Goal: Use online tool/utility: Use online tool/utility

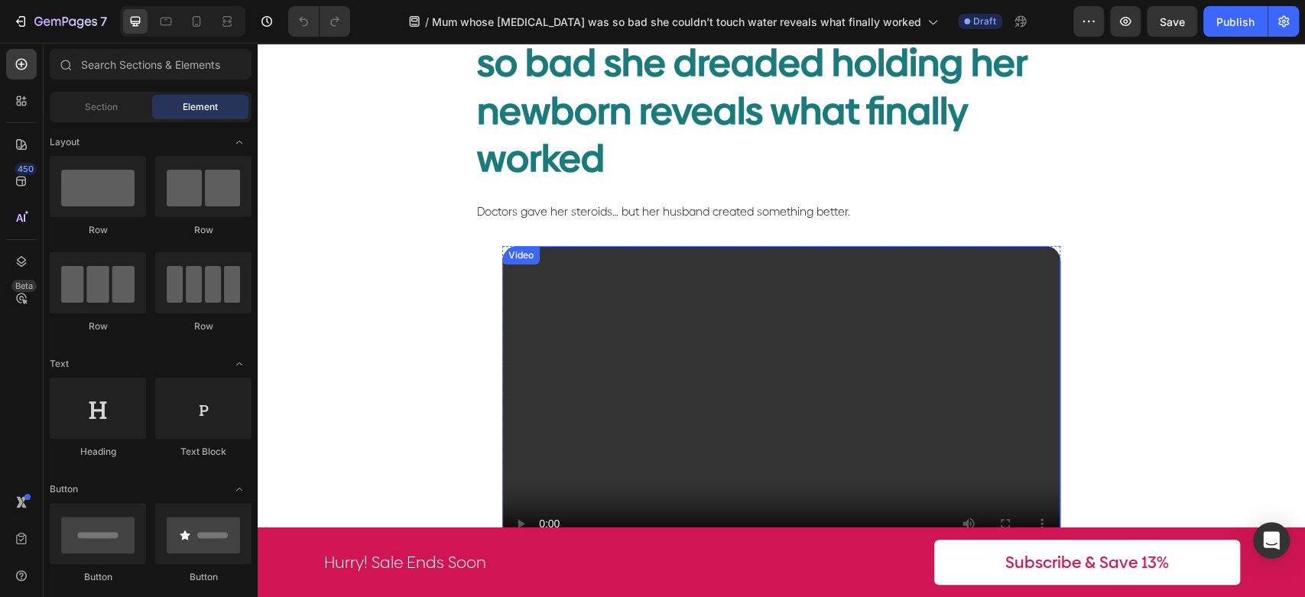
click at [814, 357] on video at bounding box center [781, 403] width 558 height 314
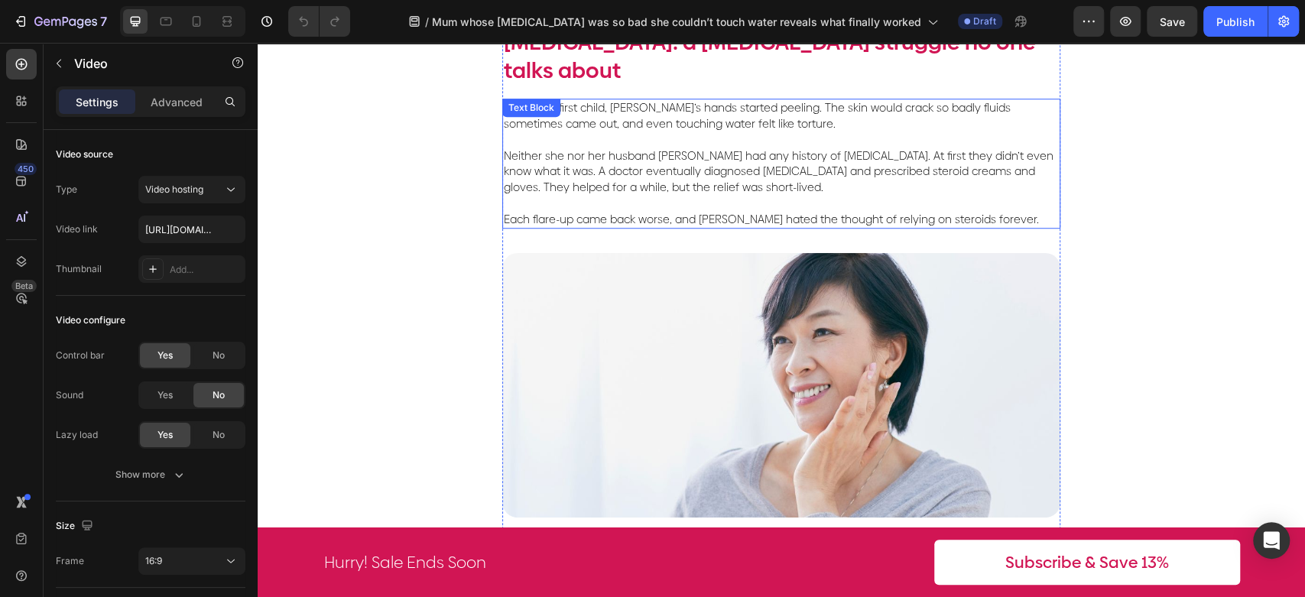
click at [693, 132] on p "Neither she nor her husband [PERSON_NAME] had any history of [MEDICAL_DATA]. At…" at bounding box center [781, 163] width 555 height 63
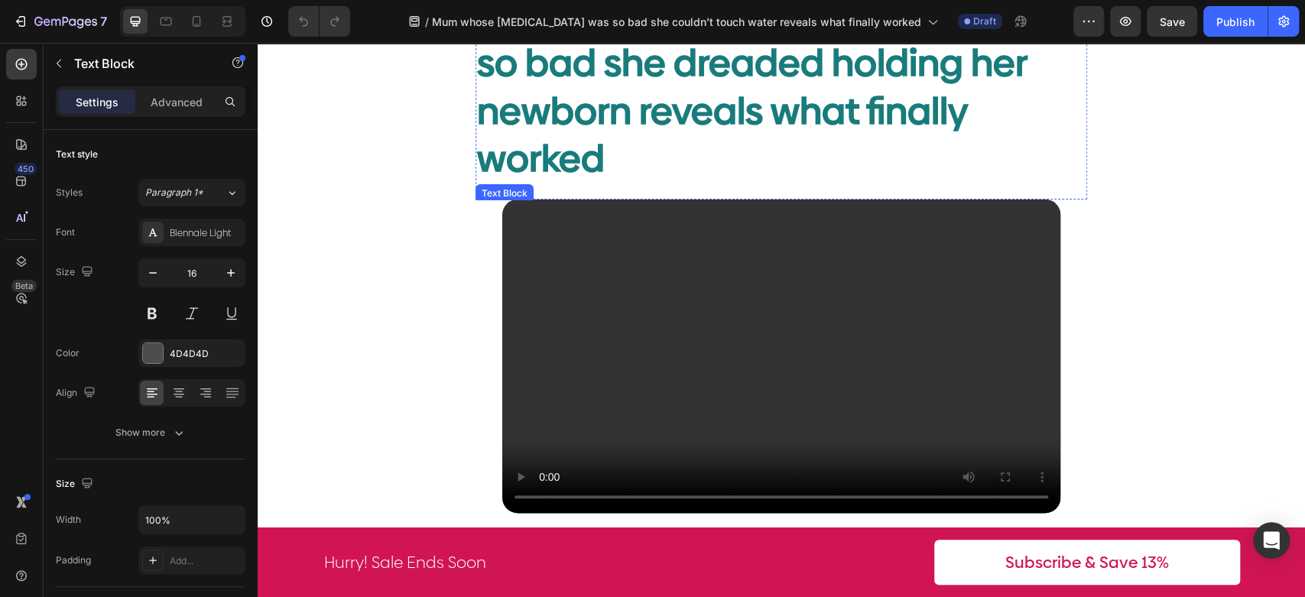
click at [700, 204] on span "Doctors gave her steroids… but her husband created something better." at bounding box center [663, 211] width 373 height 15
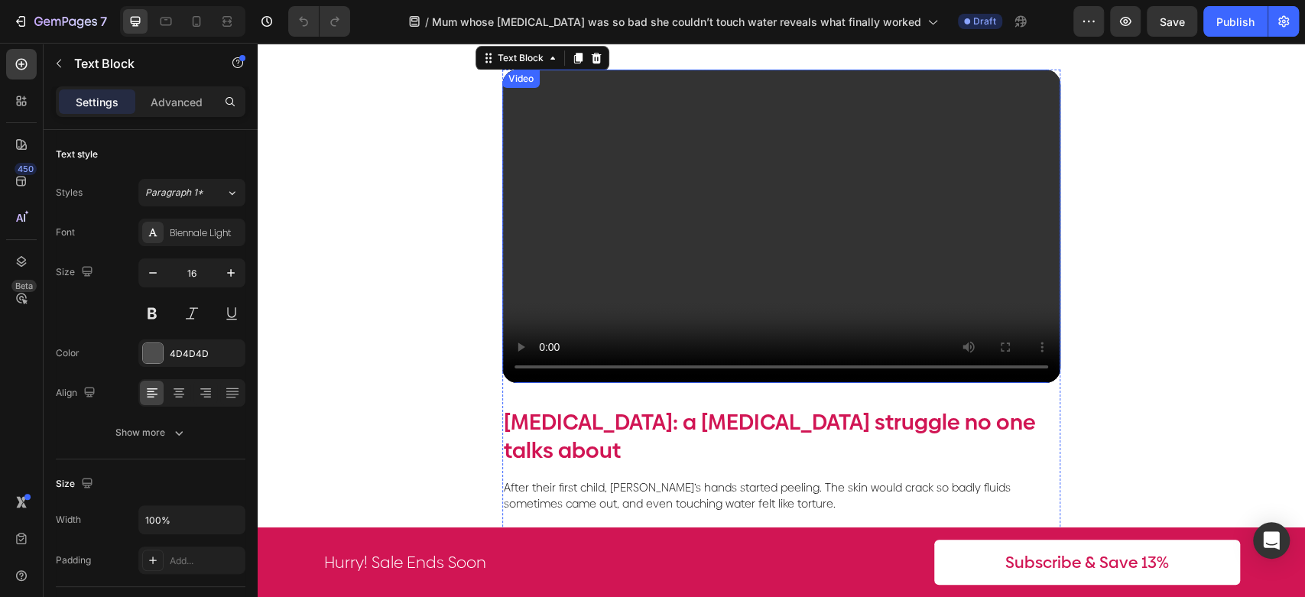
scroll to position [594, 0]
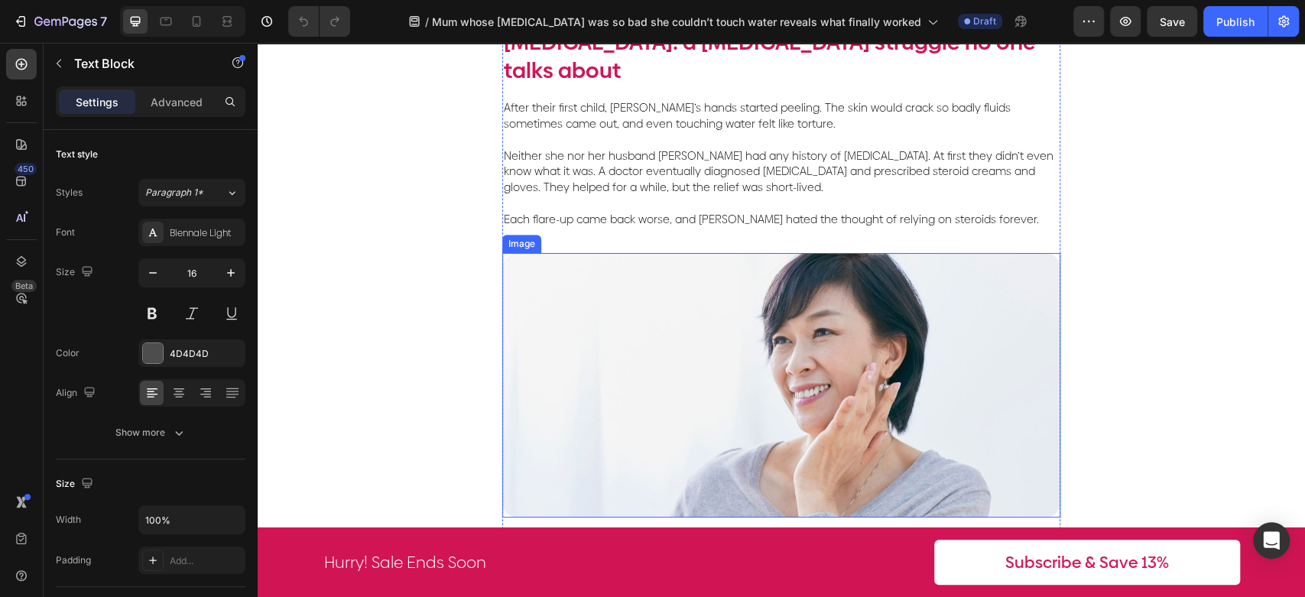
click at [857, 307] on img at bounding box center [781, 385] width 558 height 264
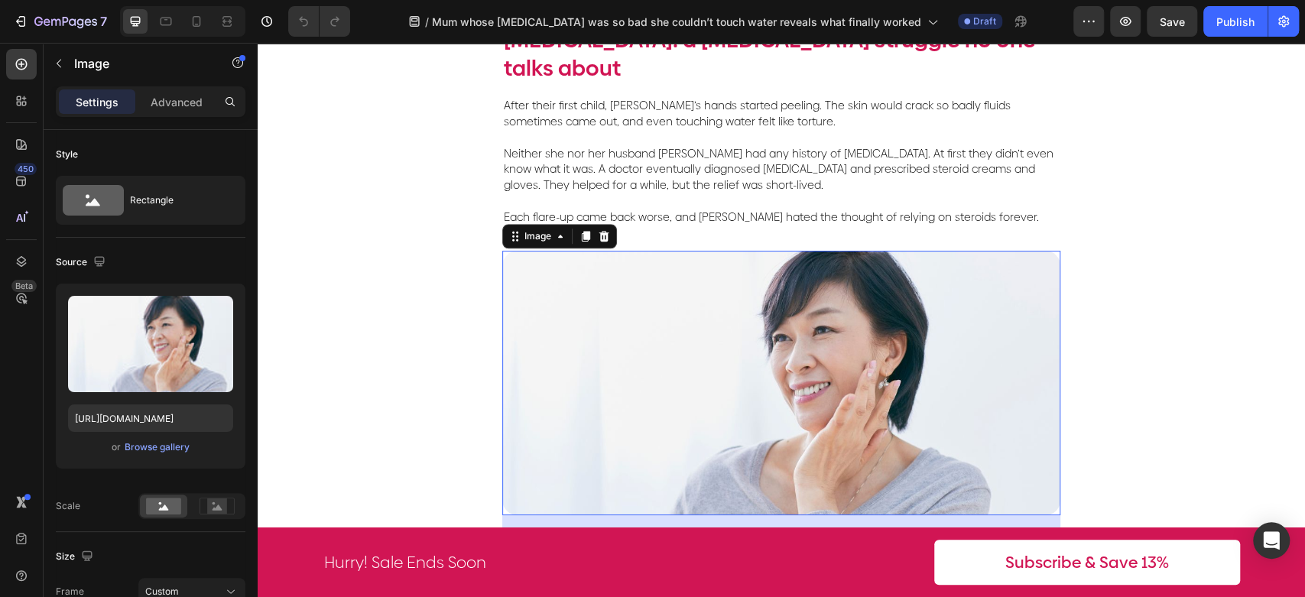
scroll to position [764, 0]
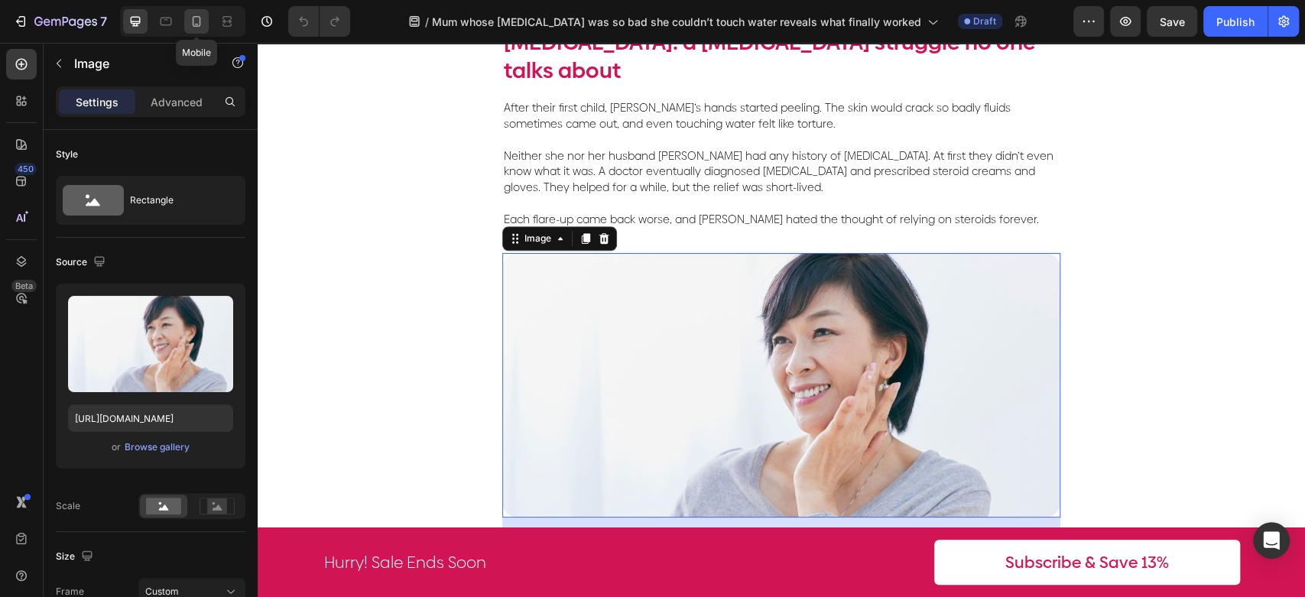
click at [199, 21] on icon at bounding box center [196, 21] width 15 height 15
type input "[URL][DOMAIN_NAME]"
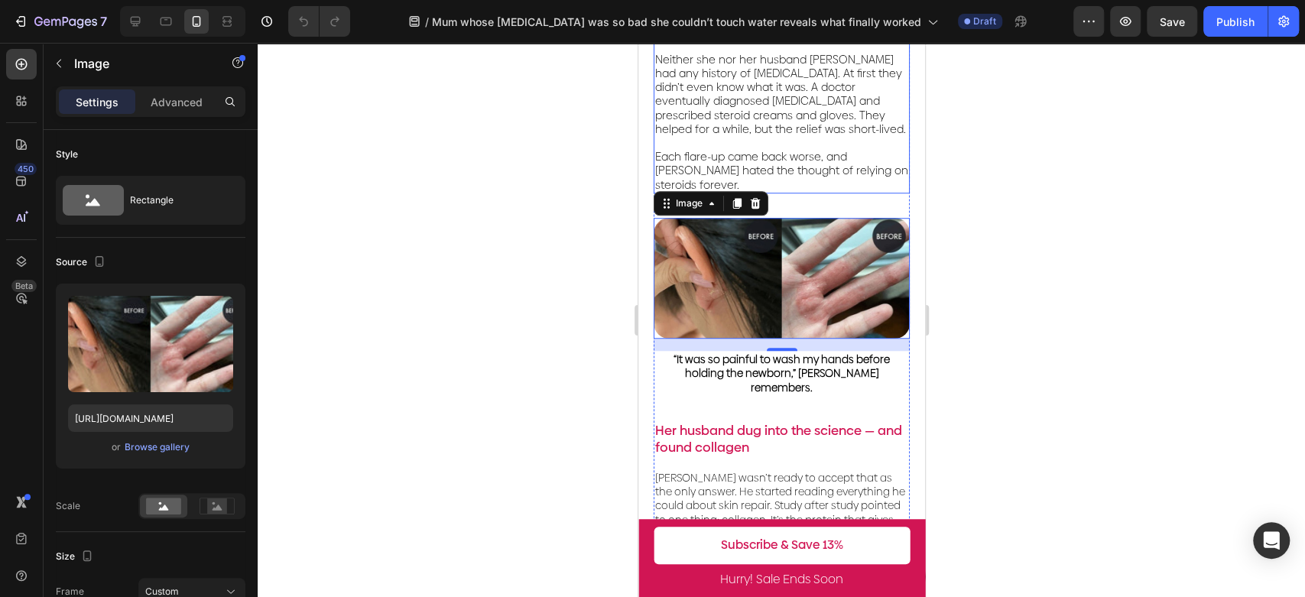
scroll to position [561, 0]
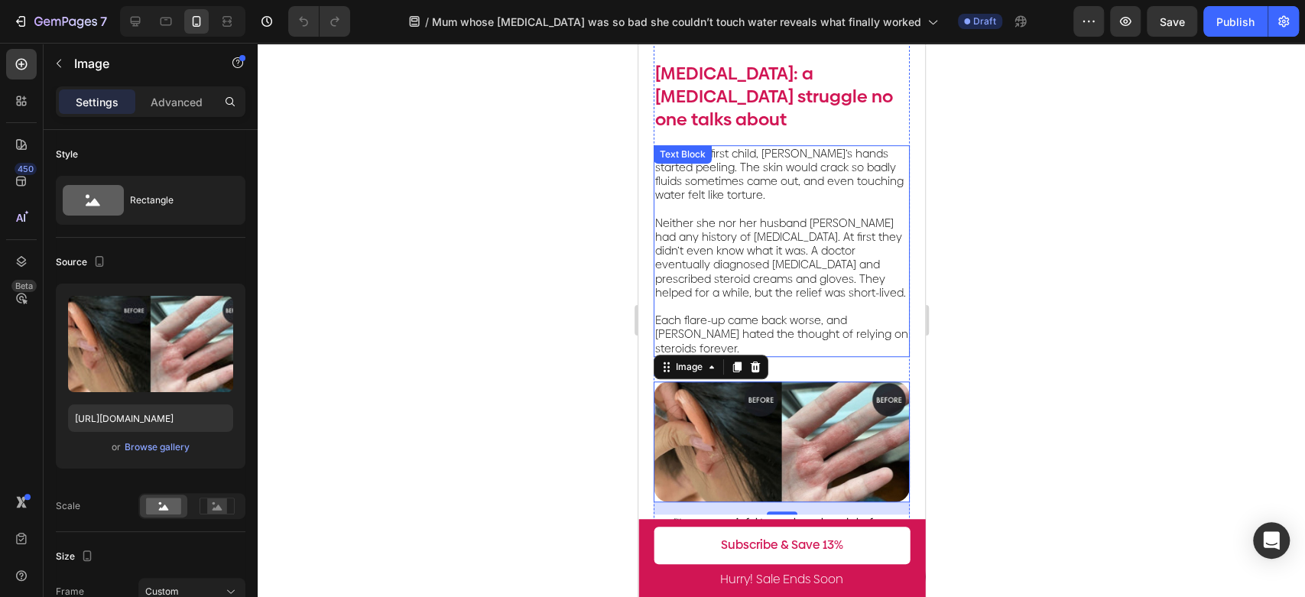
click at [848, 257] on p "Neither she nor her husband [PERSON_NAME] had any history of [MEDICAL_DATA]. At…" at bounding box center [780, 251] width 253 height 97
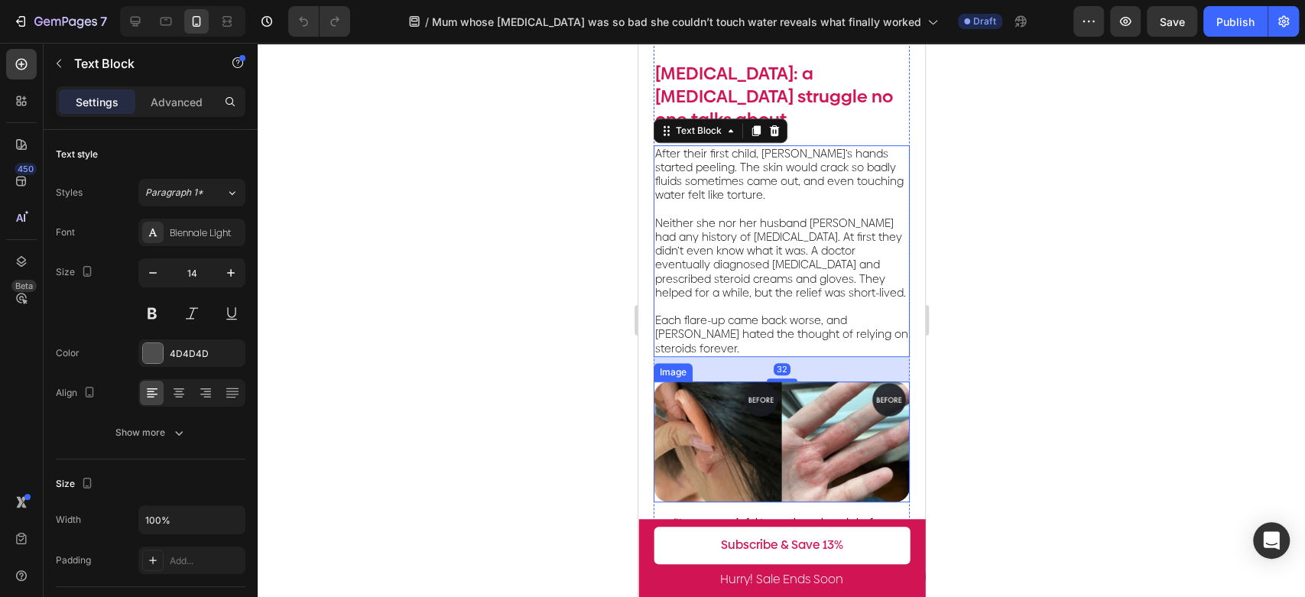
click at [854, 384] on img at bounding box center [781, 441] width 256 height 121
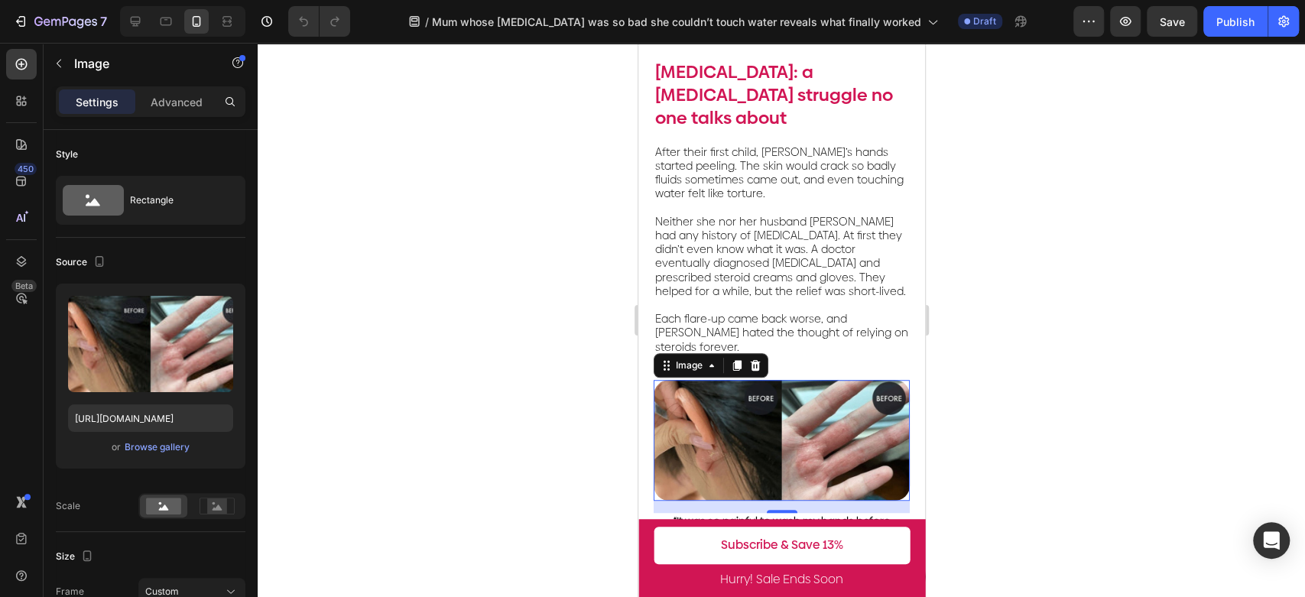
scroll to position [815, 0]
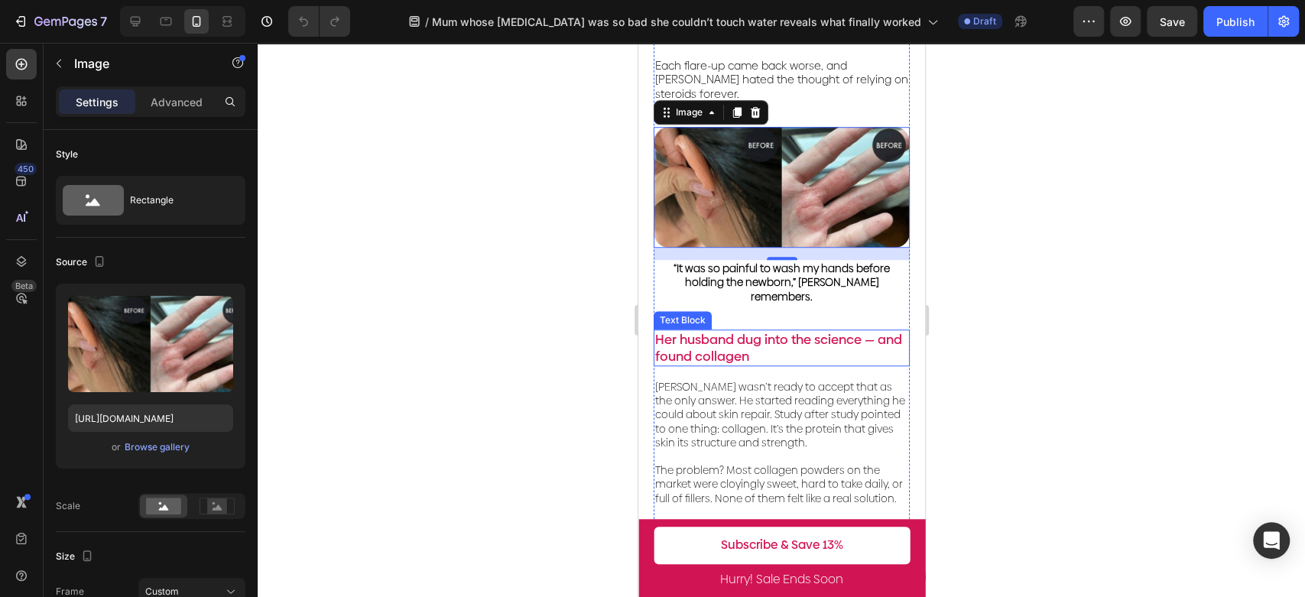
click at [814, 331] on p "Her husband dug into the science — and found collagen" at bounding box center [780, 348] width 253 height 34
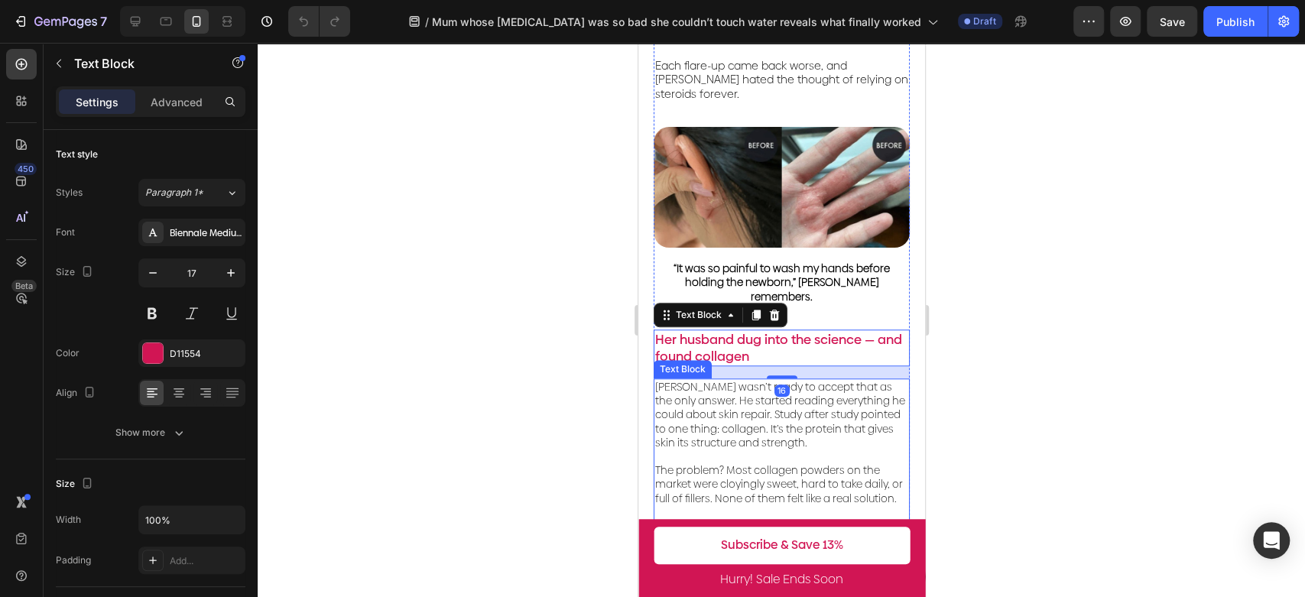
click at [826, 380] on p "[PERSON_NAME] wasn’t ready to accept that as the only answer. He started readin…" at bounding box center [780, 415] width 253 height 70
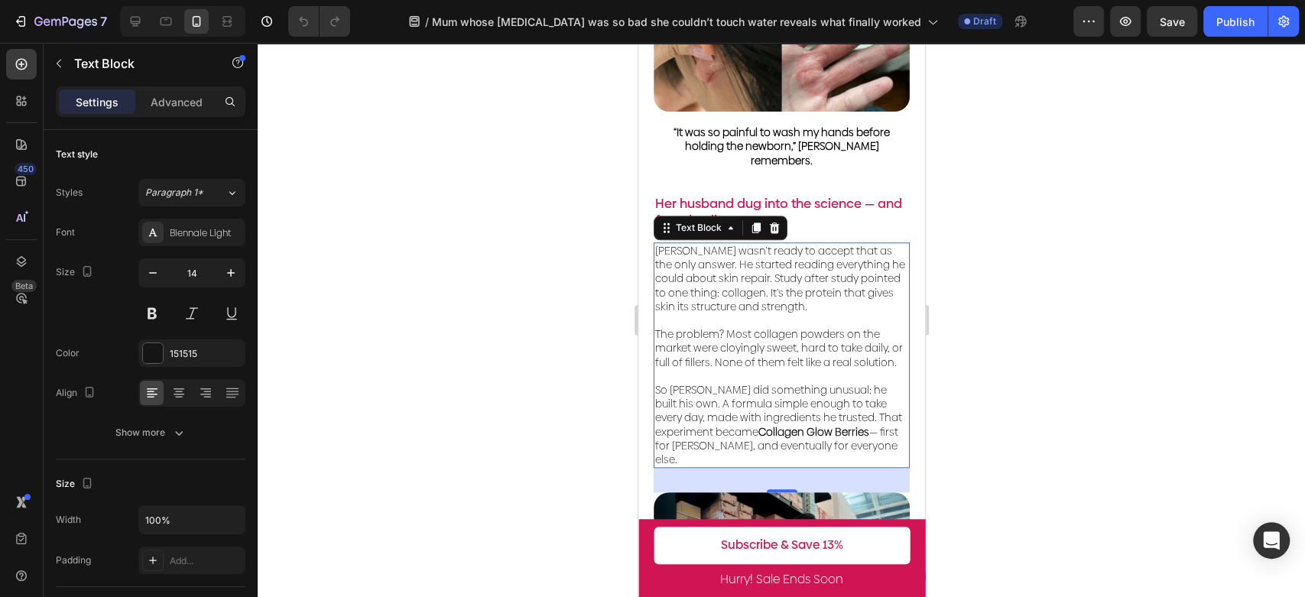
scroll to position [1156, 0]
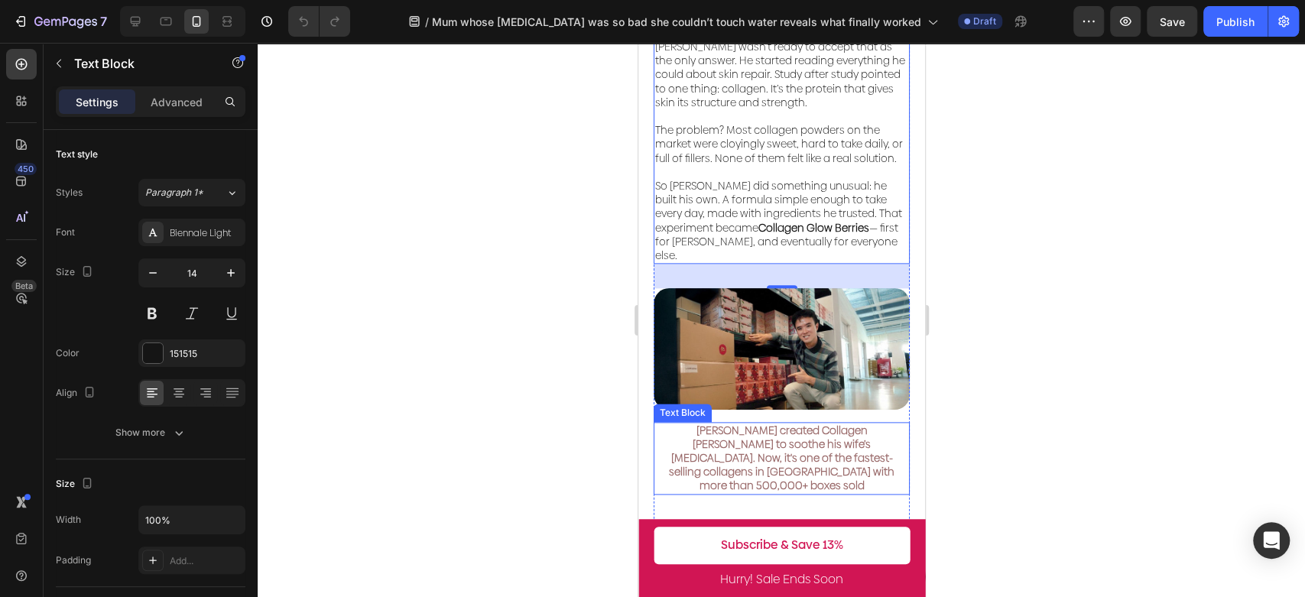
click at [801, 428] on span "[PERSON_NAME] created Collagen [PERSON_NAME] to soothe his wife’s [MEDICAL_DATA…" at bounding box center [780, 458] width 225 height 71
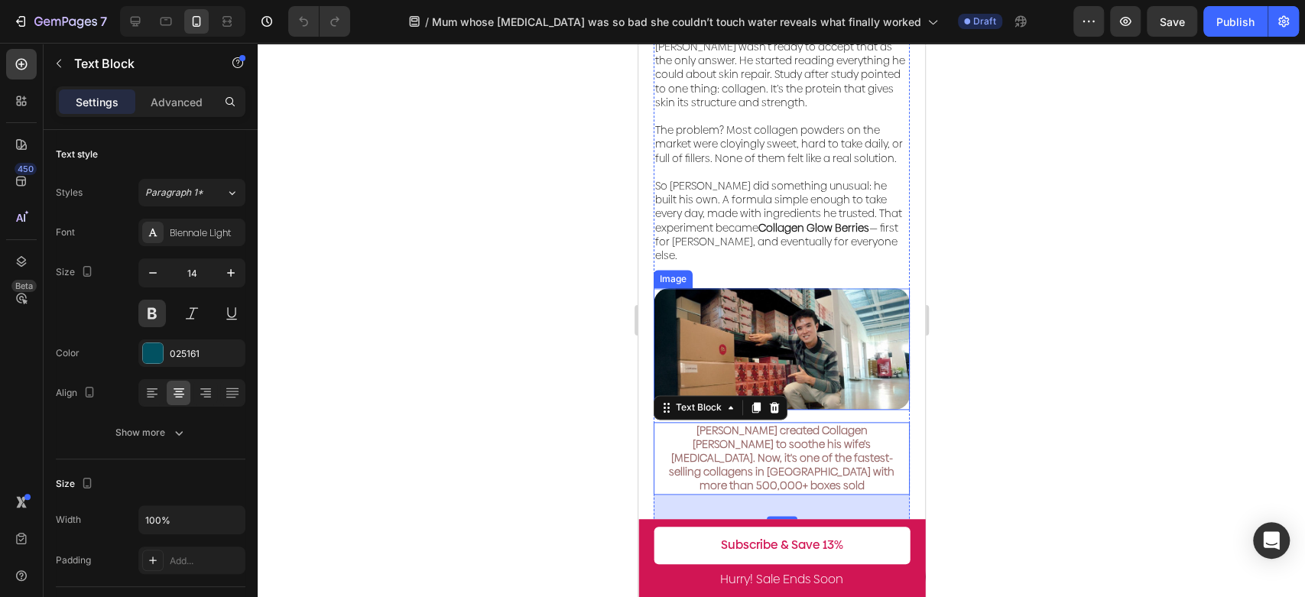
click at [543, 295] on div at bounding box center [781, 320] width 1047 height 554
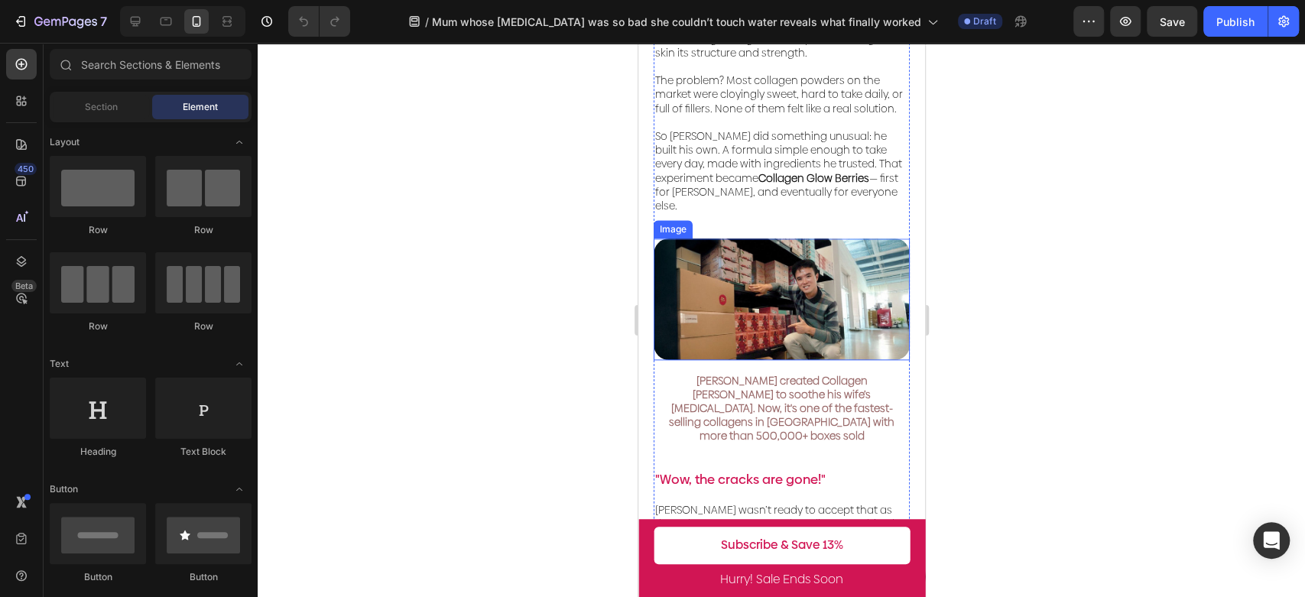
scroll to position [1325, 0]
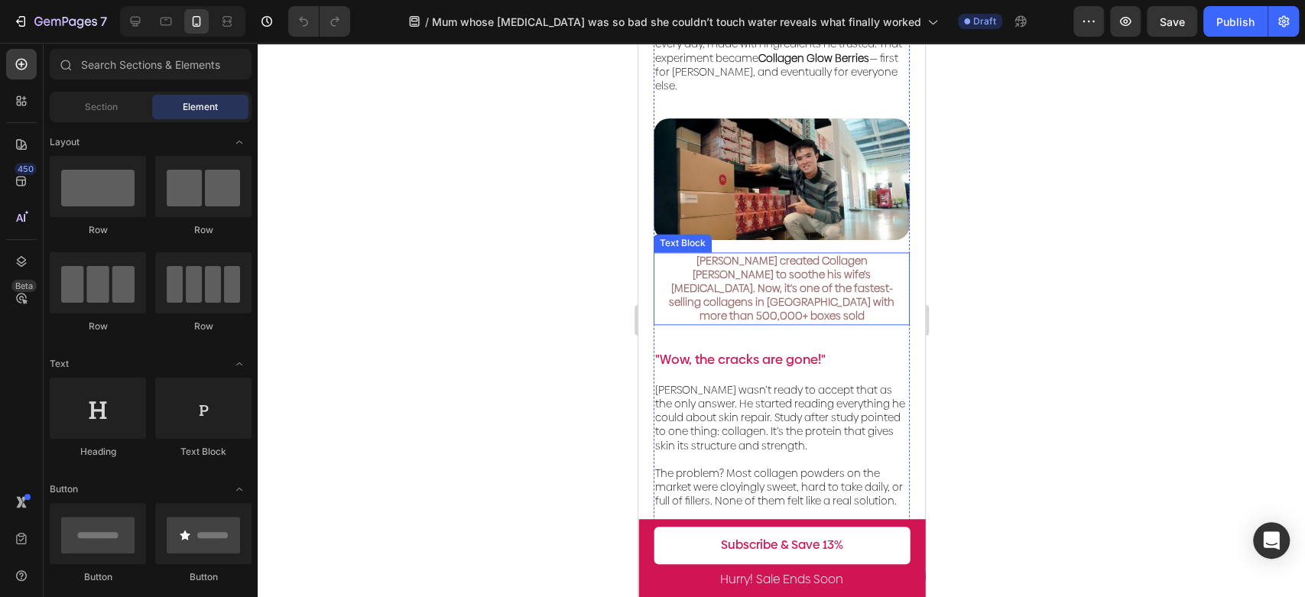
click at [798, 253] on span "[PERSON_NAME] created Collagen [PERSON_NAME] to soothe his wife’s [MEDICAL_DATA…" at bounding box center [780, 288] width 225 height 71
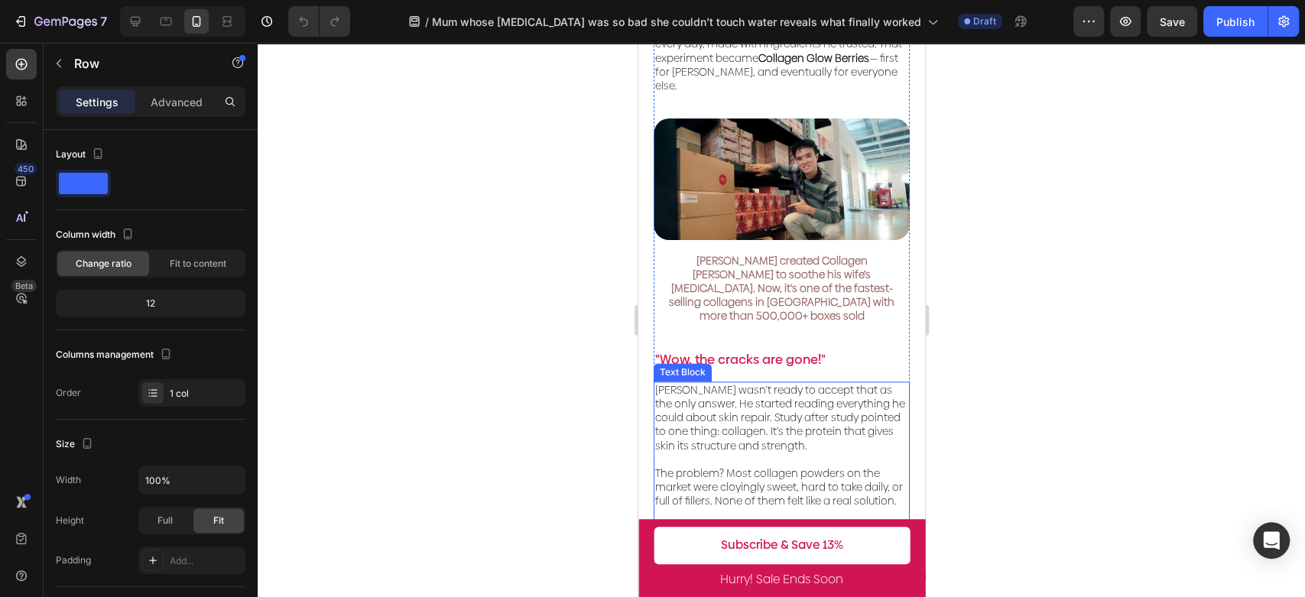
click at [829, 452] on p "The problem? Most collagen powders on the market were cloyingly sweet, hard to …" at bounding box center [780, 480] width 253 height 56
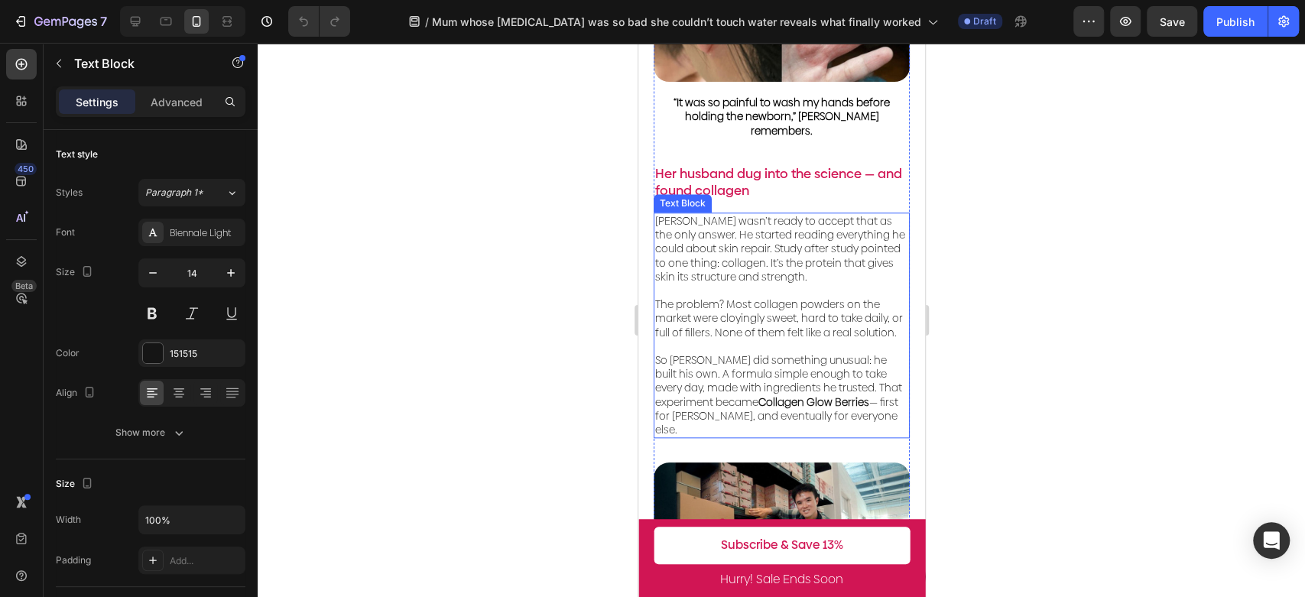
scroll to position [985, 0]
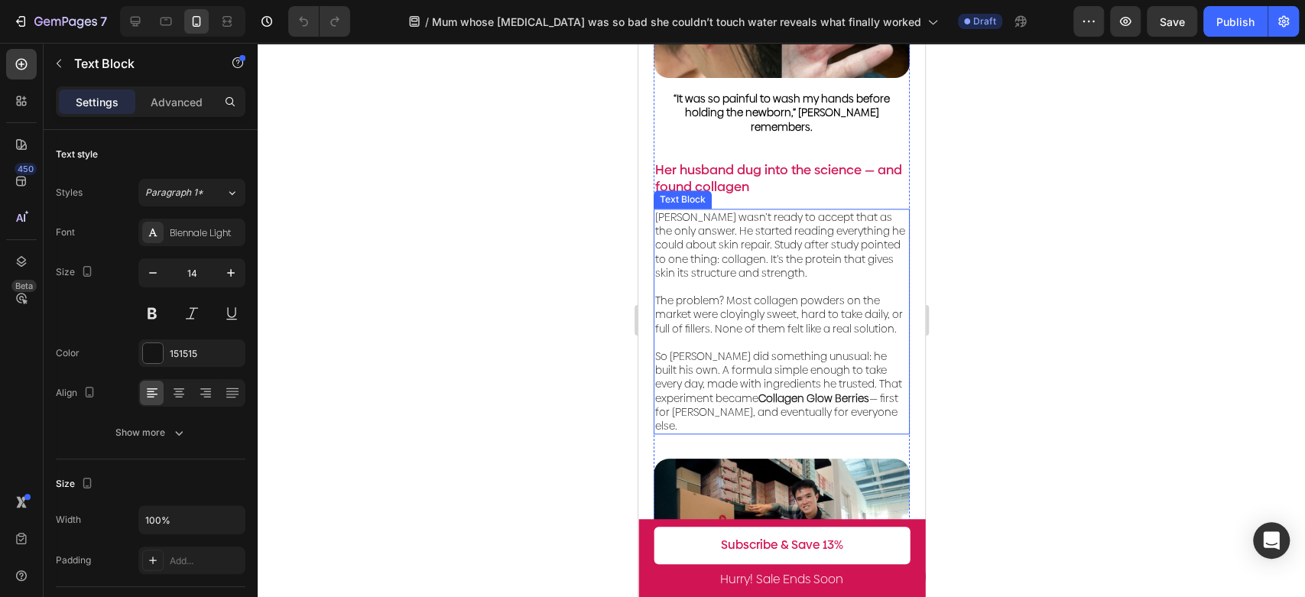
click at [778, 292] on p "The problem? Most collagen powders on the market were cloyingly sweet, hard to …" at bounding box center [780, 308] width 253 height 56
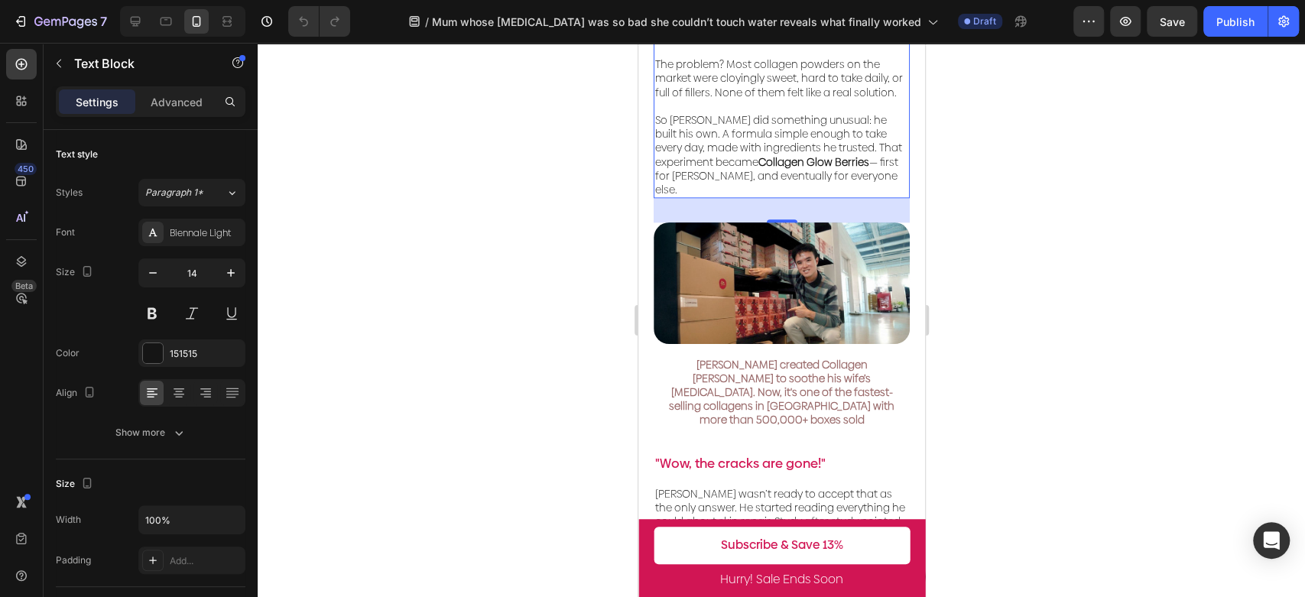
scroll to position [1240, 0]
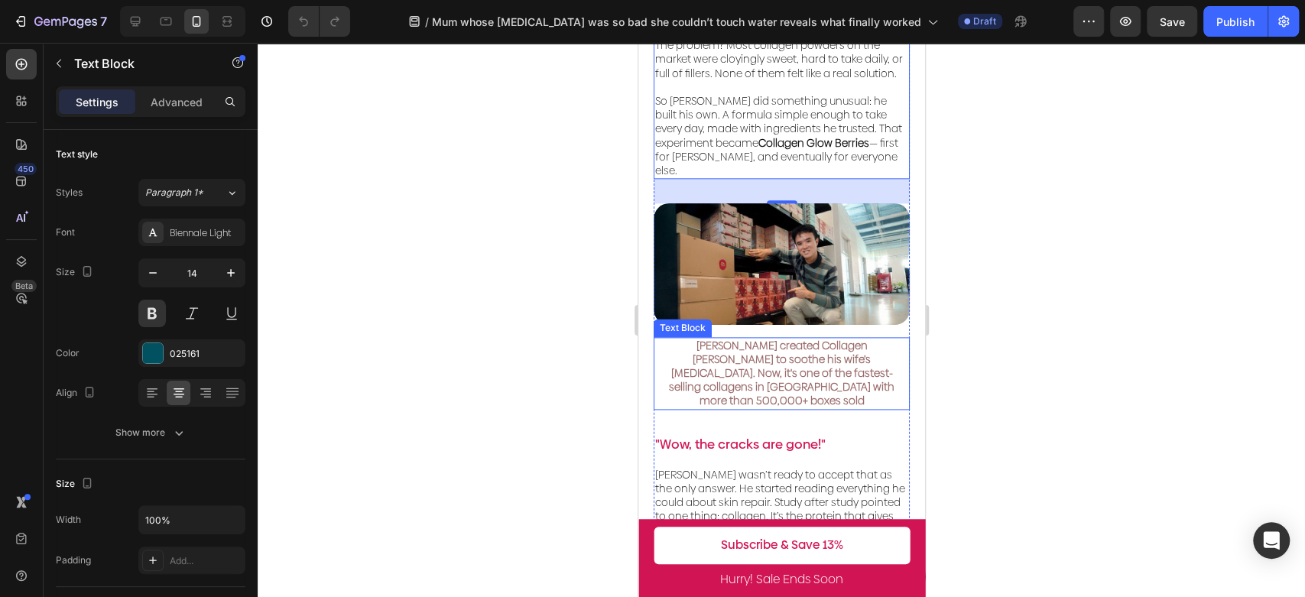
click at [817, 347] on span "[PERSON_NAME] created Collagen [PERSON_NAME] to soothe his wife’s [MEDICAL_DATA…" at bounding box center [780, 373] width 225 height 71
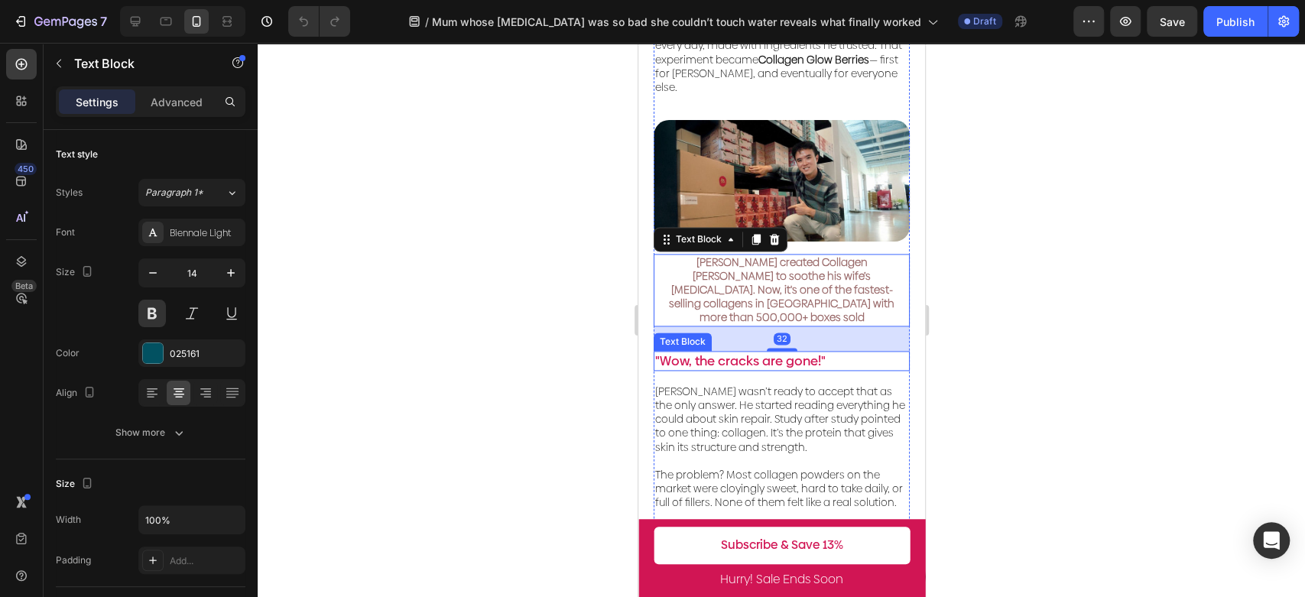
scroll to position [1325, 0]
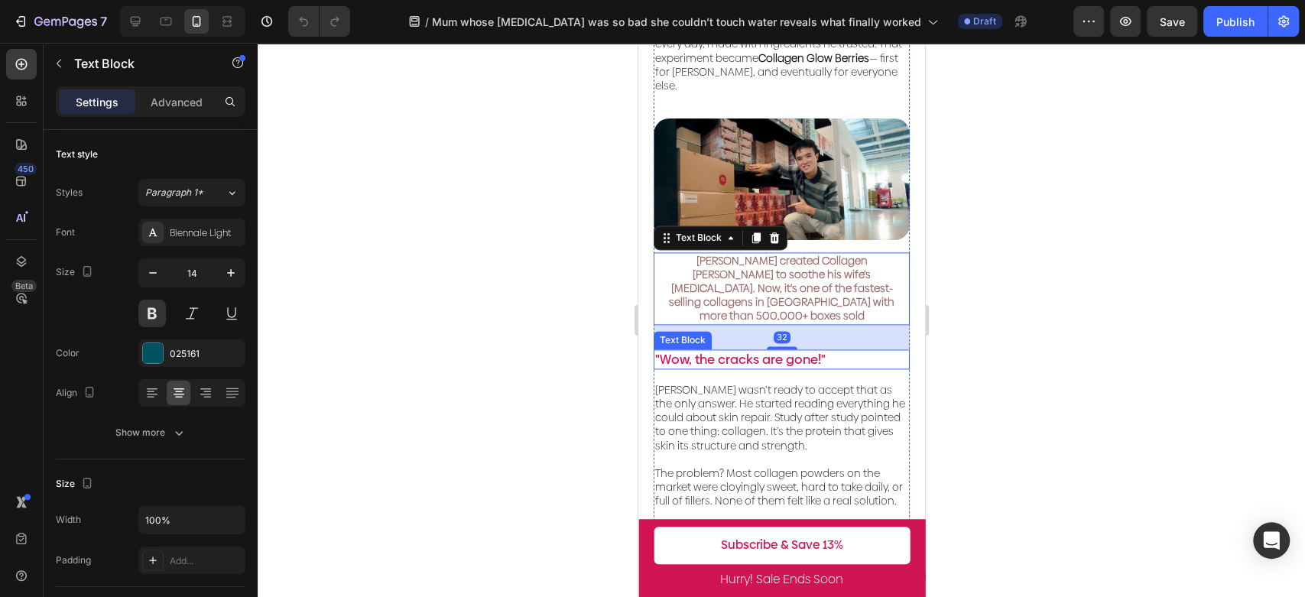
click at [823, 351] on p ""Wow, the cracks are gone!"" at bounding box center [780, 359] width 253 height 17
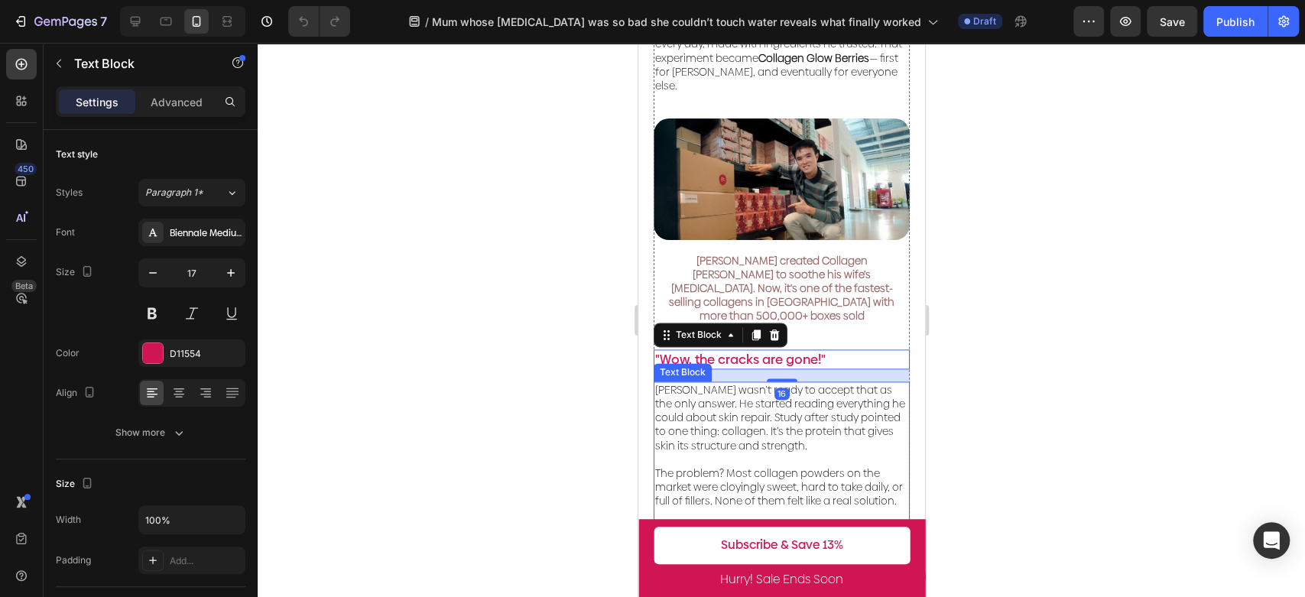
click at [828, 383] on p "[PERSON_NAME] wasn’t ready to accept that as the only answer. He started readin…" at bounding box center [780, 418] width 253 height 70
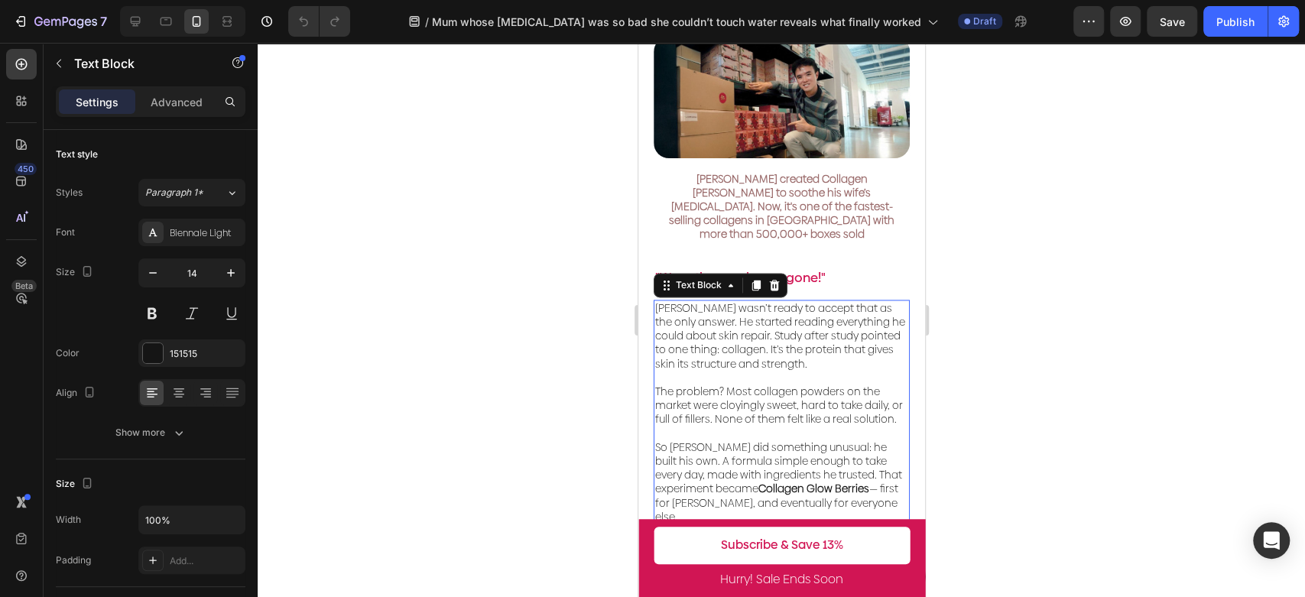
scroll to position [1410, 0]
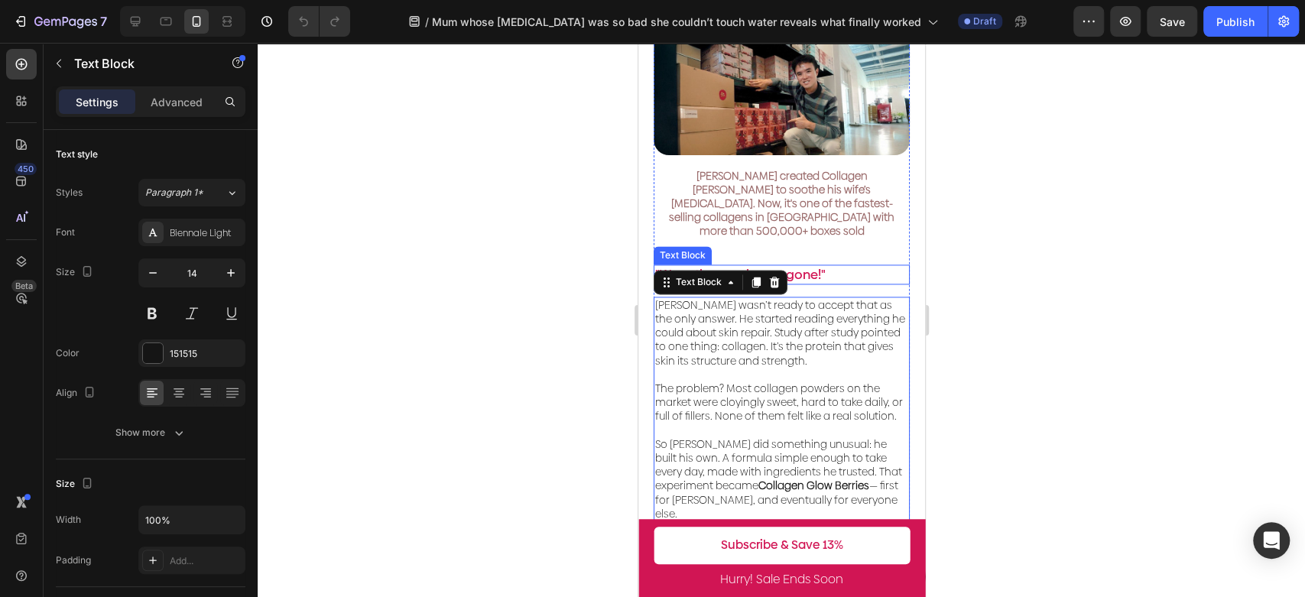
click at [839, 266] on p ""Wow, the cracks are gone!"" at bounding box center [780, 274] width 253 height 17
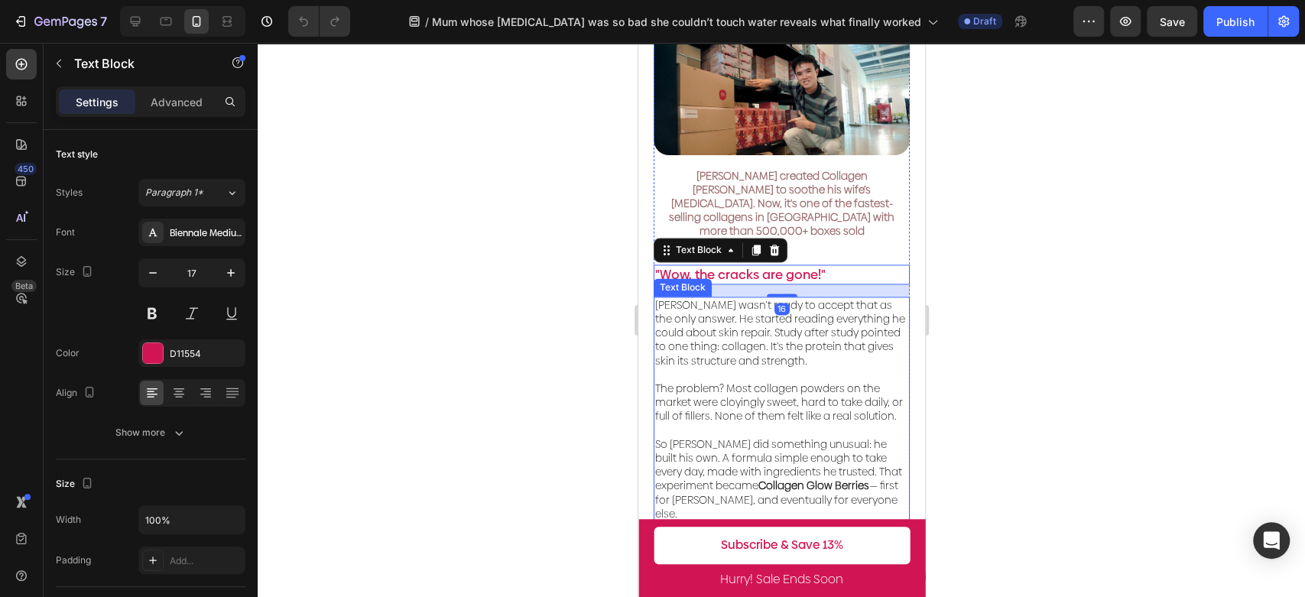
click at [851, 303] on p "[PERSON_NAME] wasn’t ready to accept that as the only answer. He started readin…" at bounding box center [780, 333] width 253 height 70
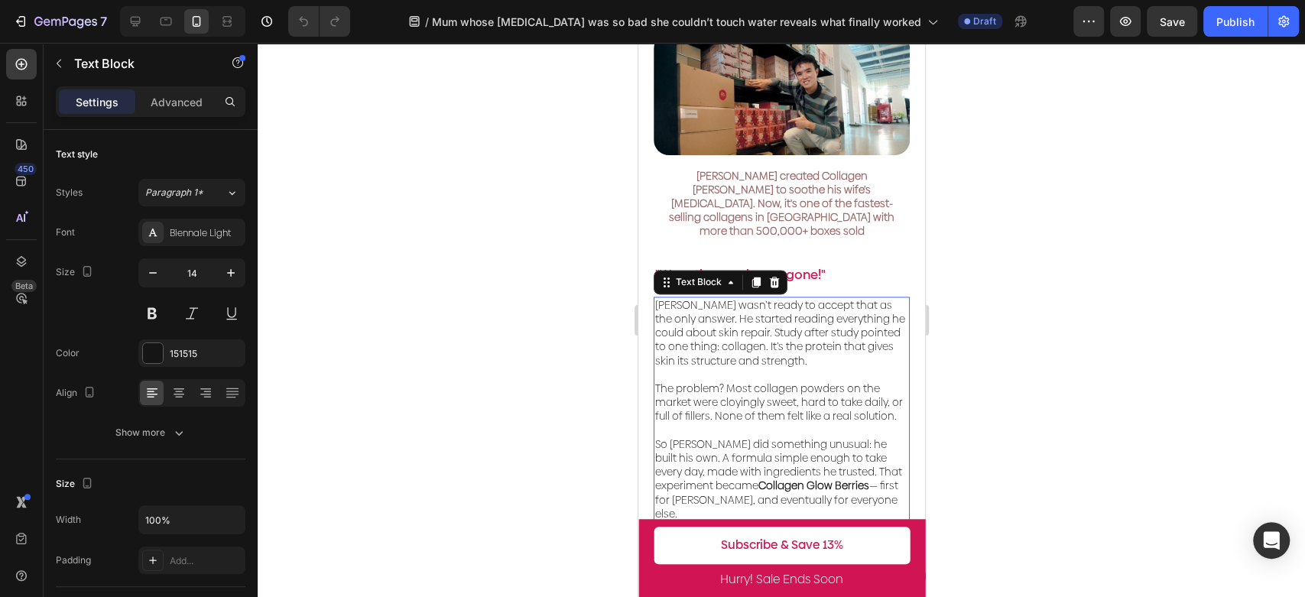
click at [808, 424] on p "So [PERSON_NAME] did something unusual: he built his own. A formula simple enou…" at bounding box center [780, 471] width 253 height 97
click at [803, 433] on p "So [PERSON_NAME] did something unusual: he built his own. A formula simple enou…" at bounding box center [780, 471] width 253 height 97
click at [652, 468] on div "Video [MEDICAL_DATA]: a [MEDICAL_DATA] struggle no one talks about Text Block A…" at bounding box center [780, 114] width 287 height 2141
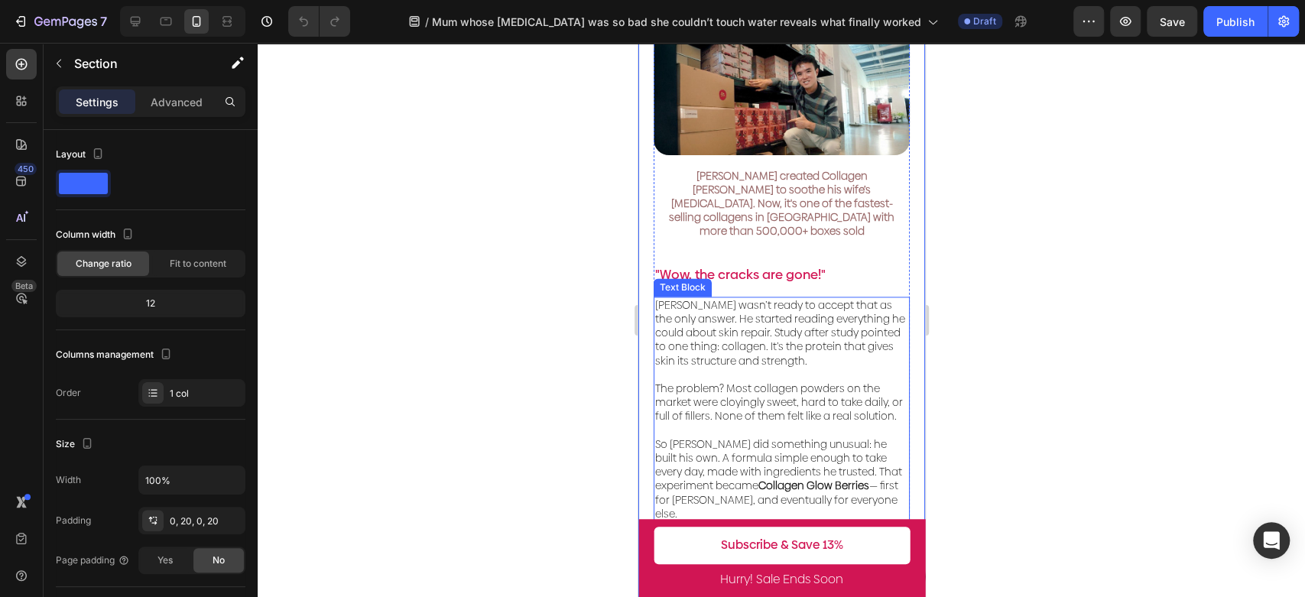
click at [685, 469] on p "So [PERSON_NAME] did something unusual: he built his own. A formula simple enou…" at bounding box center [780, 471] width 253 height 97
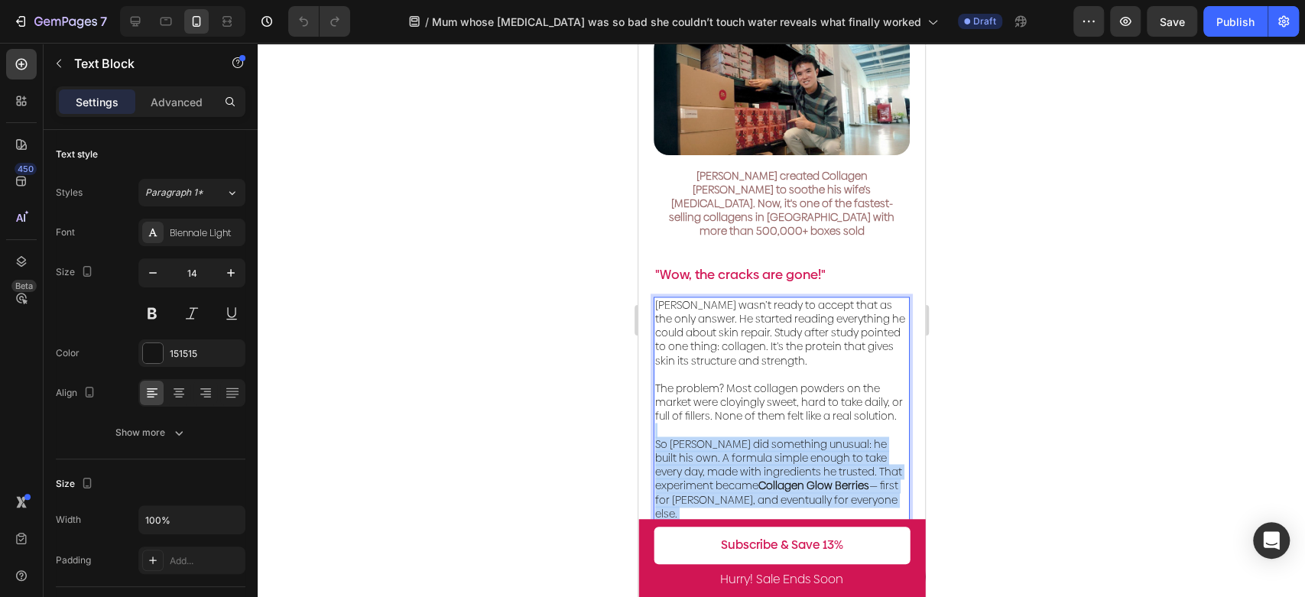
drag, startPoint x: 688, startPoint y: 469, endPoint x: 635, endPoint y: 290, distance: 187.2
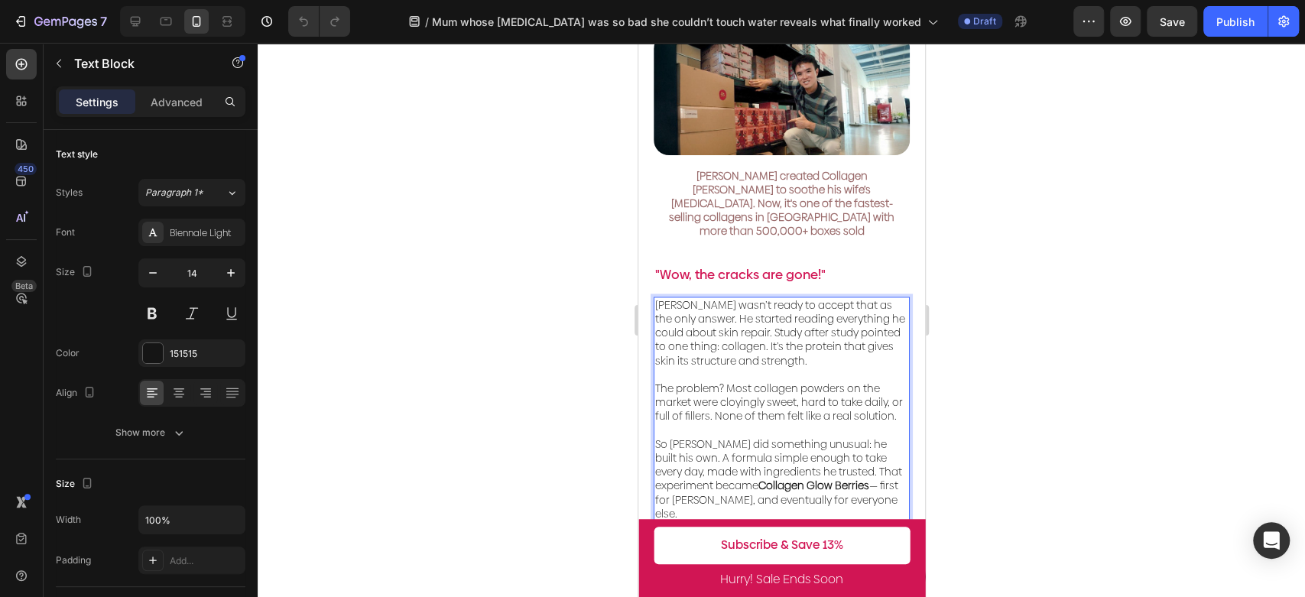
click at [691, 423] on p "So [PERSON_NAME] did something unusual: he built his own. A formula simple enou…" at bounding box center [780, 471] width 253 height 97
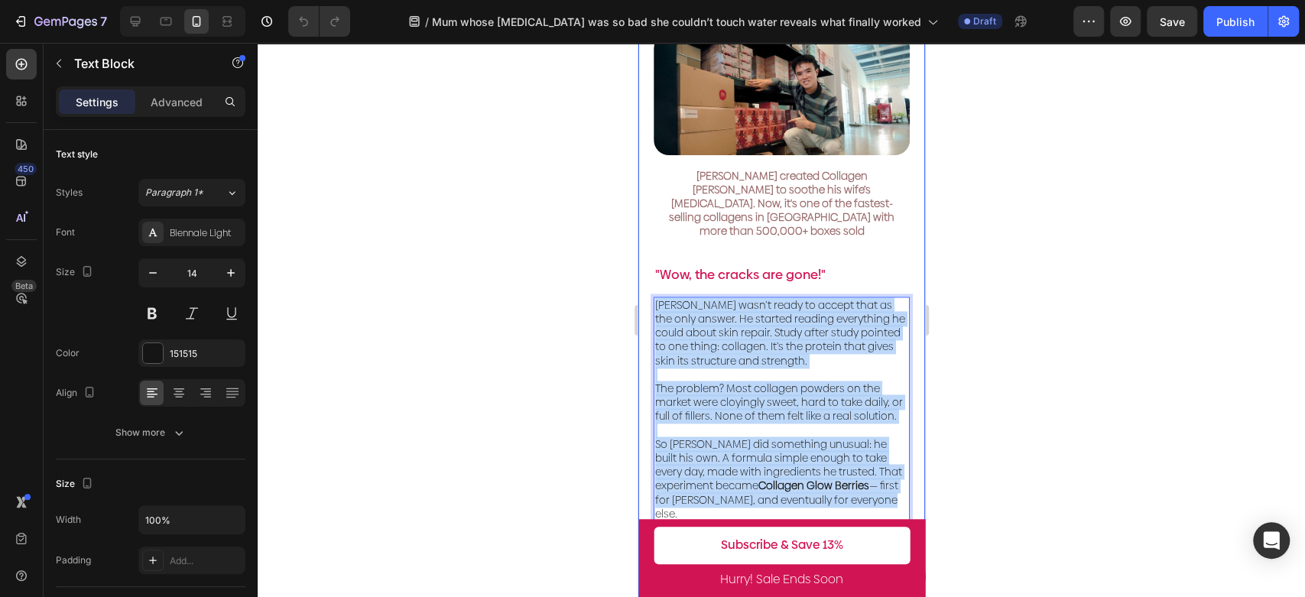
drag, startPoint x: 682, startPoint y: 462, endPoint x: 644, endPoint y: 252, distance: 212.7
click at [644, 252] on div "Video [MEDICAL_DATA]: a [MEDICAL_DATA] struggle no one talks about Text Block A…" at bounding box center [780, 114] width 287 height 2141
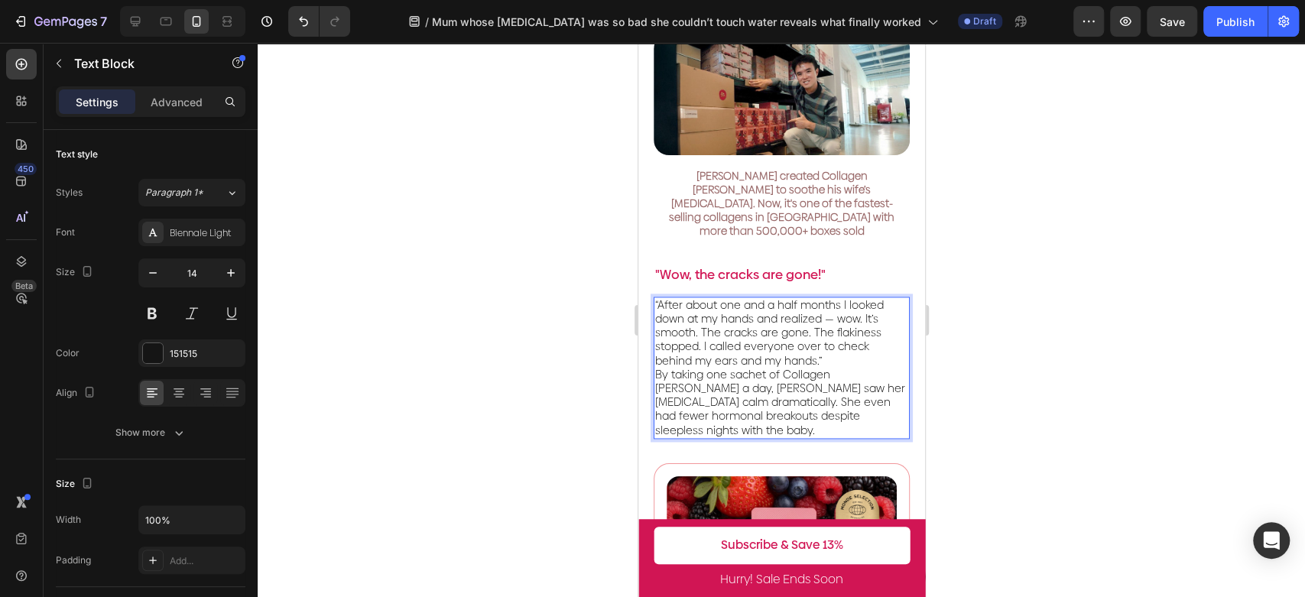
click at [845, 303] on p "“After about one and a half months I looked down at my hands and realized — wow…" at bounding box center [780, 333] width 253 height 70
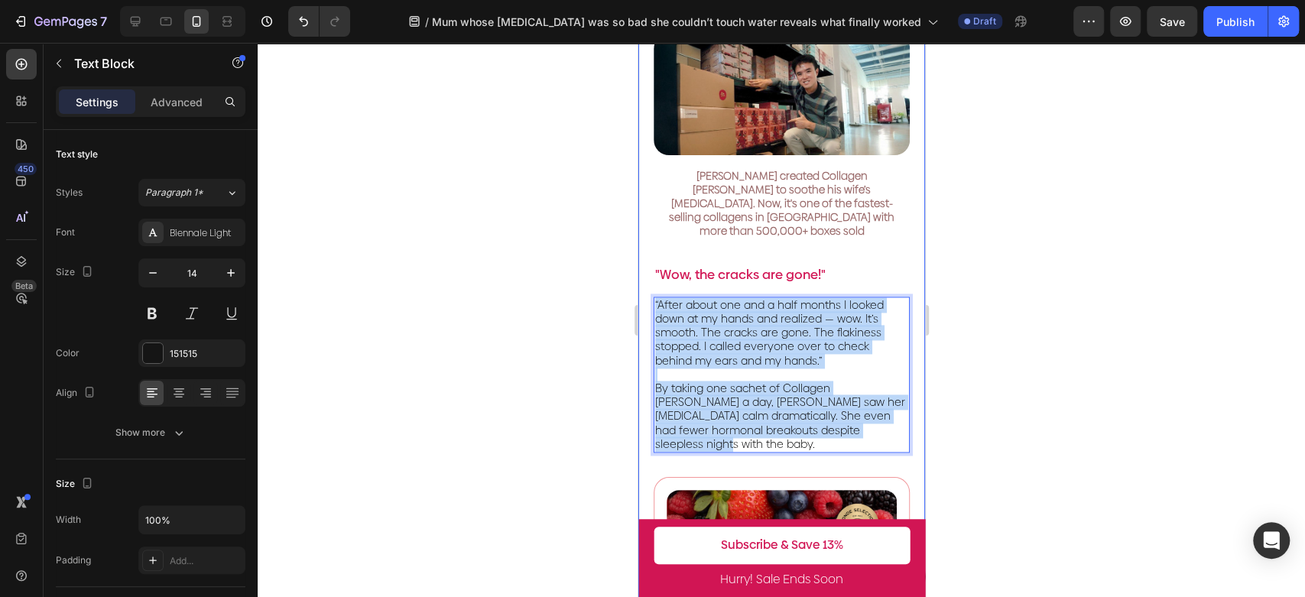
drag, startPoint x: 717, startPoint y: 381, endPoint x: 624, endPoint y: 219, distance: 187.2
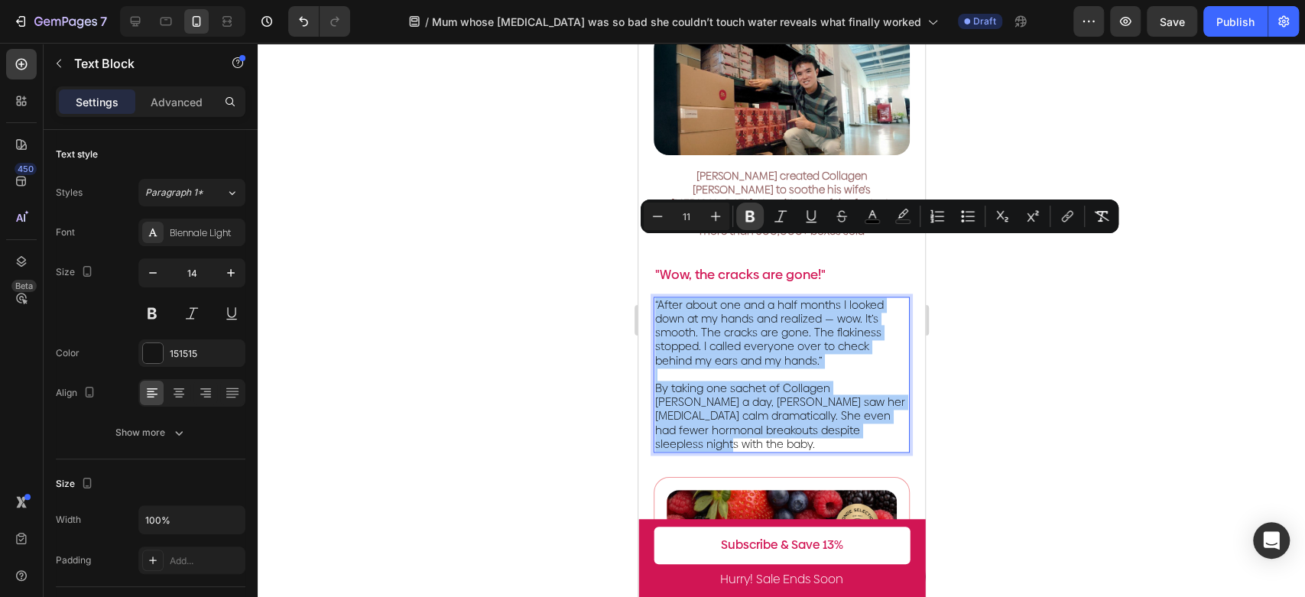
click at [744, 219] on icon "Editor contextual toolbar" at bounding box center [749, 216] width 15 height 15
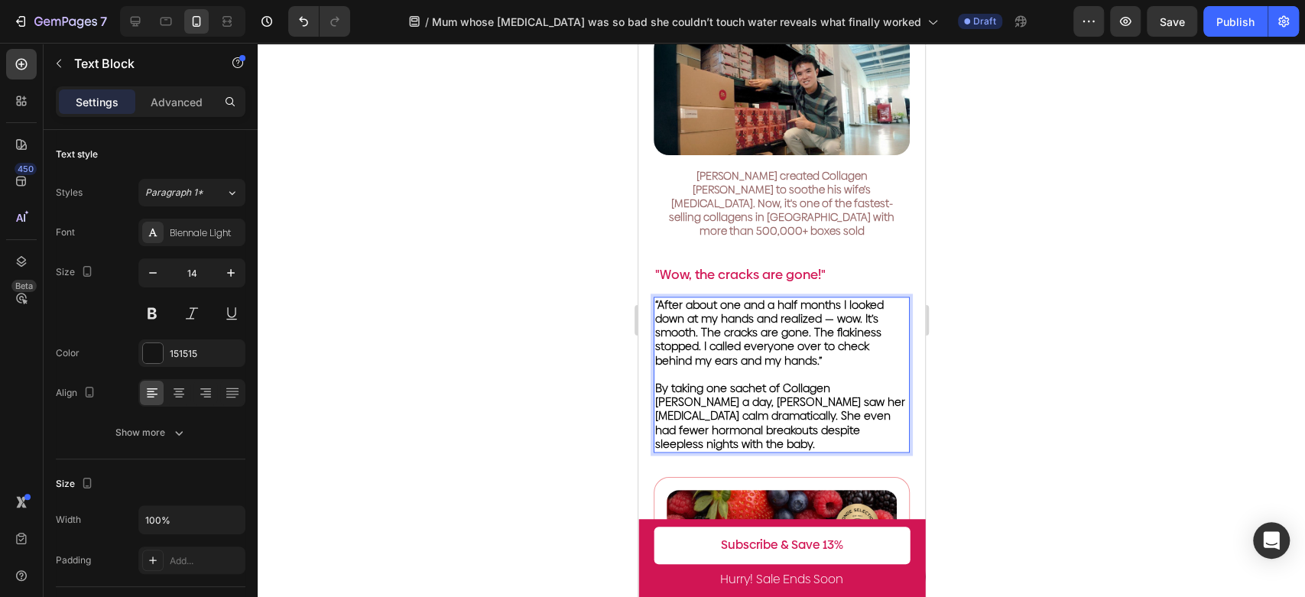
click at [744, 266] on p ""Wow, the cracks are gone!"" at bounding box center [780, 274] width 253 height 17
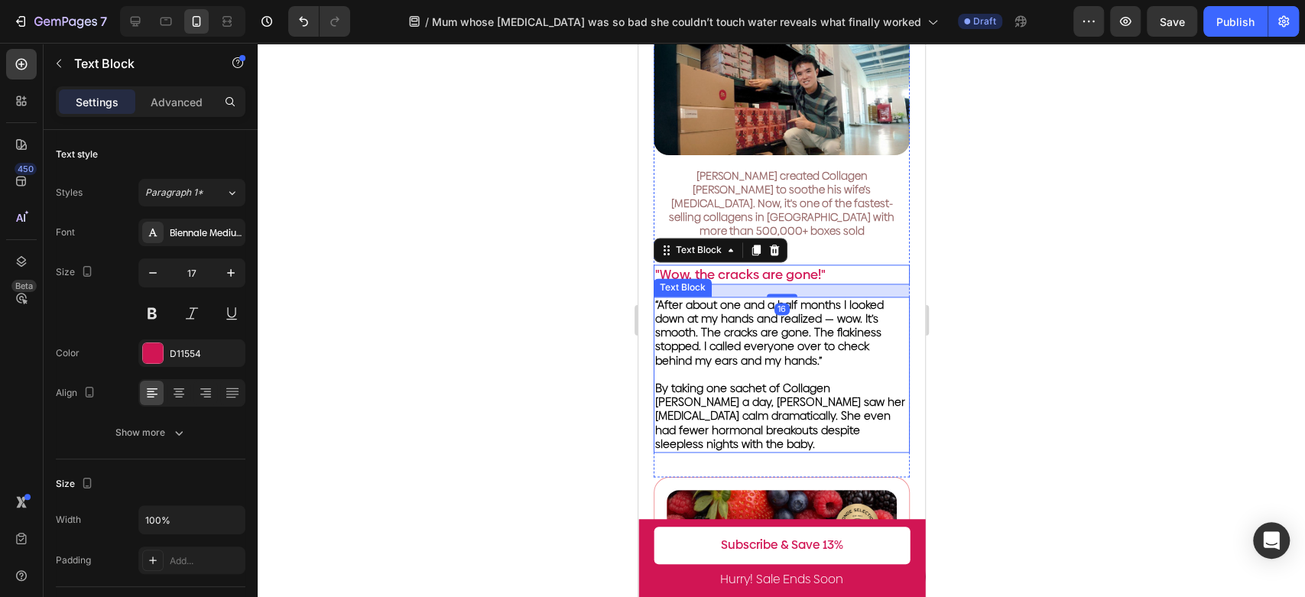
click at [737, 391] on p "By taking one sachet of Collagen [PERSON_NAME] a day, [PERSON_NAME] saw her [ME…" at bounding box center [780, 416] width 253 height 70
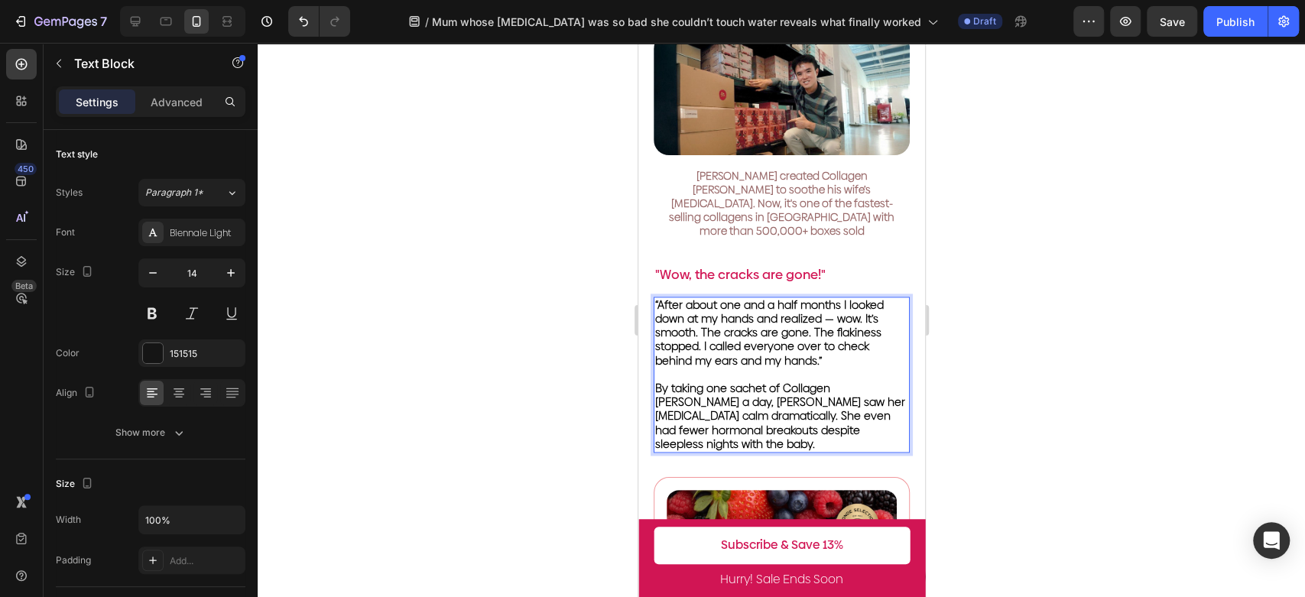
click at [714, 384] on p "By taking one sachet of Collagen [PERSON_NAME] a day, [PERSON_NAME] saw her [ME…" at bounding box center [780, 416] width 253 height 70
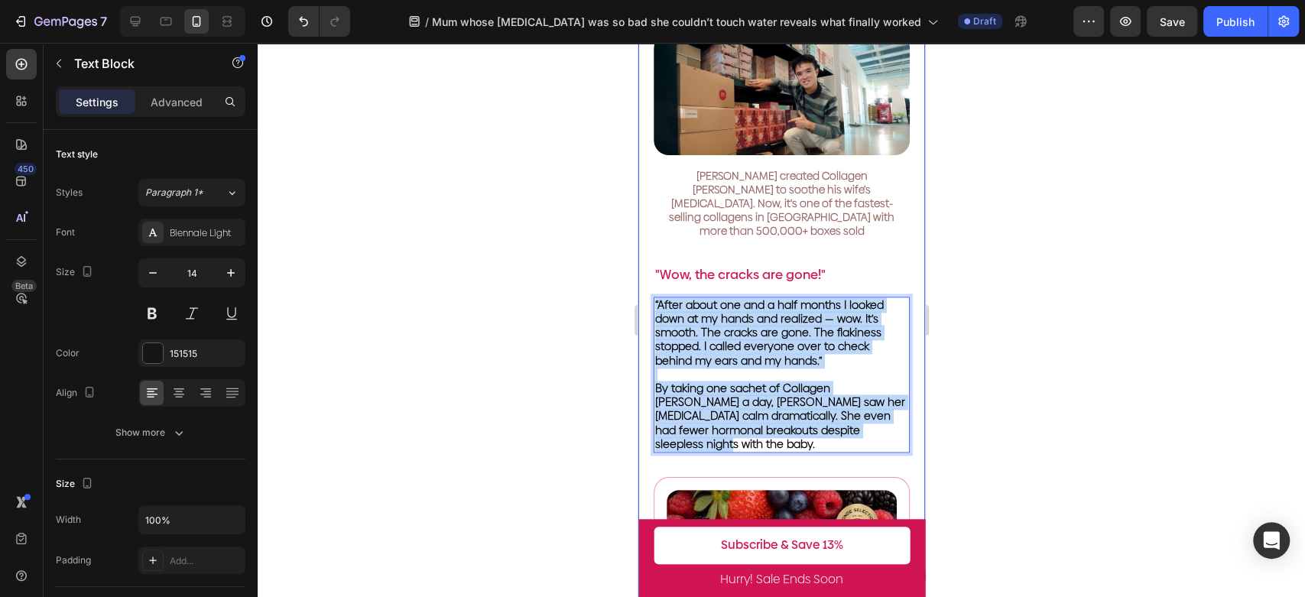
drag, startPoint x: 698, startPoint y: 386, endPoint x: 650, endPoint y: 253, distance: 141.2
click at [650, 253] on div "Video [MEDICAL_DATA]: a [MEDICAL_DATA] struggle no one talks about Text Block A…" at bounding box center [780, 80] width 287 height 2072
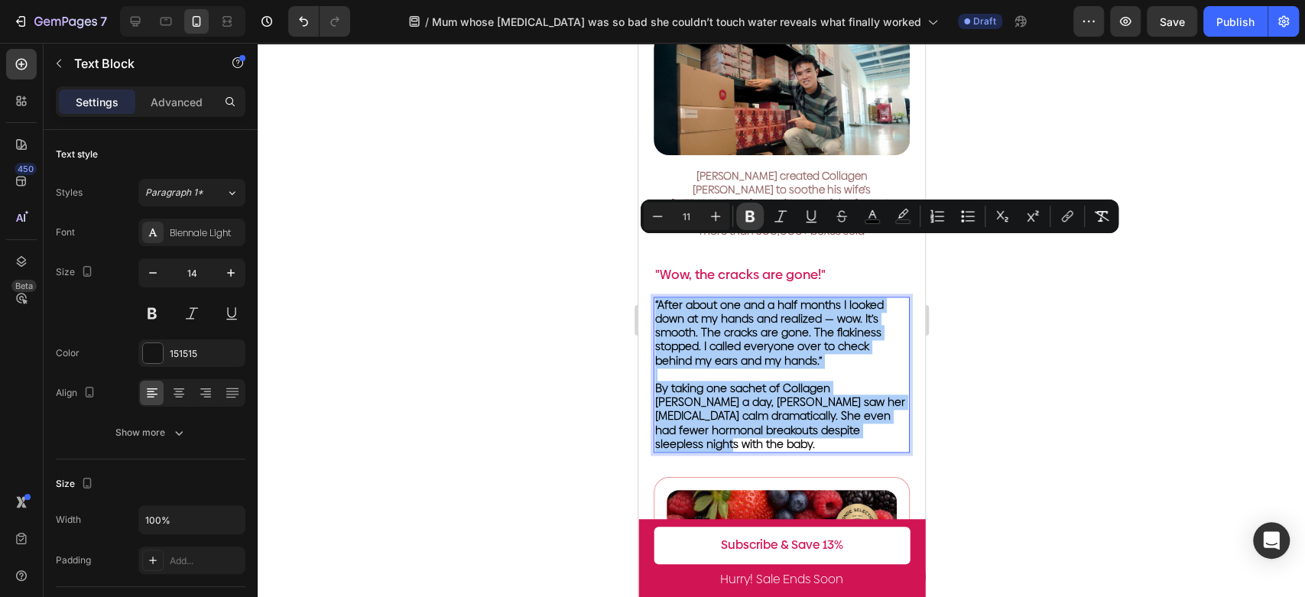
click at [744, 209] on icon "Editor contextual toolbar" at bounding box center [749, 216] width 15 height 15
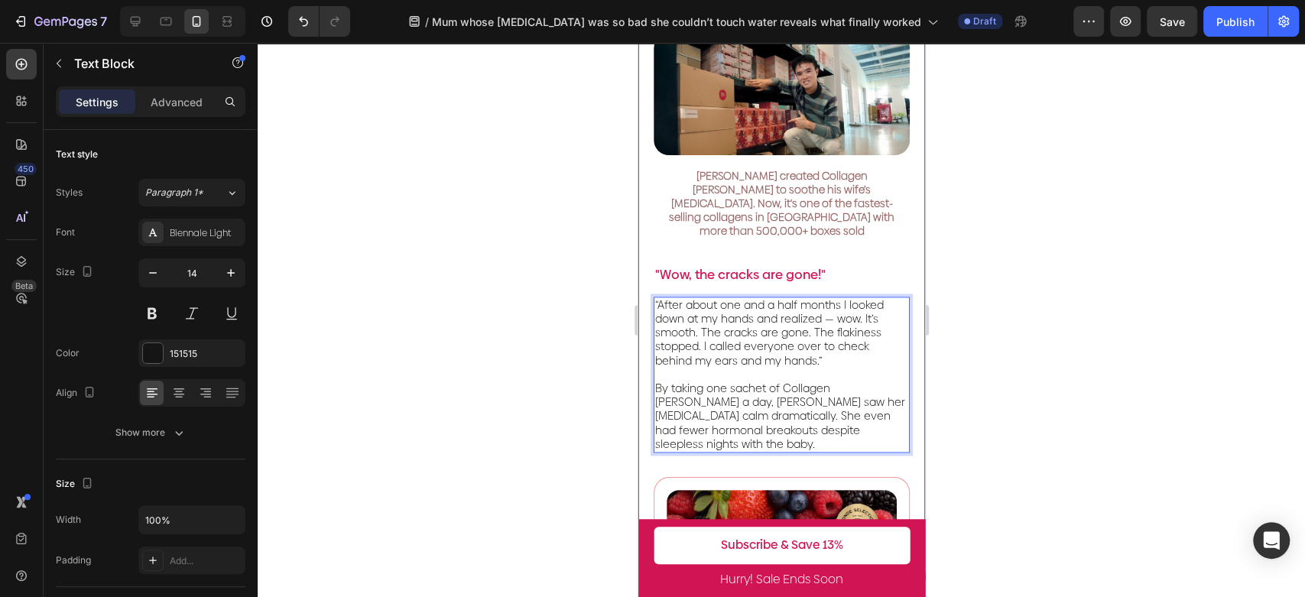
drag, startPoint x: 1179, startPoint y: 326, endPoint x: 1156, endPoint y: 326, distance: 22.9
click at [1178, 326] on div at bounding box center [781, 320] width 1047 height 554
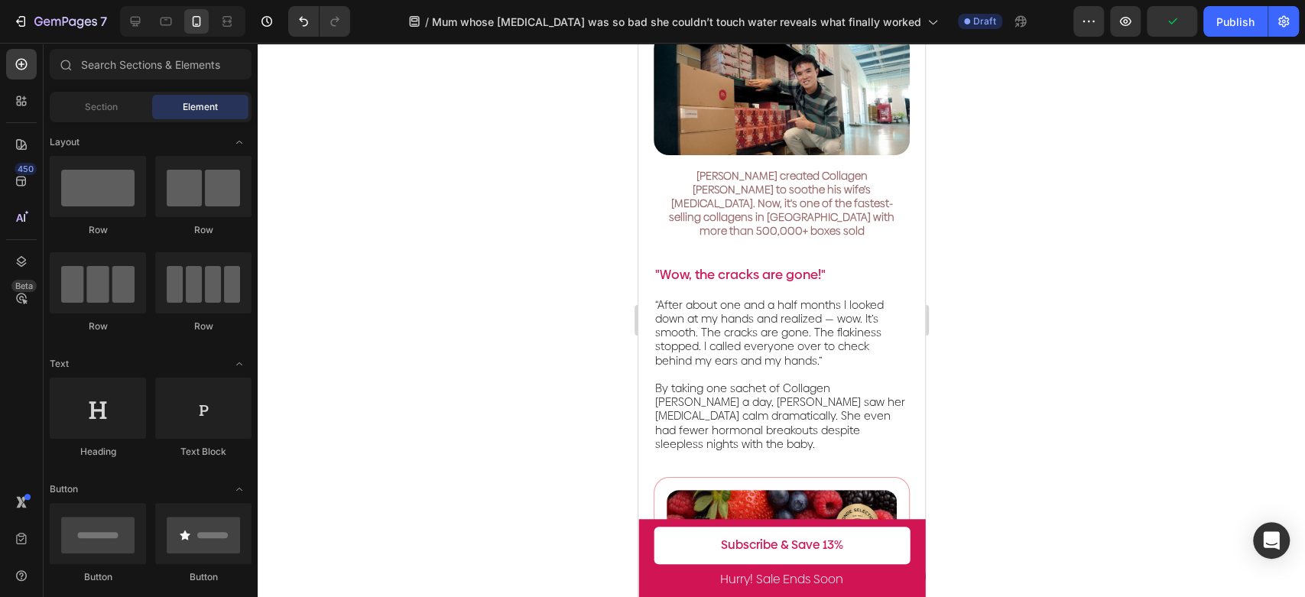
click at [1093, 264] on div at bounding box center [781, 320] width 1047 height 554
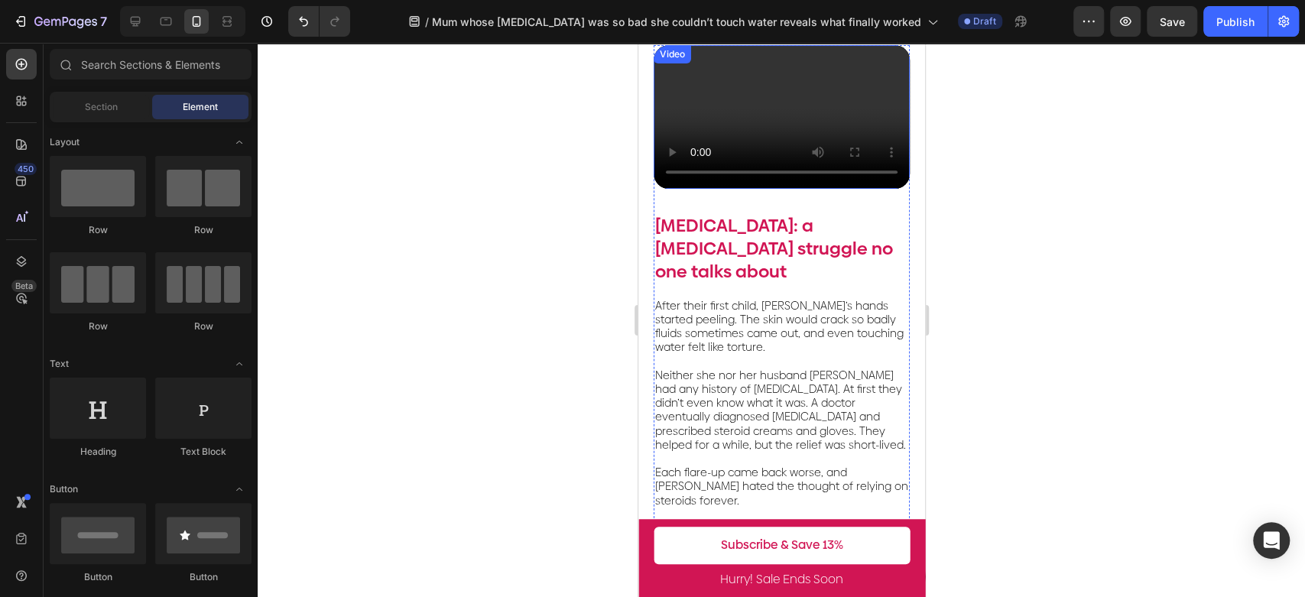
scroll to position [424, 0]
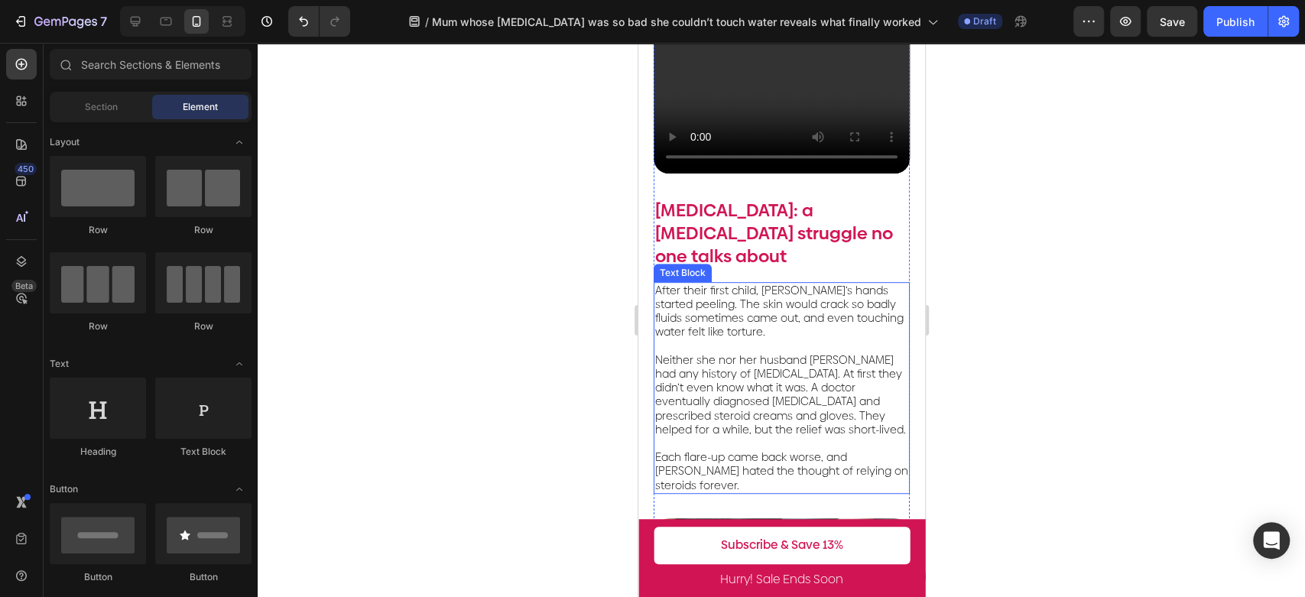
click at [787, 287] on span "After their first child, [PERSON_NAME]’s hands started peeling. The skin would …" at bounding box center [778, 311] width 248 height 57
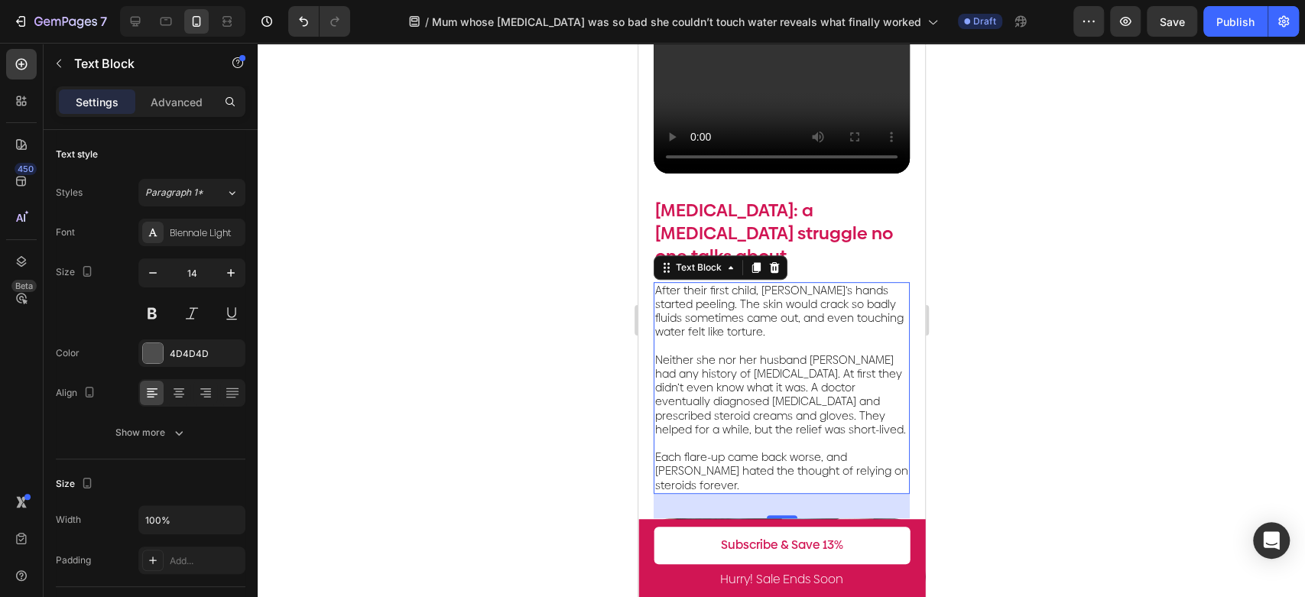
click at [819, 339] on p "Neither she nor her husband [PERSON_NAME] had any history of [MEDICAL_DATA]. At…" at bounding box center [780, 387] width 253 height 97
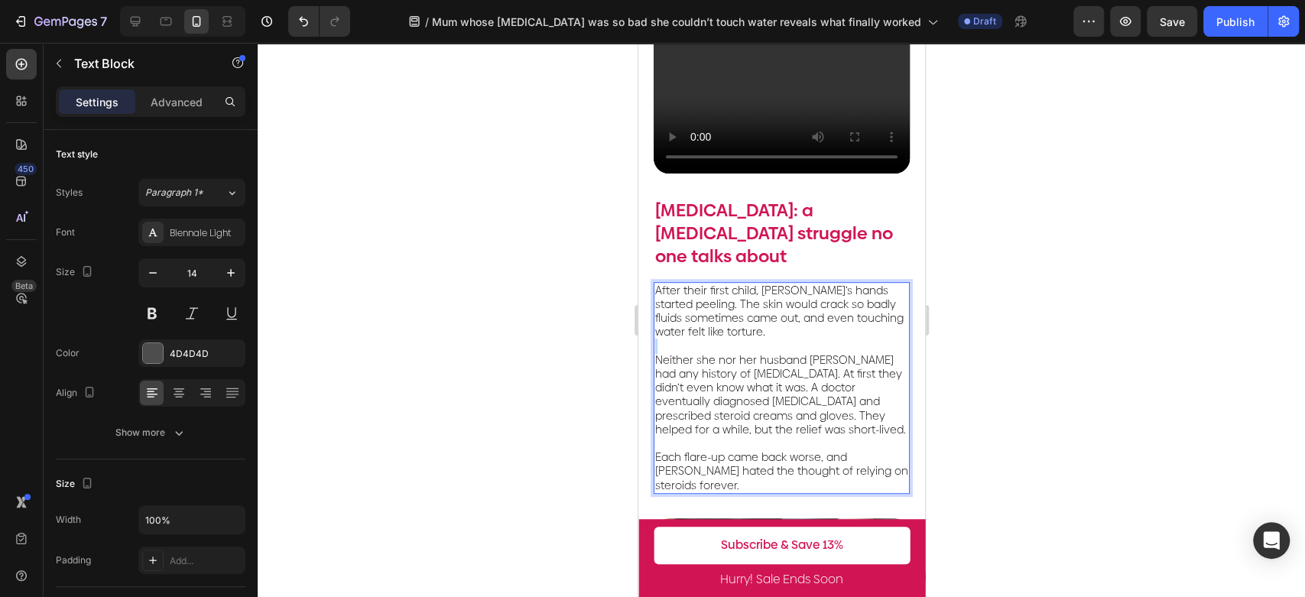
click at [819, 339] on p "⁠⁠⁠⁠⁠⁠⁠ Neither she nor her husband [PERSON_NAME] had any history of [MEDICAL_D…" at bounding box center [780, 387] width 253 height 97
click at [766, 378] on span "Neither she nor her husband [PERSON_NAME] had any history of [MEDICAL_DATA]. At…" at bounding box center [779, 394] width 251 height 85
click at [751, 358] on span "Neither she nor her husband [PERSON_NAME] had any history of [MEDICAL_DATA]. At…" at bounding box center [779, 394] width 251 height 85
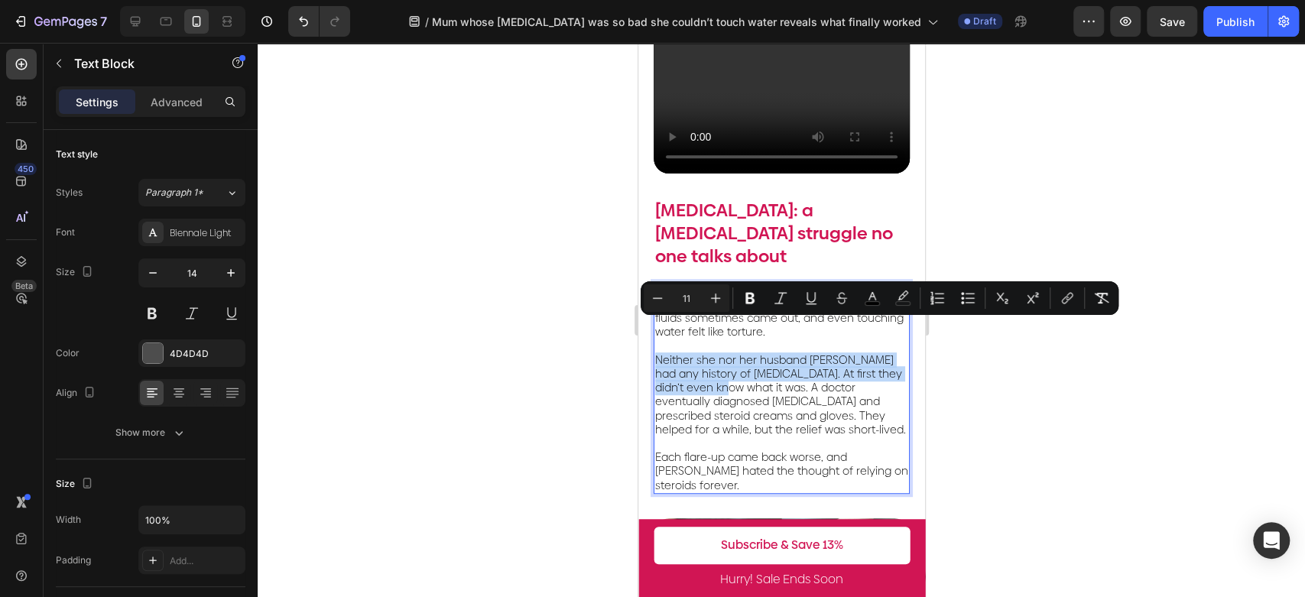
drag, startPoint x: 745, startPoint y: 358, endPoint x: 652, endPoint y: 334, distance: 96.2
click at [653, 334] on div "After their first child, [PERSON_NAME]’s hands started peeling. The skin would …" at bounding box center [781, 388] width 256 height 212
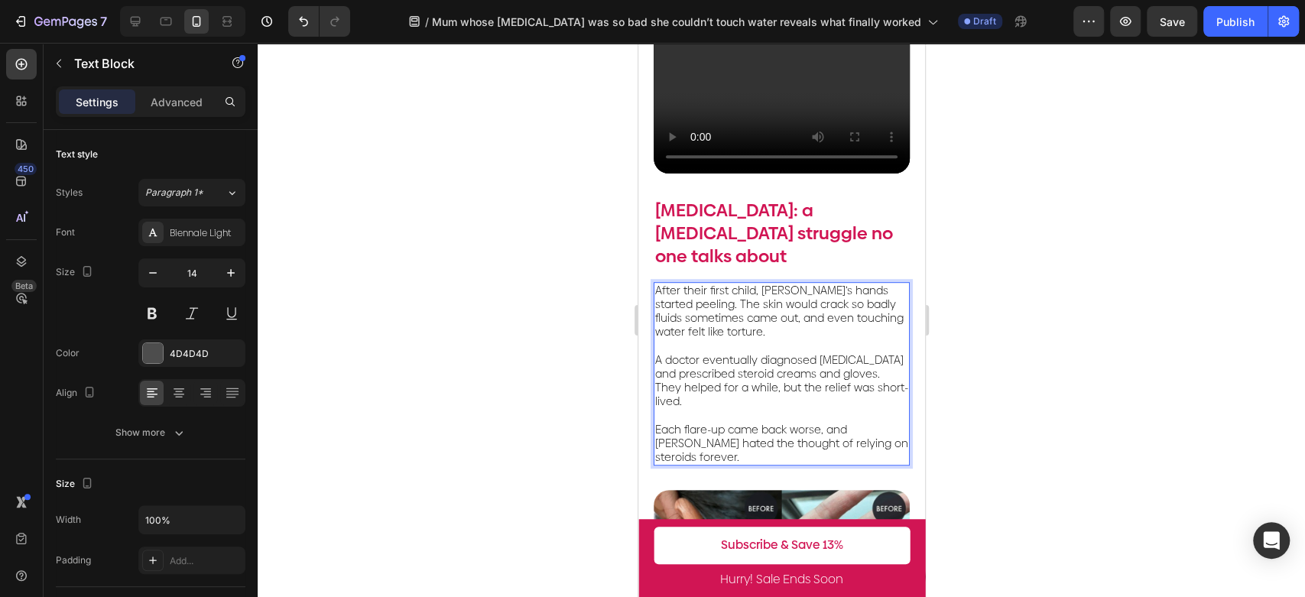
click at [730, 422] on span "Each flare-up came back worse, and [PERSON_NAME] hated the thought of relying o…" at bounding box center [780, 443] width 253 height 43
click at [749, 422] on span "Each flare-up came back worse, and [PERSON_NAME] hated the thought of relying o…" at bounding box center [780, 443] width 253 height 43
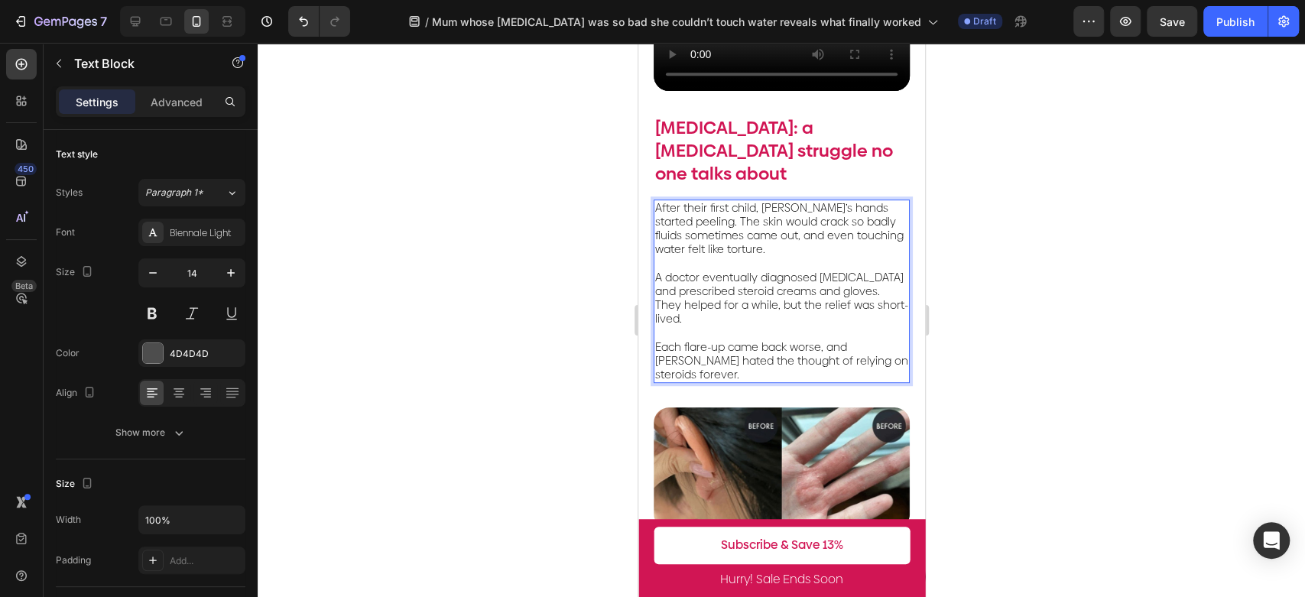
scroll to position [509, 0]
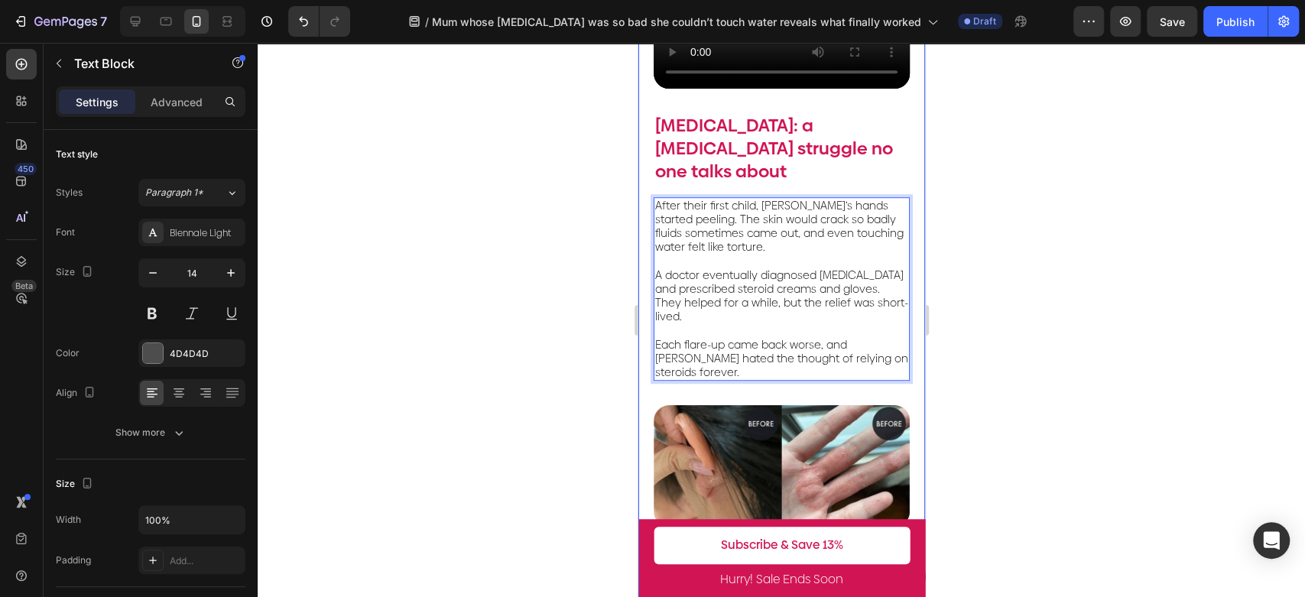
click at [556, 358] on div at bounding box center [781, 320] width 1047 height 554
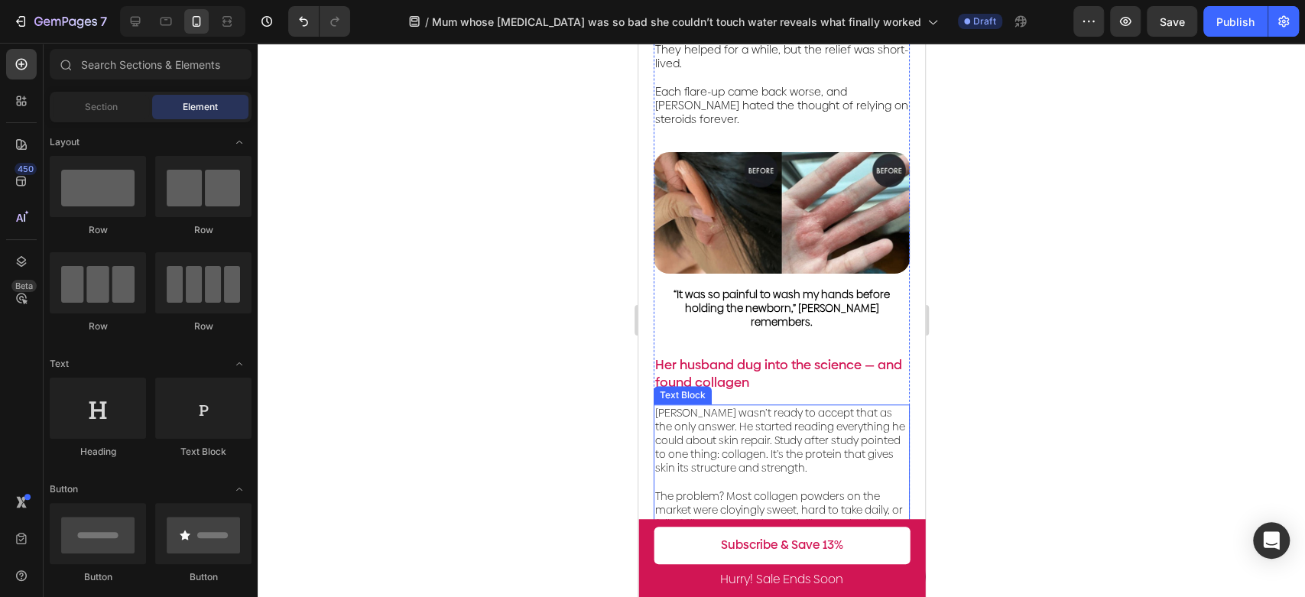
scroll to position [764, 0]
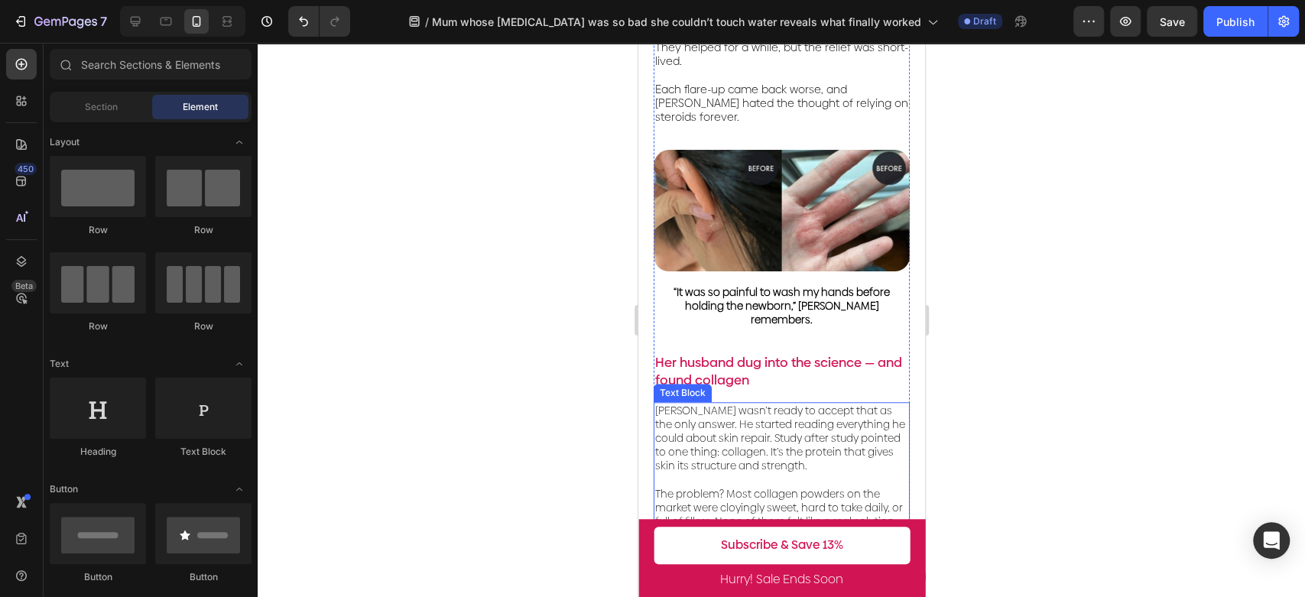
click at [801, 404] on p "[PERSON_NAME] wasn’t ready to accept that as the only answer. He started readin…" at bounding box center [780, 439] width 253 height 70
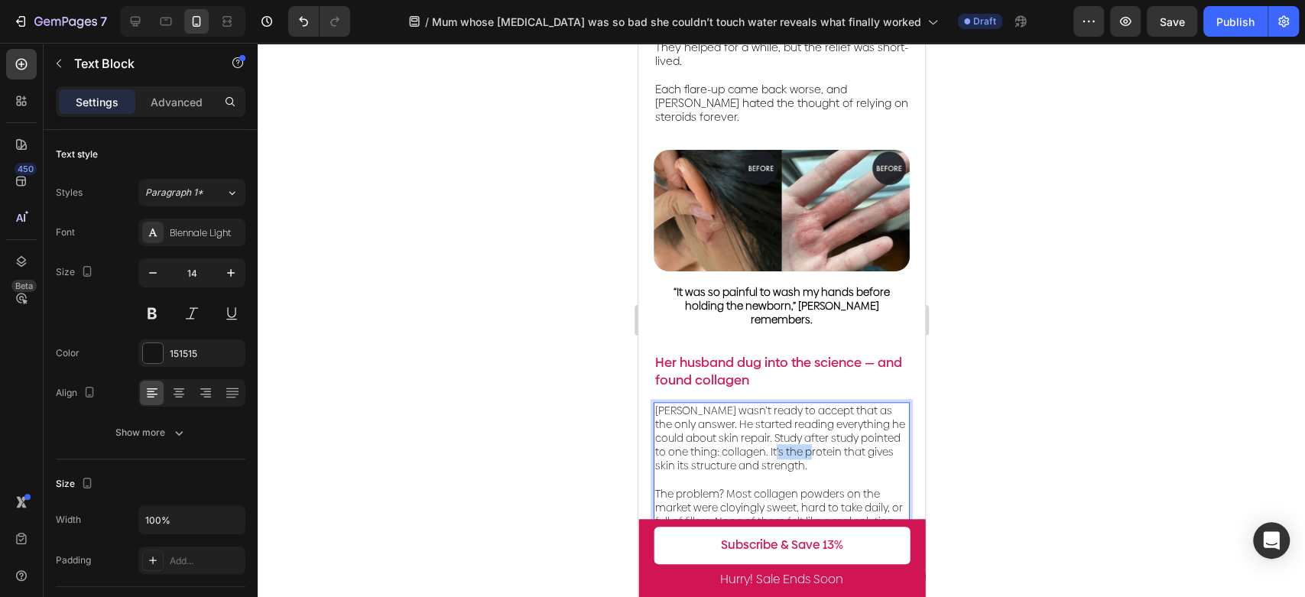
click at [801, 404] on p "[PERSON_NAME] wasn’t ready to accept that as the only answer. He started readin…" at bounding box center [780, 439] width 253 height 70
click at [759, 473] on p "The problem? Most collagen powders on the market were cloyingly sweet, hard to …" at bounding box center [780, 501] width 253 height 56
click at [820, 404] on p "[PERSON_NAME] wasn’t ready to accept that as the only answer. He started readin…" at bounding box center [780, 439] width 253 height 70
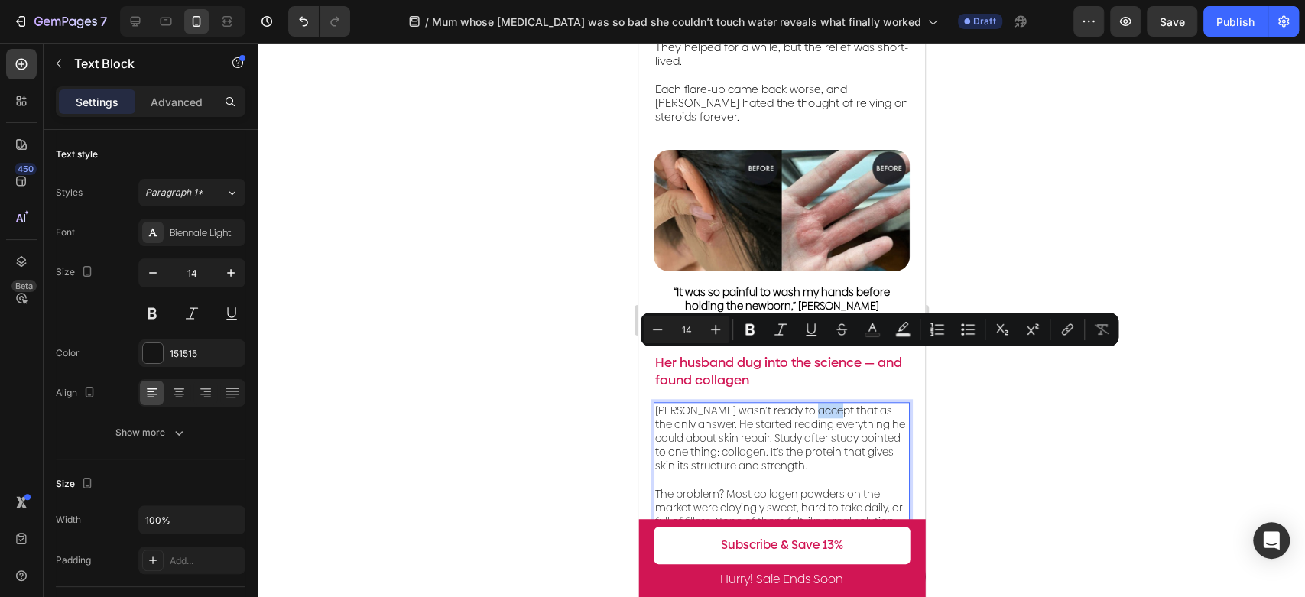
drag, startPoint x: 822, startPoint y: 363, endPoint x: 802, endPoint y: 362, distance: 20.6
click at [802, 404] on p "[PERSON_NAME] wasn’t ready to accept that as the only answer. He started readin…" at bounding box center [780, 439] width 253 height 70
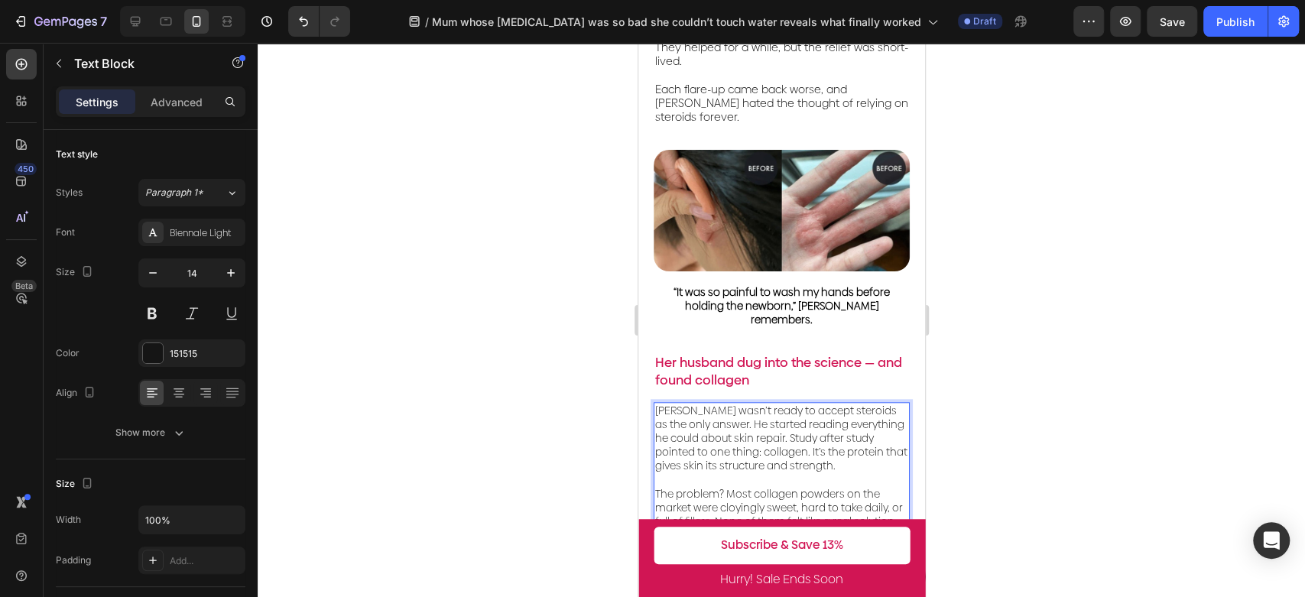
click at [836, 404] on p "[PERSON_NAME] wasn’t ready to accept steroids as the only answer. He started re…" at bounding box center [780, 439] width 253 height 70
click at [787, 404] on p "[PERSON_NAME] wasn’t ready to accept steroids as the only answer. He started re…" at bounding box center [780, 439] width 253 height 70
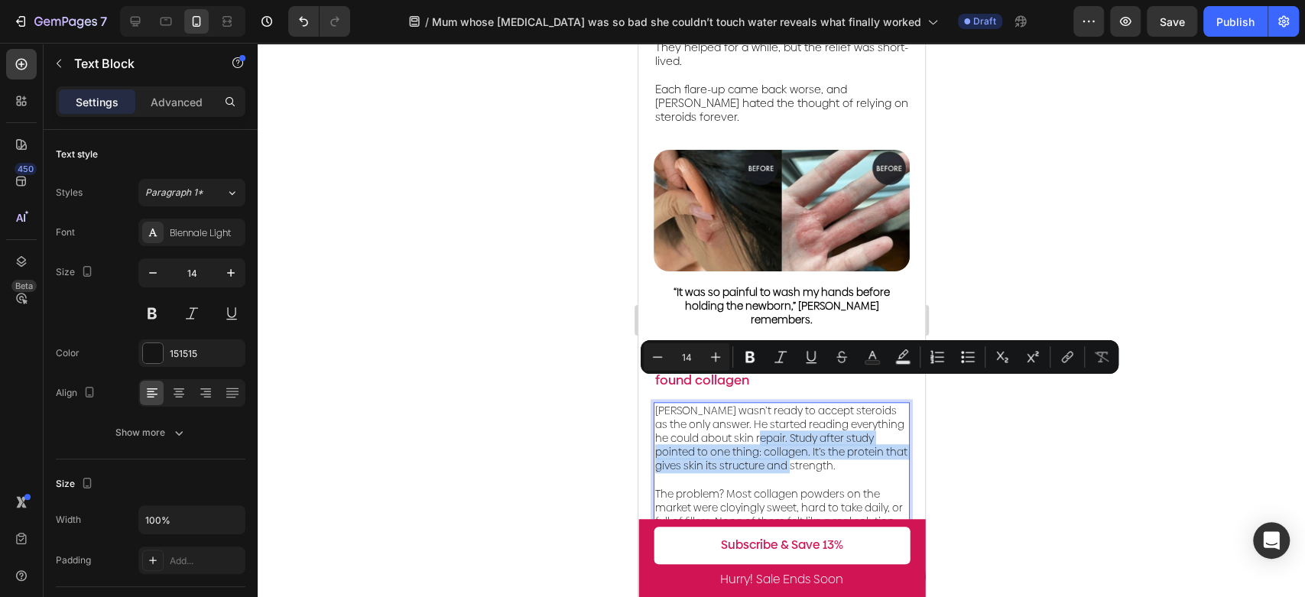
drag, startPoint x: 773, startPoint y: 390, endPoint x: 846, endPoint y: 421, distance: 79.1
click at [846, 421] on p "[PERSON_NAME] wasn’t ready to accept steroids as the only answer. He started re…" at bounding box center [780, 439] width 253 height 70
click at [874, 473] on p "The problem? Most collagen powders on the market were cloyingly sweet, hard to …" at bounding box center [780, 501] width 253 height 56
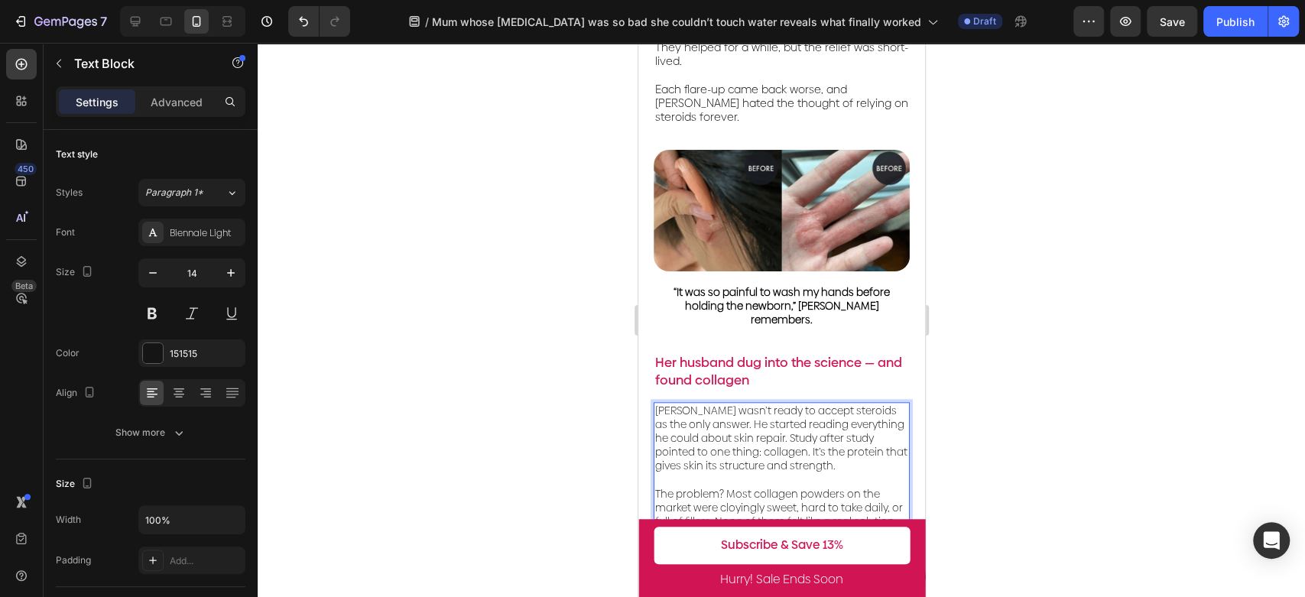
drag, startPoint x: 874, startPoint y: 420, endPoint x: 861, endPoint y: 418, distance: 12.4
click at [873, 420] on p "[PERSON_NAME] wasn’t ready to accept steroids as the only answer. He started re…" at bounding box center [780, 439] width 253 height 70
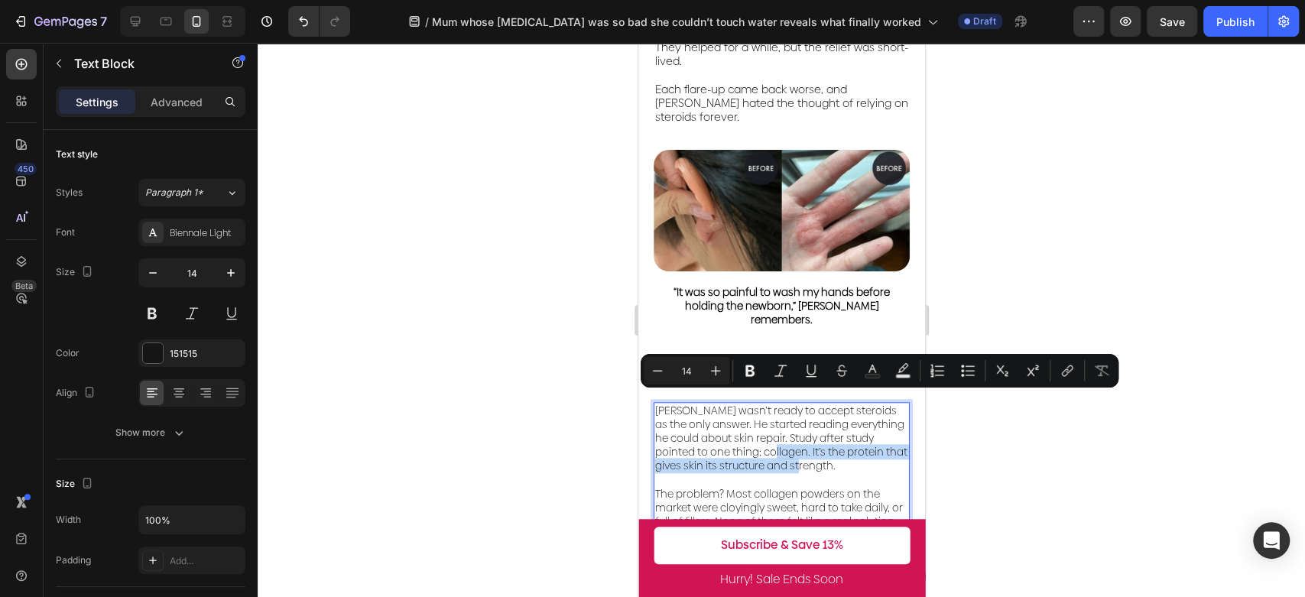
drag, startPoint x: 860, startPoint y: 416, endPoint x: 808, endPoint y: 400, distance: 54.4
click at [808, 404] on p "[PERSON_NAME] wasn’t ready to accept steroids as the only answer. He started re…" at bounding box center [780, 439] width 253 height 70
click at [810, 420] on p "[PERSON_NAME] wasn’t ready to accept steroids as the only answer. He started re…" at bounding box center [780, 439] width 253 height 70
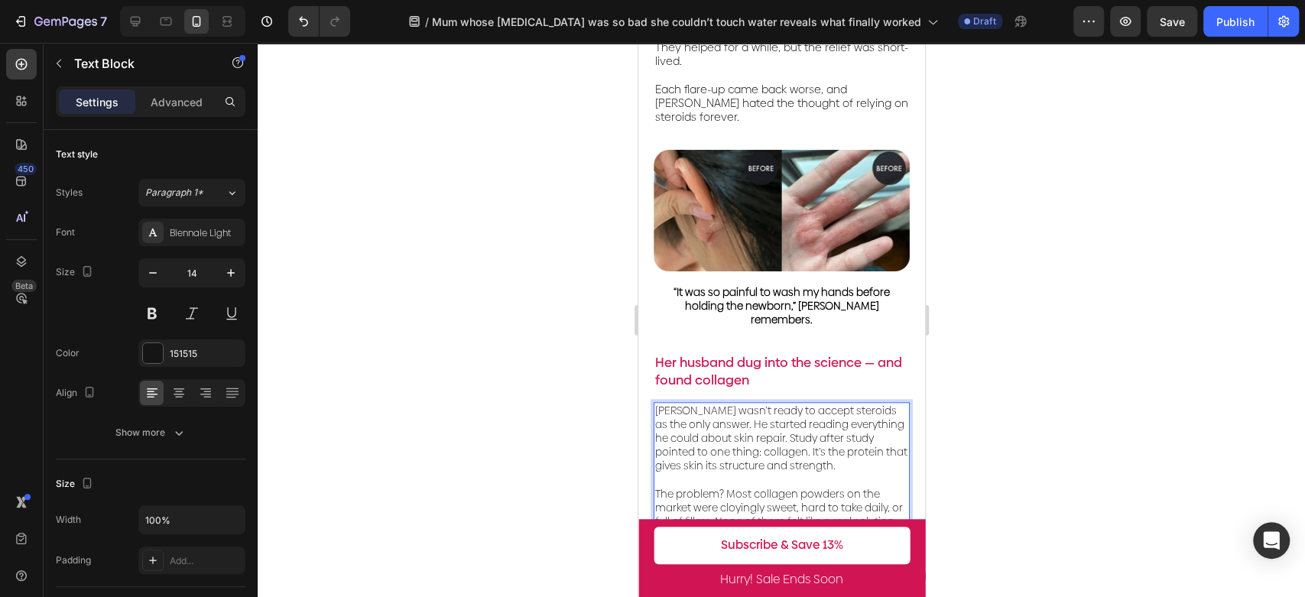
click at [848, 473] on p "The problem? Most collagen powders on the market were cloyingly sweet, hard to …" at bounding box center [780, 501] width 253 height 56
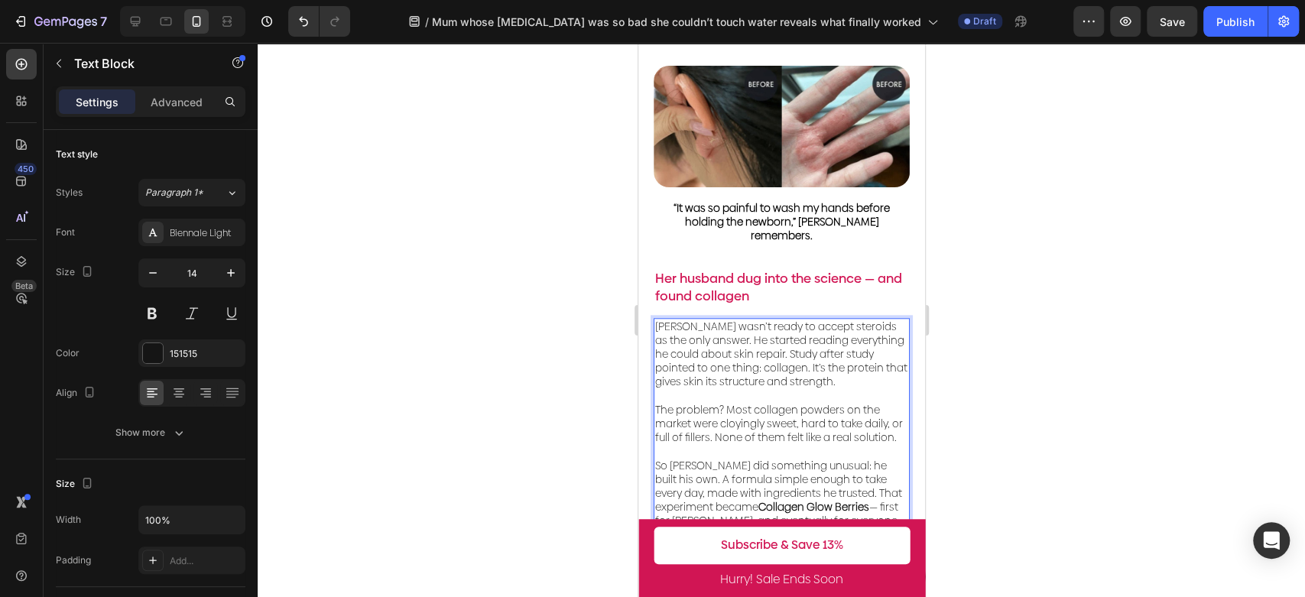
scroll to position [849, 0]
click at [761, 404] on p "⁠⁠⁠⁠⁠⁠⁠ The problem? Most collagen powders on the market were cloyingly sweet, …" at bounding box center [780, 416] width 253 height 56
click at [785, 388] on p "The problem? Most collagen powders on the market were cloyingly sweet, hard to …" at bounding box center [780, 416] width 253 height 56
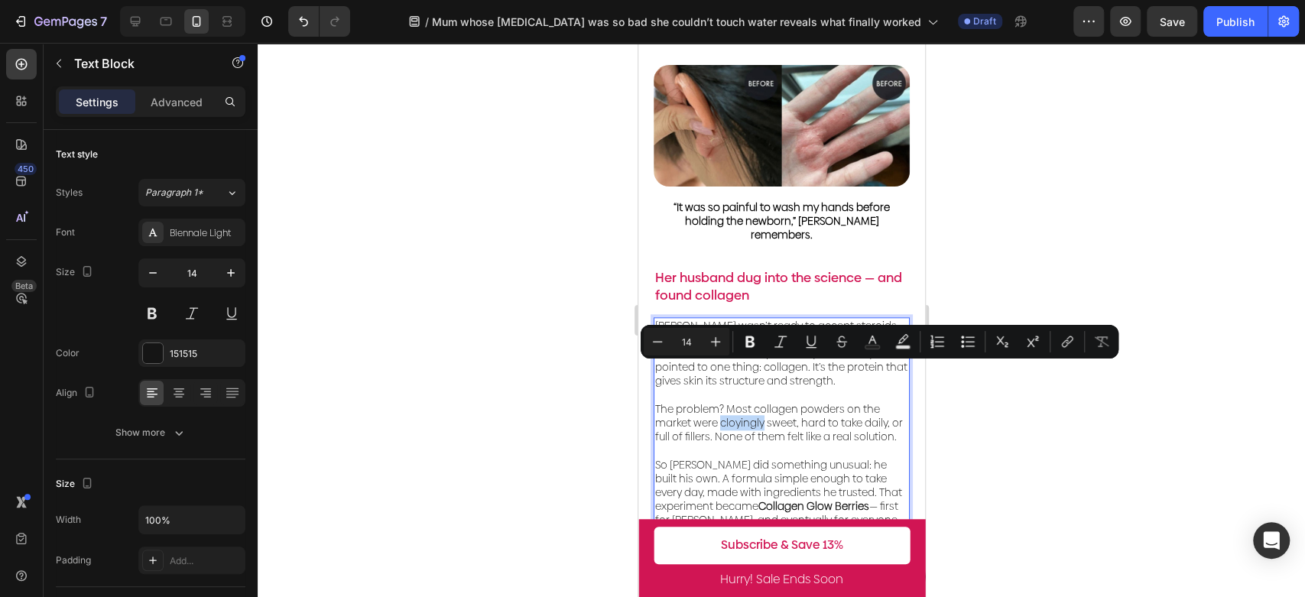
drag, startPoint x: 763, startPoint y: 375, endPoint x: 721, endPoint y: 372, distance: 42.9
click at [721, 388] on p "The problem? Most collagen powders on the market were cloyingly sweet, hard to …" at bounding box center [780, 416] width 253 height 56
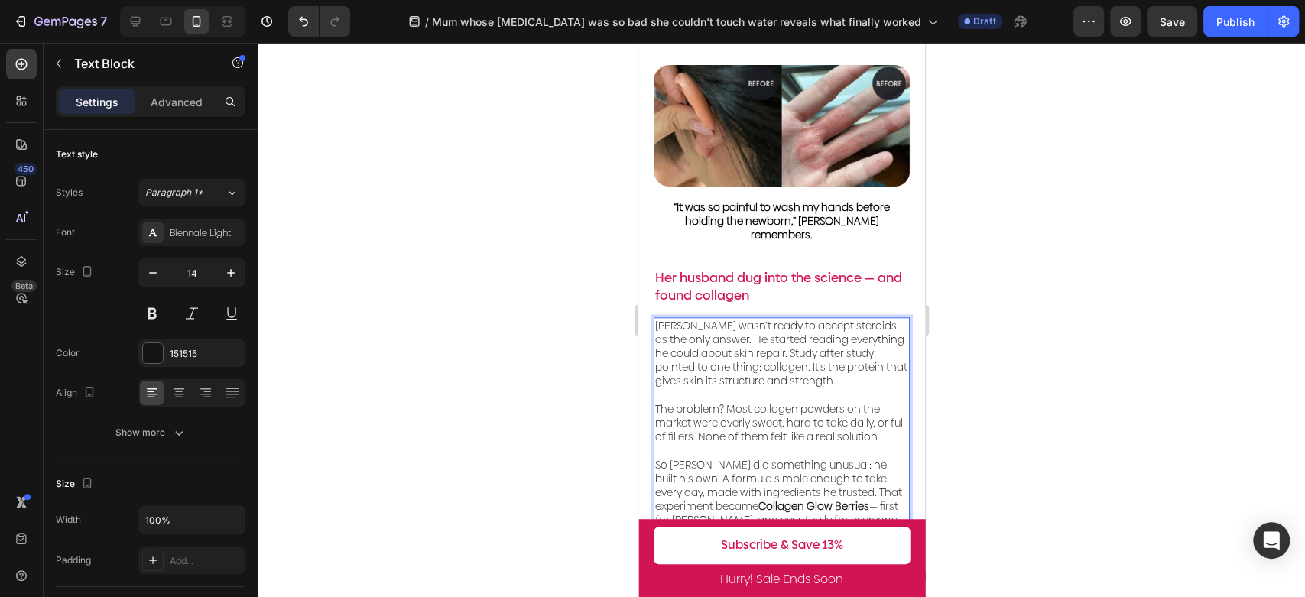
click at [773, 388] on p "The problem? Most collagen powders on the market were overly sweet, hard to tak…" at bounding box center [780, 416] width 253 height 56
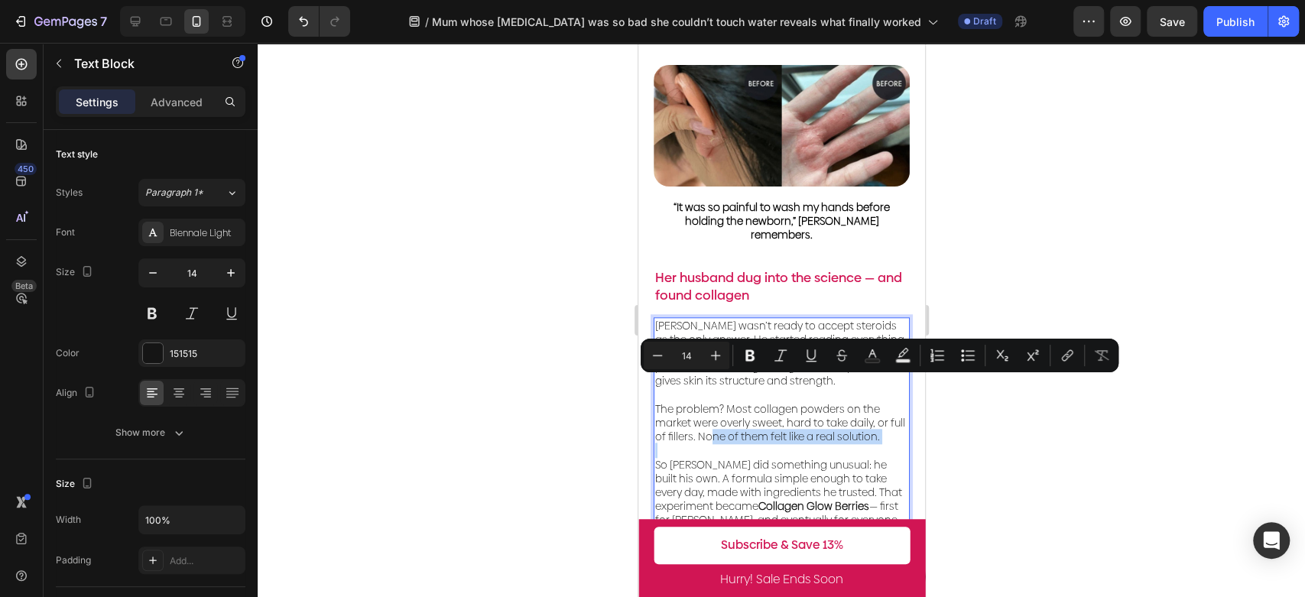
drag, startPoint x: 724, startPoint y: 394, endPoint x: 763, endPoint y: 397, distance: 39.9
click at [763, 397] on div "[PERSON_NAME] wasn’t ready to accept steroids as the only answer. He started re…" at bounding box center [781, 429] width 256 height 225
click at [781, 443] on p "So [PERSON_NAME] did something unusual: he built his own. A formula simple enou…" at bounding box center [780, 491] width 253 height 97
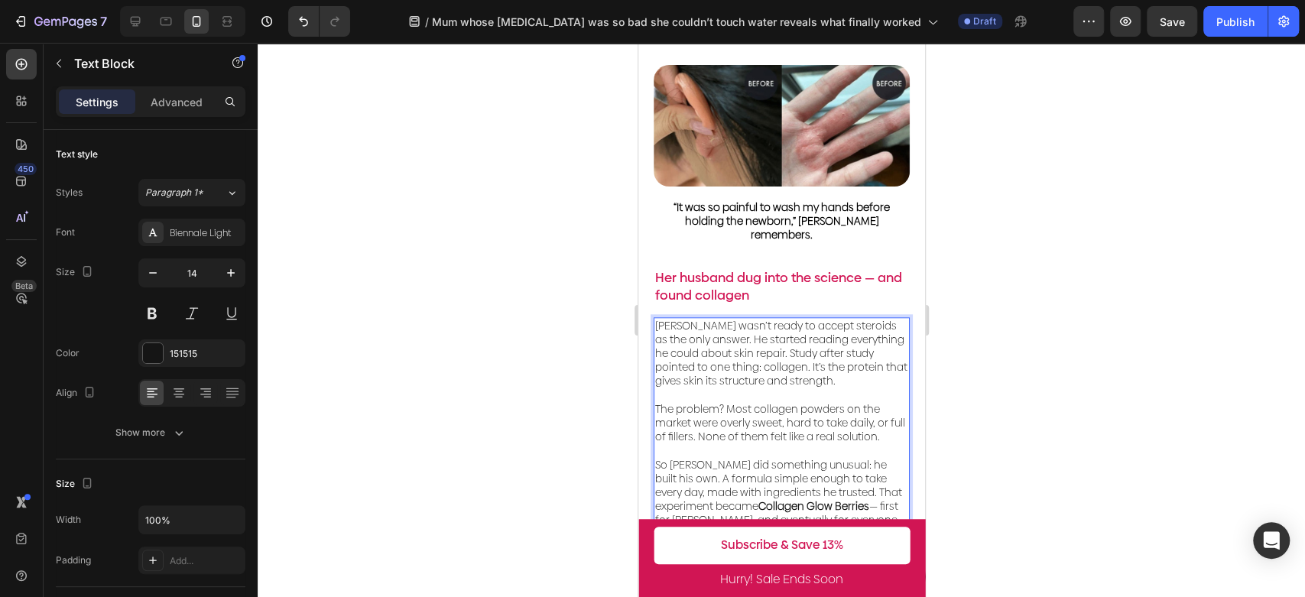
click at [713, 443] on p "So [PERSON_NAME] did something unusual: he built his own. A formula simple enou…" at bounding box center [780, 491] width 253 height 97
click at [777, 444] on p "So [PERSON_NAME] did something unusual: he built his own. A formula simple enou…" at bounding box center [780, 491] width 253 height 97
click at [843, 446] on p "So [PERSON_NAME] did something unusual: he built his own. A formula simple enou…" at bounding box center [780, 491] width 253 height 97
click at [848, 443] on p "So [PERSON_NAME] did something unusual: he built his own. A formula simple enou…" at bounding box center [780, 491] width 253 height 97
click at [575, 374] on div at bounding box center [781, 320] width 1047 height 554
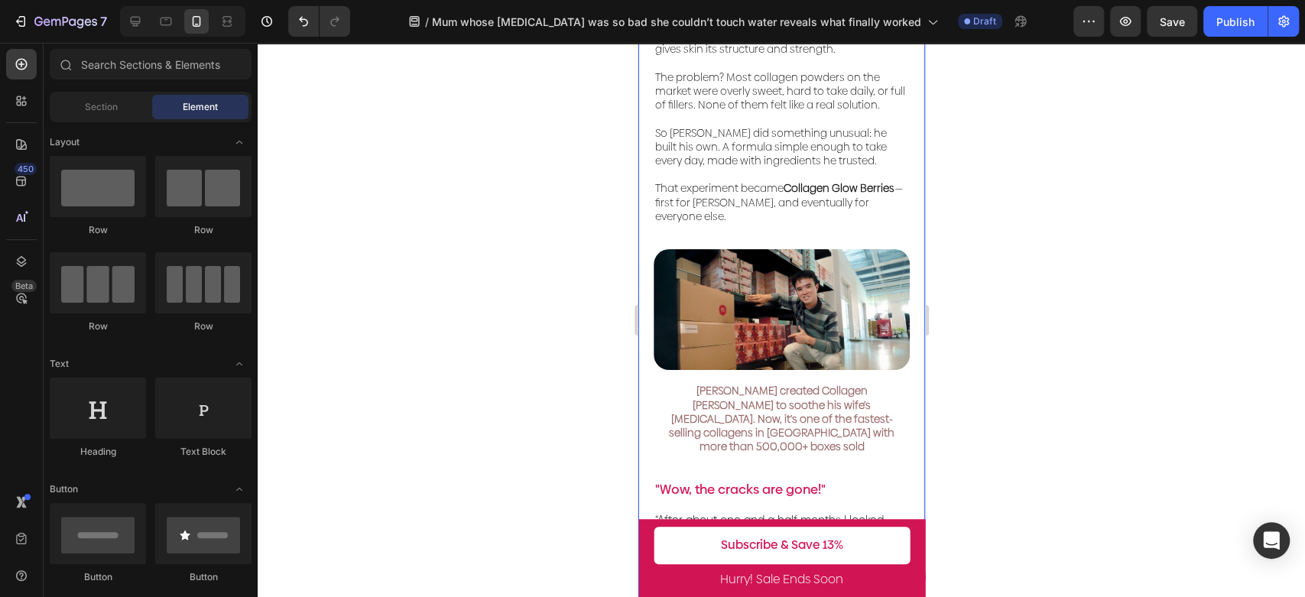
scroll to position [1188, 0]
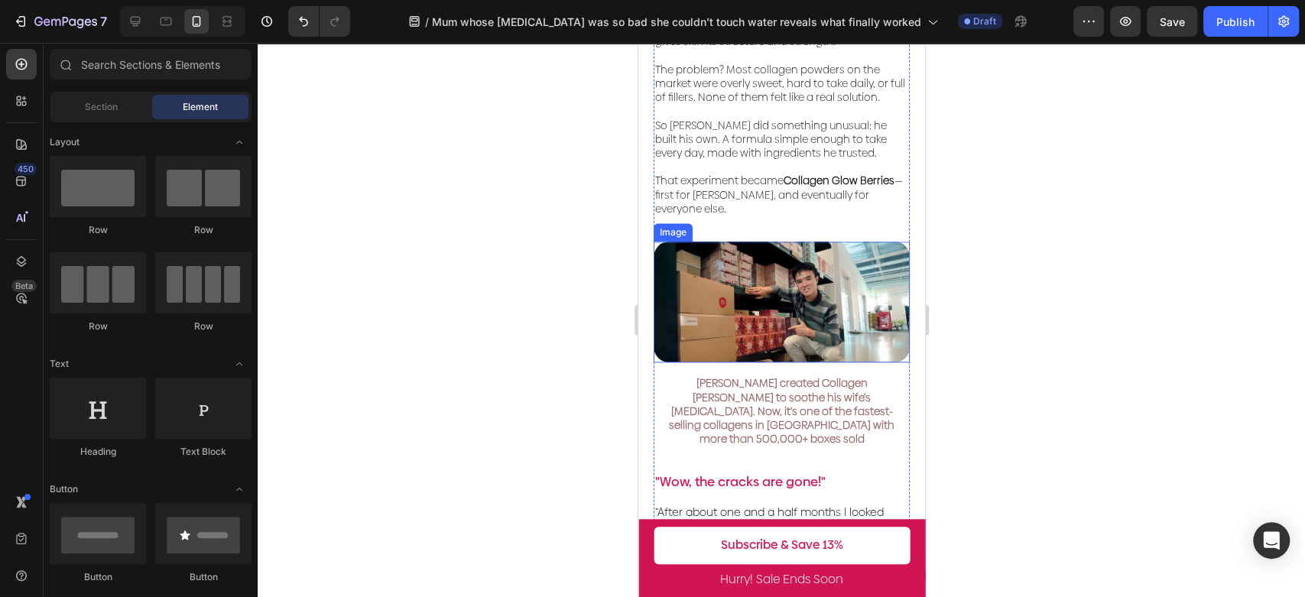
click at [848, 261] on img at bounding box center [781, 301] width 256 height 121
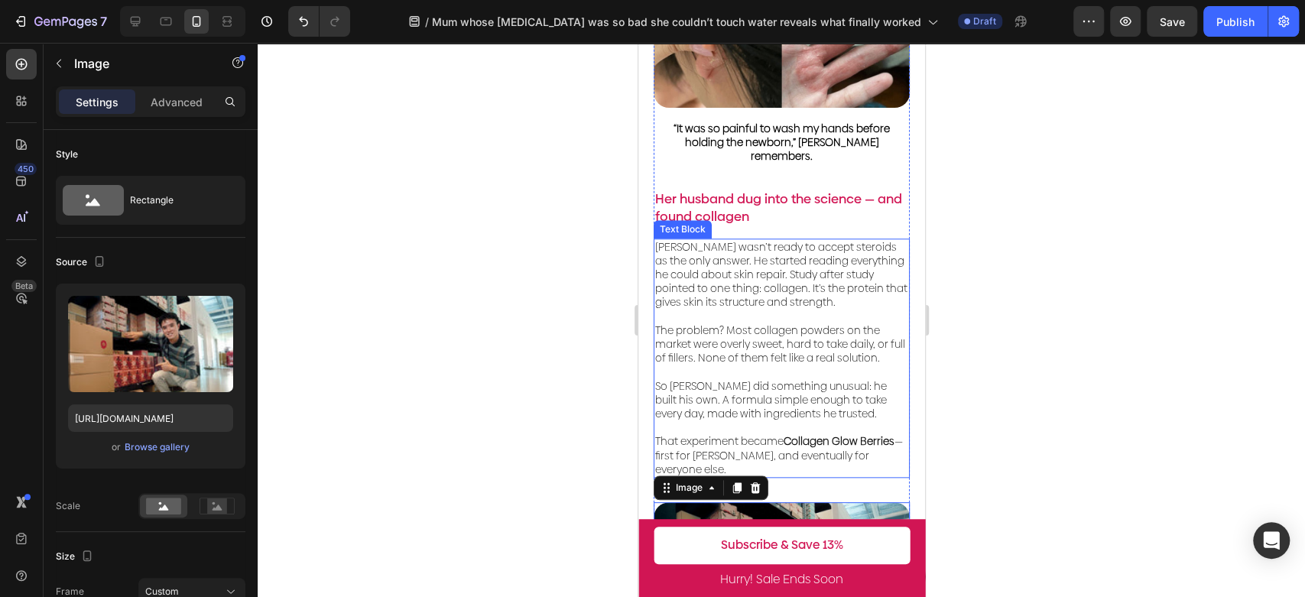
scroll to position [679, 0]
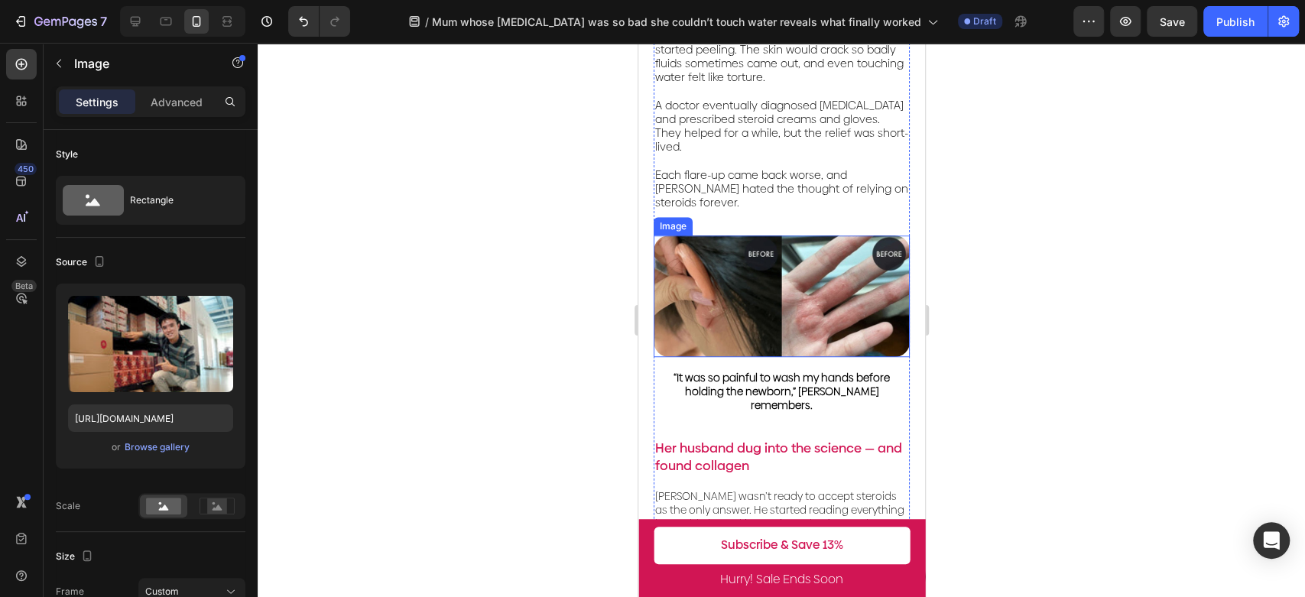
click at [805, 259] on img at bounding box center [781, 295] width 256 height 121
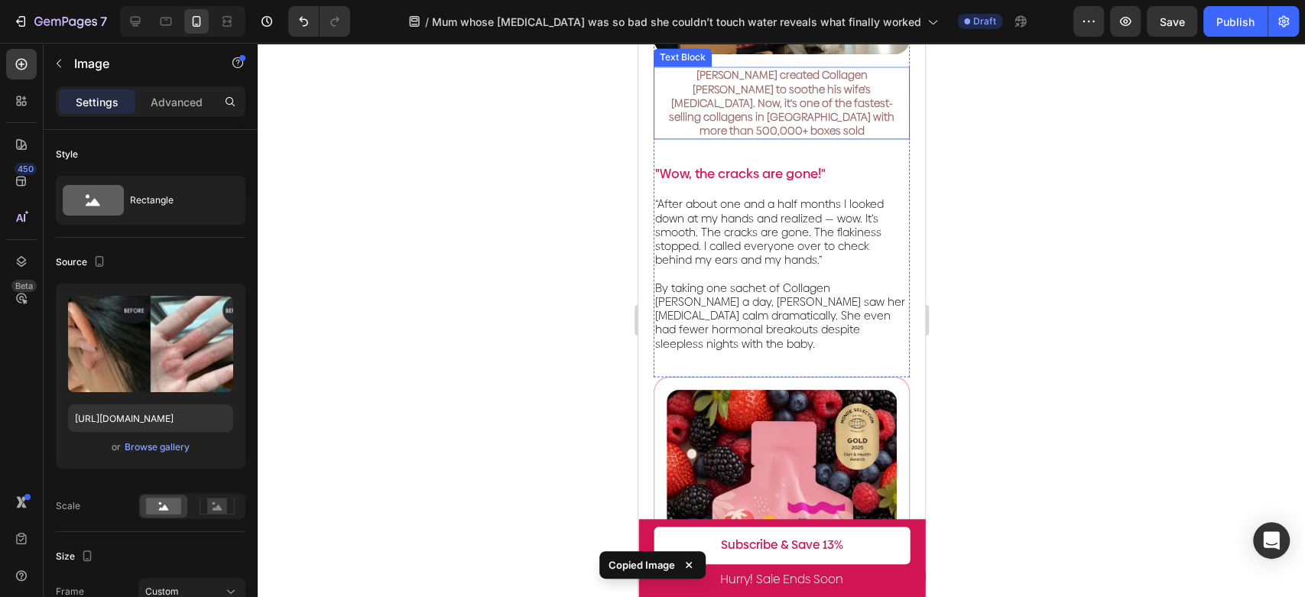
scroll to position [1528, 0]
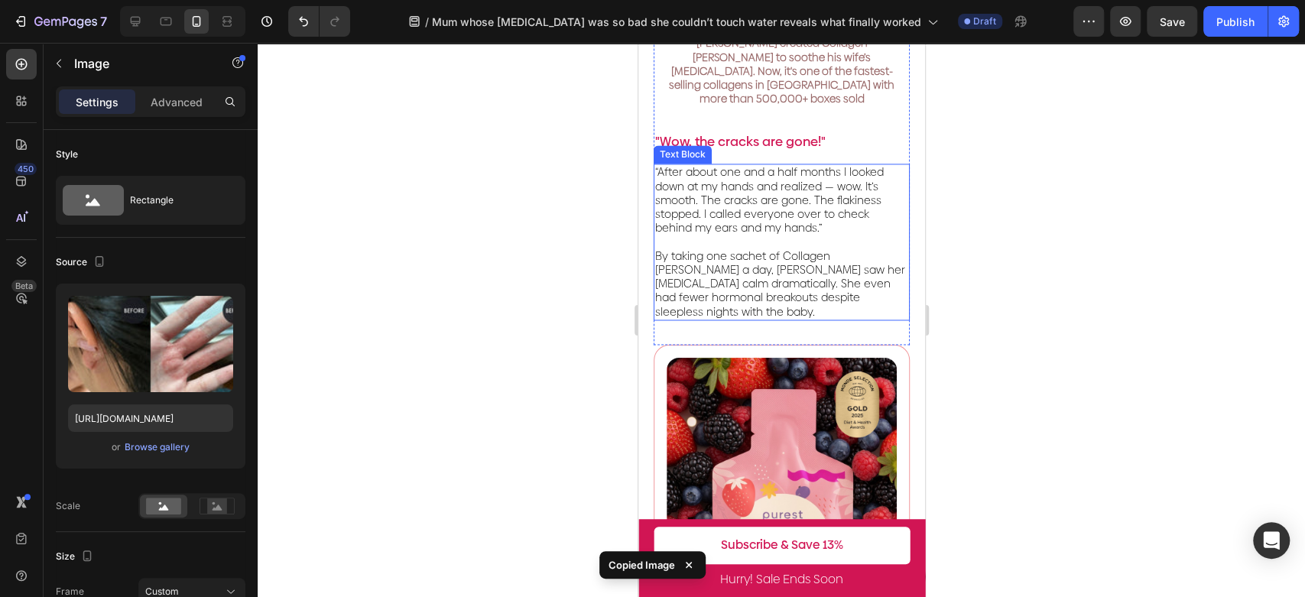
click at [820, 248] on span "By taking one sachet of Collagen [PERSON_NAME] a day, [PERSON_NAME] saw her [ME…" at bounding box center [779, 283] width 250 height 71
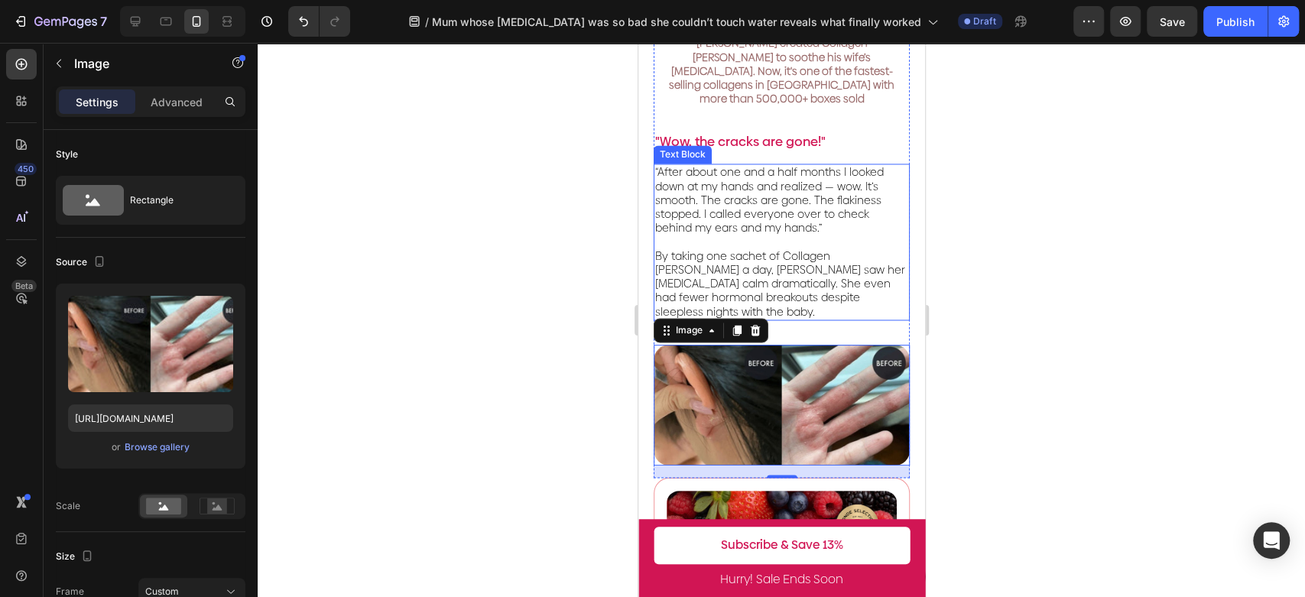
click at [849, 165] on p "“After about one and a half months I looked down at my hands and realized — wow…" at bounding box center [780, 200] width 253 height 70
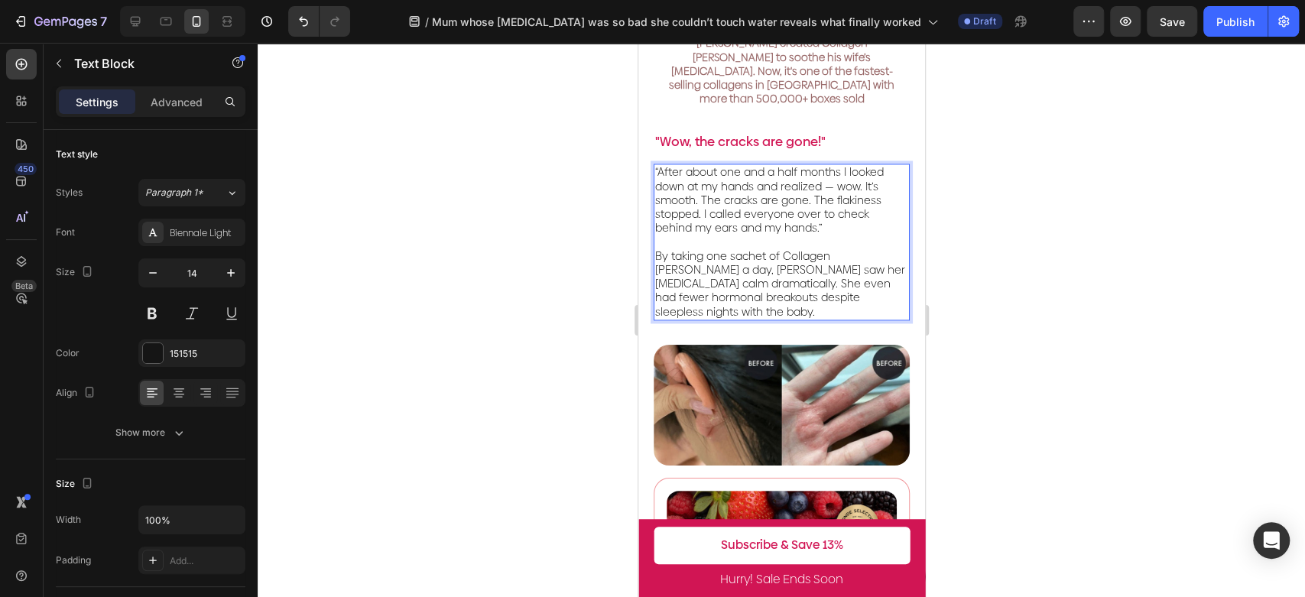
click at [724, 248] on span "By taking one sachet of Collagen [PERSON_NAME] a day, [PERSON_NAME] saw her [ME…" at bounding box center [779, 283] width 250 height 71
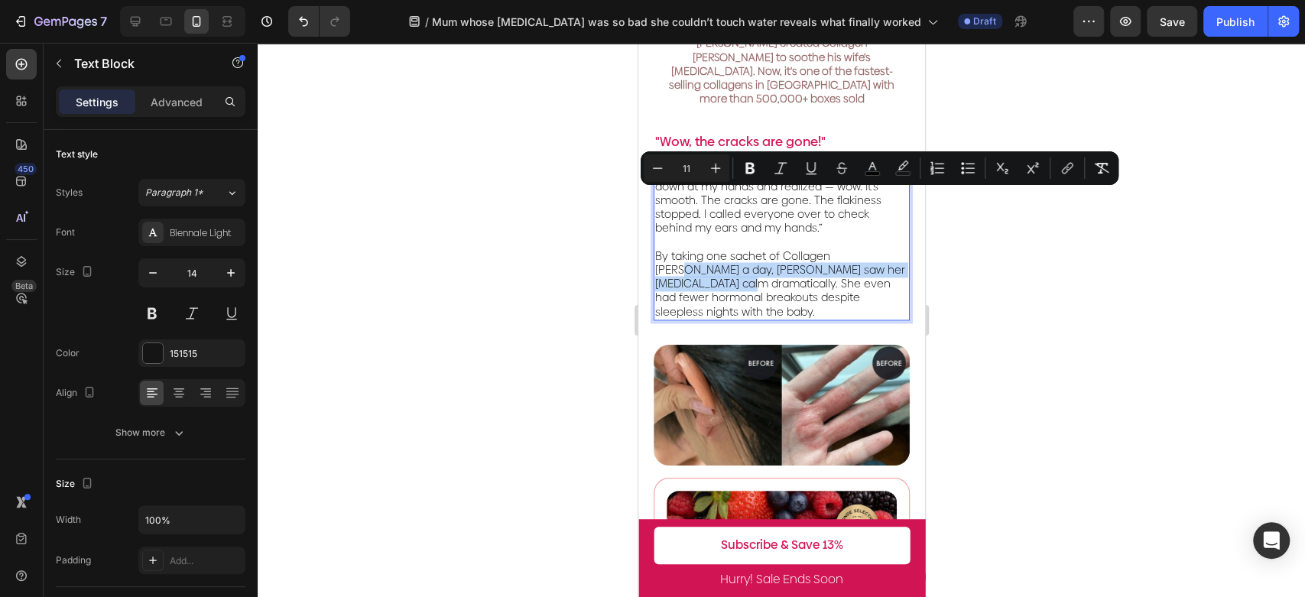
drag, startPoint x: 724, startPoint y: 212, endPoint x: 1357, endPoint y: 225, distance: 632.9
click at [653, 193] on div "“After about one and a half months I looked down at my hands and realized — wow…" at bounding box center [781, 242] width 256 height 156
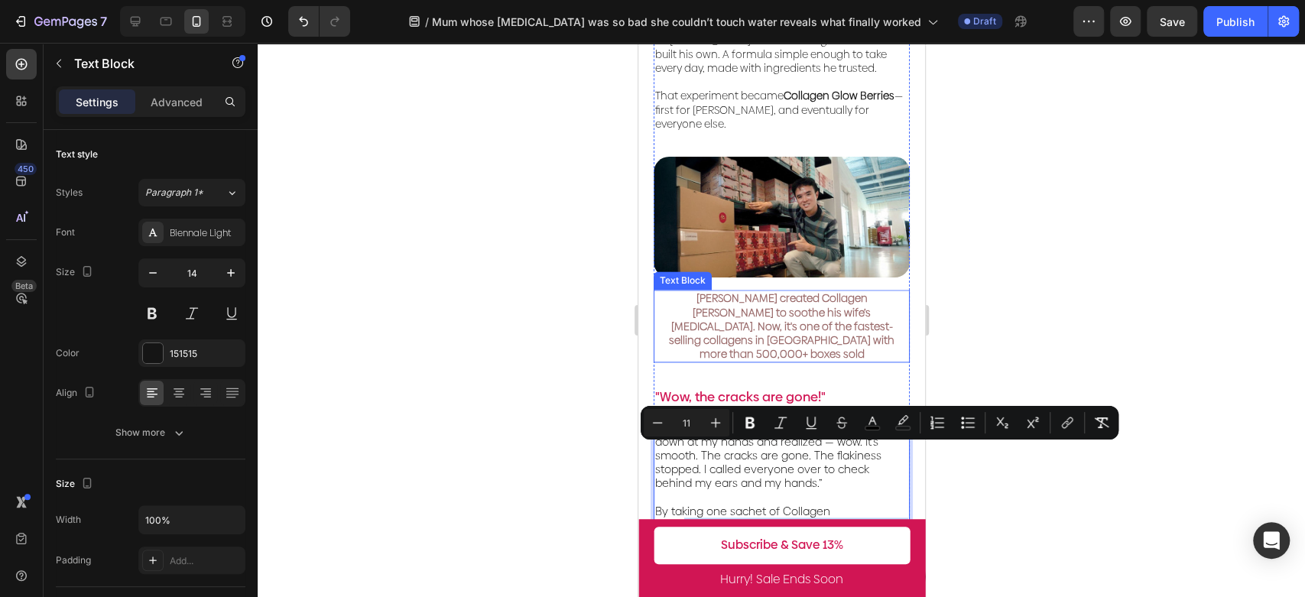
click at [819, 290] on span "[PERSON_NAME] created Collagen [PERSON_NAME] to soothe his wife’s [MEDICAL_DATA…" at bounding box center [780, 325] width 225 height 71
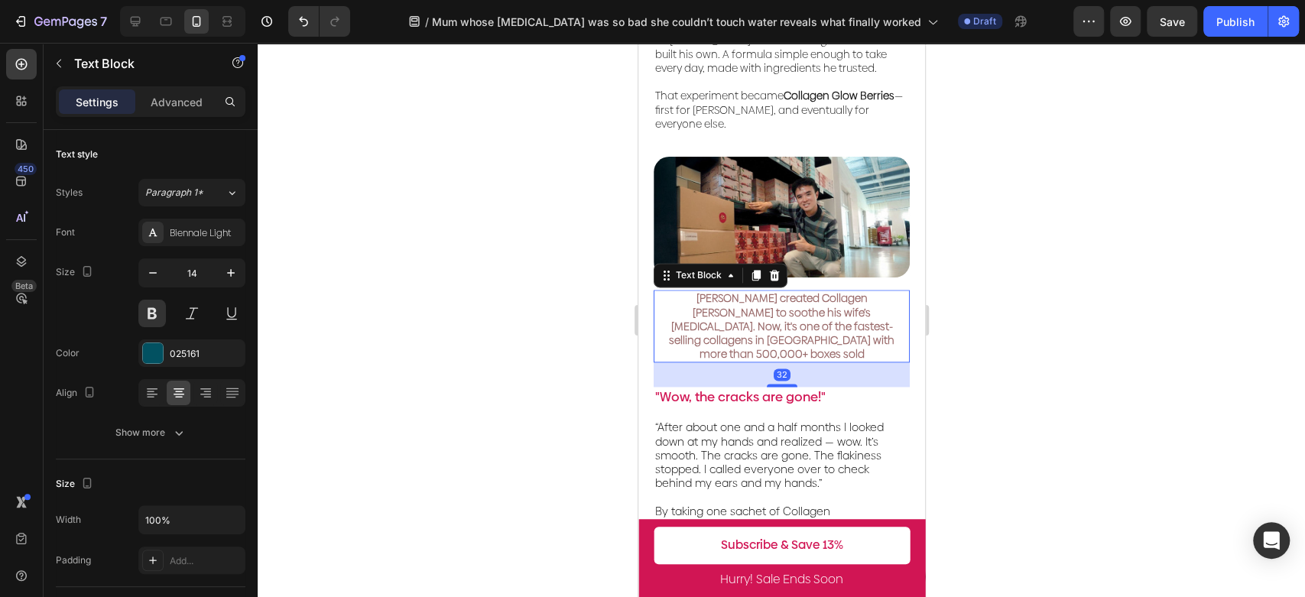
copy span "Berries a day, [PERSON_NAME] saw her [MEDICAL_DATA] calm dramatically."
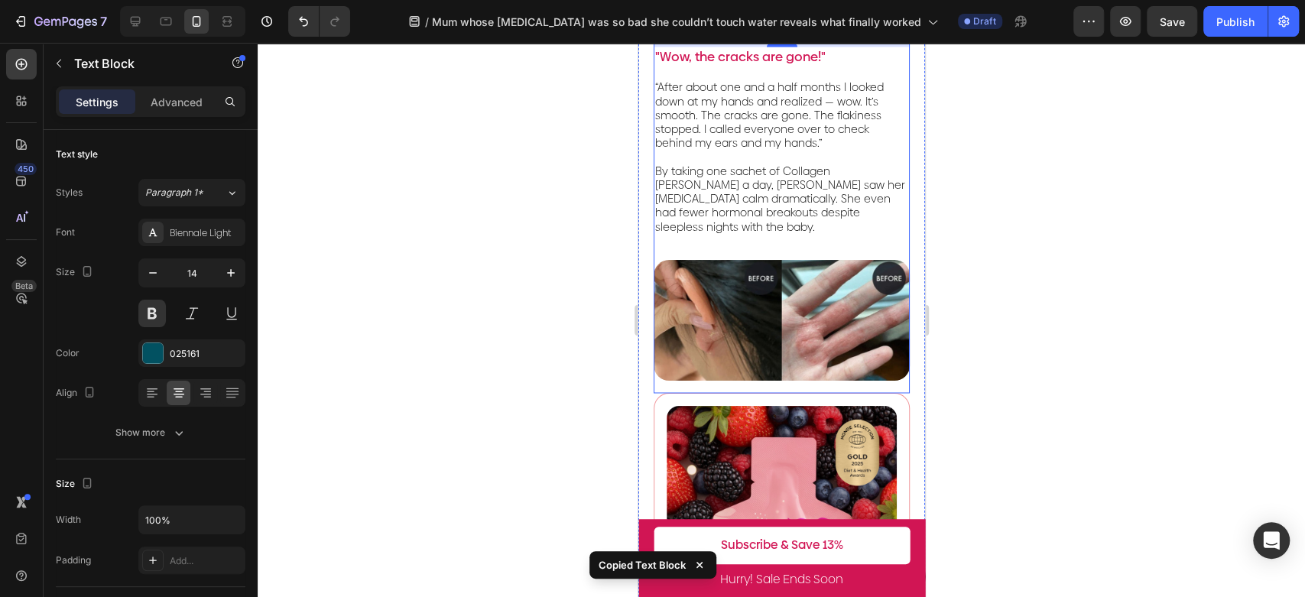
scroll to position [1698, 0]
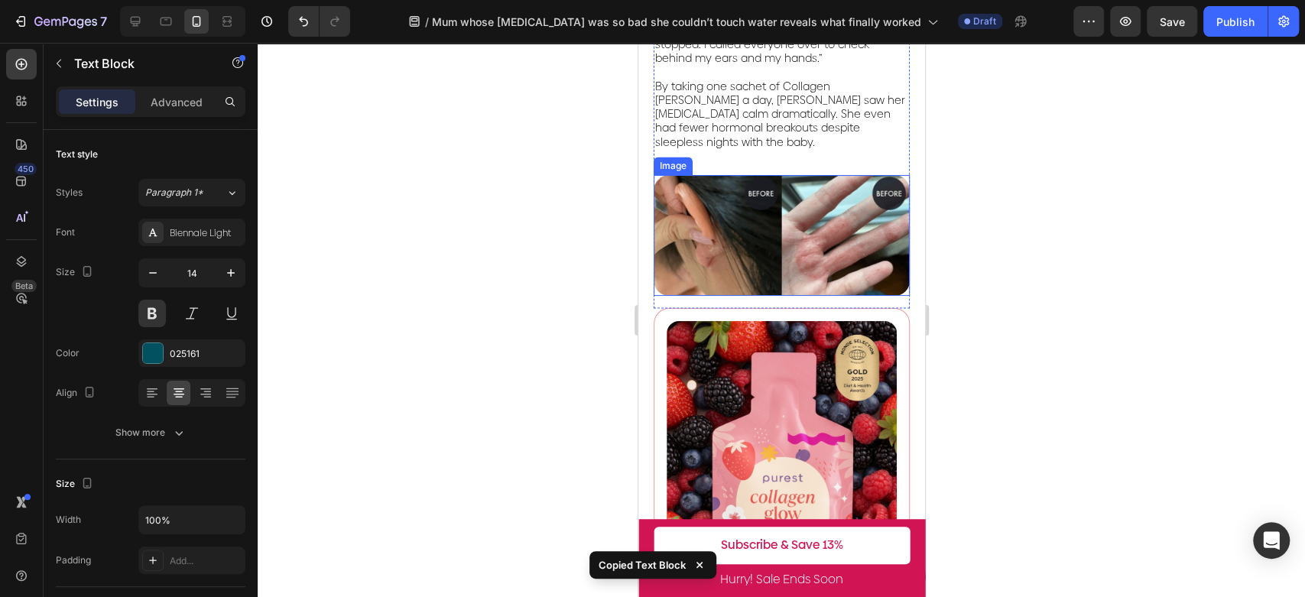
click at [826, 178] on img at bounding box center [781, 235] width 256 height 121
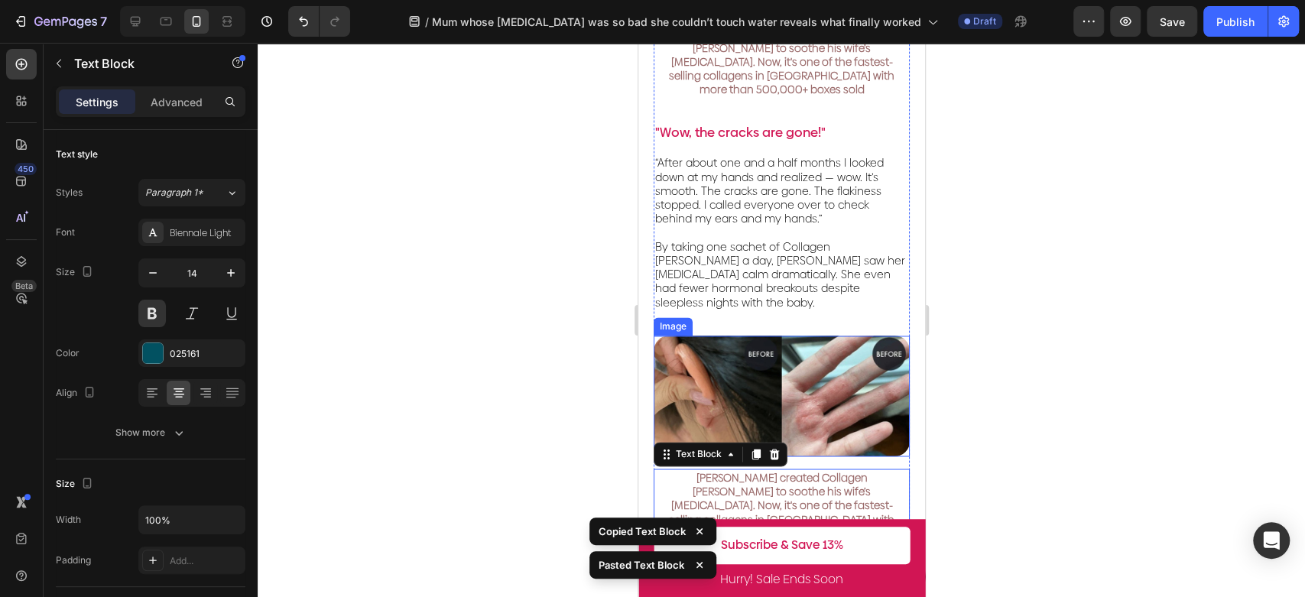
scroll to position [1528, 0]
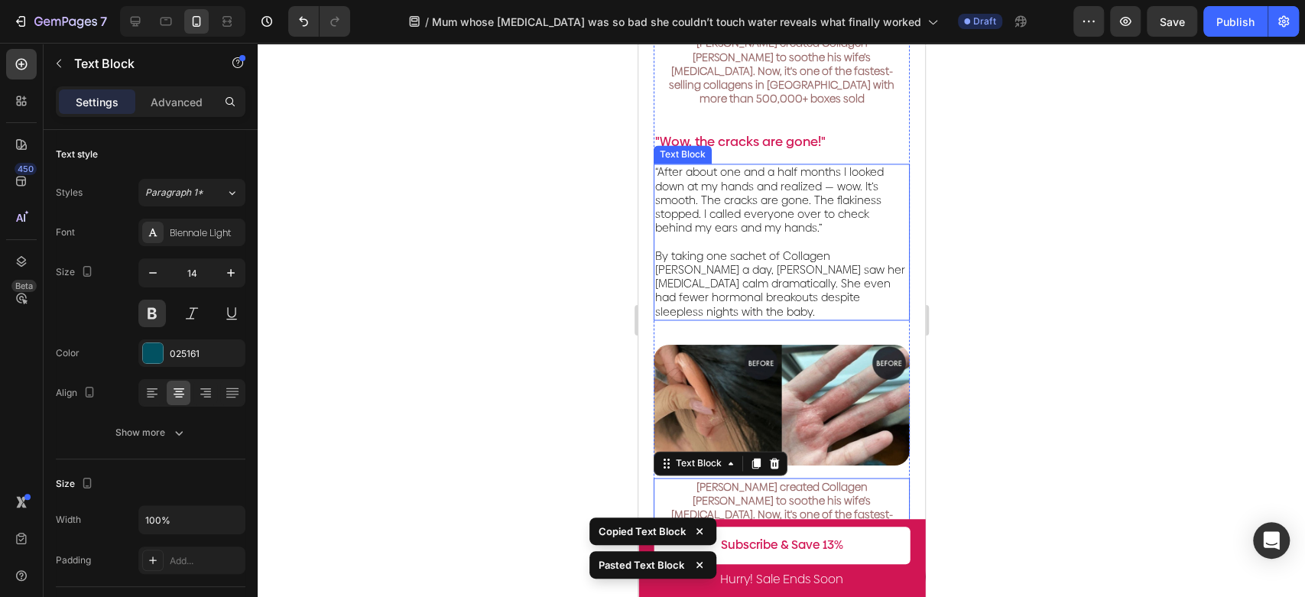
click at [760, 248] on span "By taking one sachet of Collagen [PERSON_NAME] a day, [PERSON_NAME] saw her [ME…" at bounding box center [779, 283] width 250 height 71
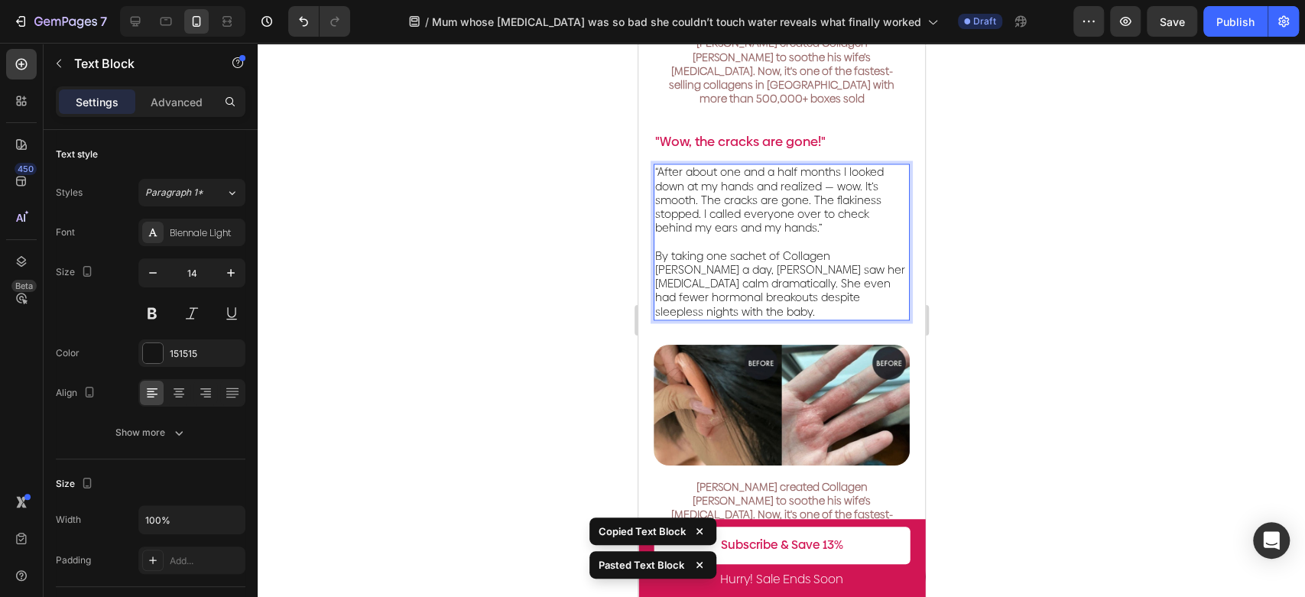
click at [730, 248] on span "By taking one sachet of Collagen [PERSON_NAME] a day, [PERSON_NAME] saw her [ME…" at bounding box center [779, 283] width 250 height 71
click at [834, 248] on span "By taking one sachet of Collagen [PERSON_NAME] a day, [PERSON_NAME] saw her [ME…" at bounding box center [779, 283] width 250 height 71
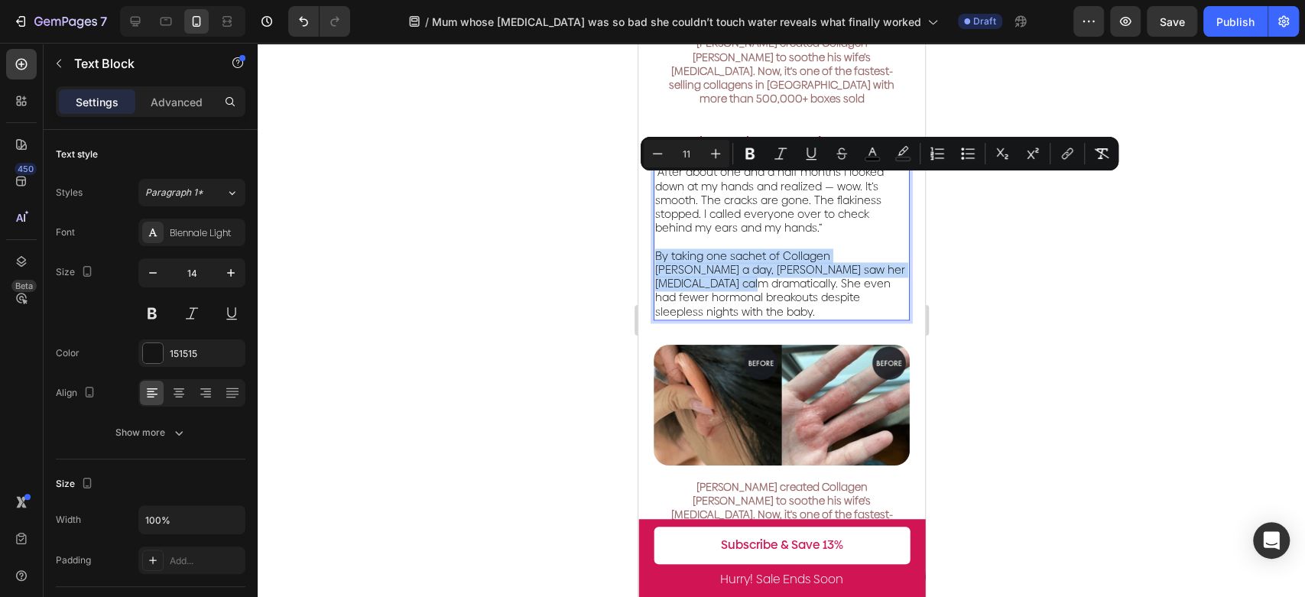
drag, startPoint x: 724, startPoint y: 212, endPoint x: 654, endPoint y: 188, distance: 74.4
click at [654, 248] on span "By taking one sachet of Collagen [PERSON_NAME] a day, [PERSON_NAME] saw her [ME…" at bounding box center [779, 283] width 250 height 71
copy span "By taking one sachet of Collagen [PERSON_NAME] a day, [PERSON_NAME] saw her [ME…"
click at [769, 478] on span "[PERSON_NAME] created Collagen [PERSON_NAME] to soothe his wife’s [MEDICAL_DATA…" at bounding box center [780, 513] width 225 height 71
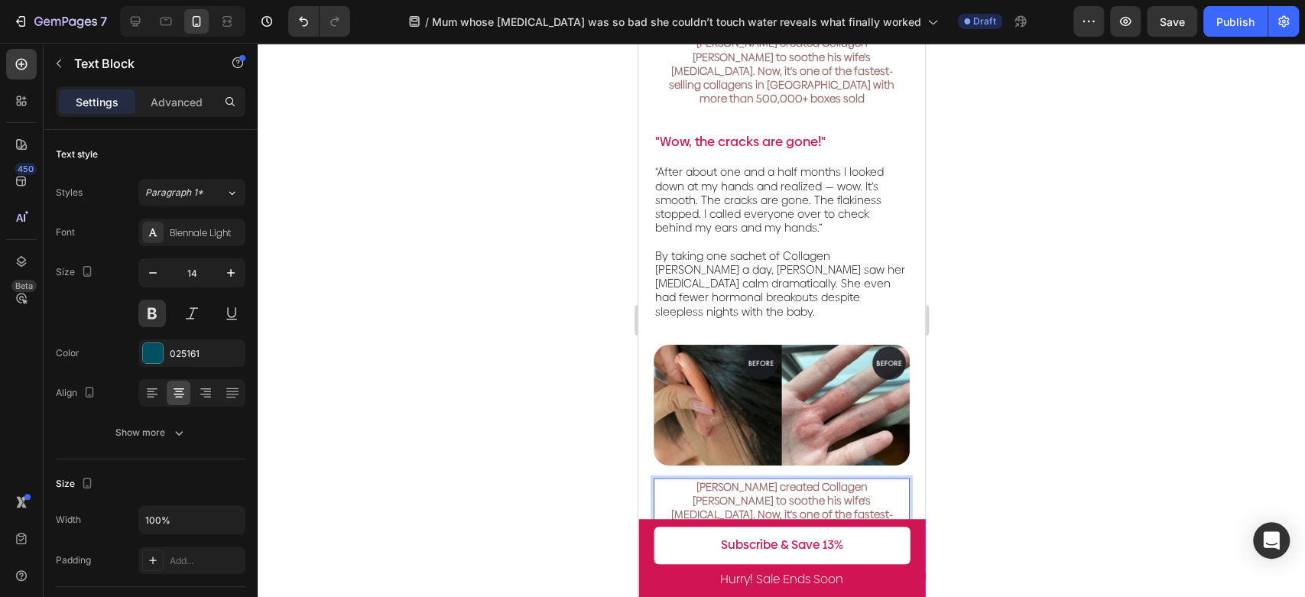
click at [769, 478] on span "[PERSON_NAME] created Collagen [PERSON_NAME] to soothe his wife’s [MEDICAL_DATA…" at bounding box center [780, 513] width 225 height 71
click at [815, 478] on span "[PERSON_NAME] created Collagen [PERSON_NAME] to soothe his wife’s [MEDICAL_DATA…" at bounding box center [780, 513] width 225 height 71
drag, startPoint x: 797, startPoint y: 440, endPoint x: 658, endPoint y: 408, distance: 142.7
click at [658, 479] on p "[PERSON_NAME] created Collagen [PERSON_NAME] to soothe his wife’s [MEDICAL_DATA…" at bounding box center [780, 514] width 253 height 70
click at [877, 479] on p "[PERSON_NAME] created Collagen [PERSON_NAME] to soothe his wife’s [MEDICAL_DATA…" at bounding box center [780, 514] width 253 height 70
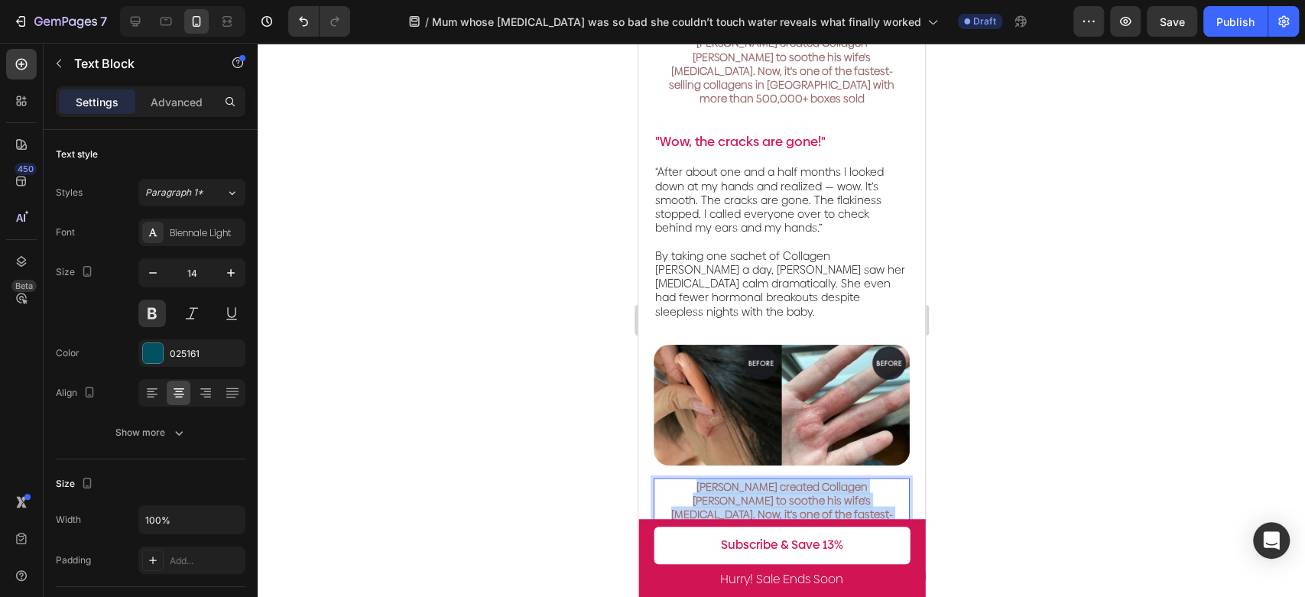
drag, startPoint x: 841, startPoint y: 451, endPoint x: 633, endPoint y: 409, distance: 212.8
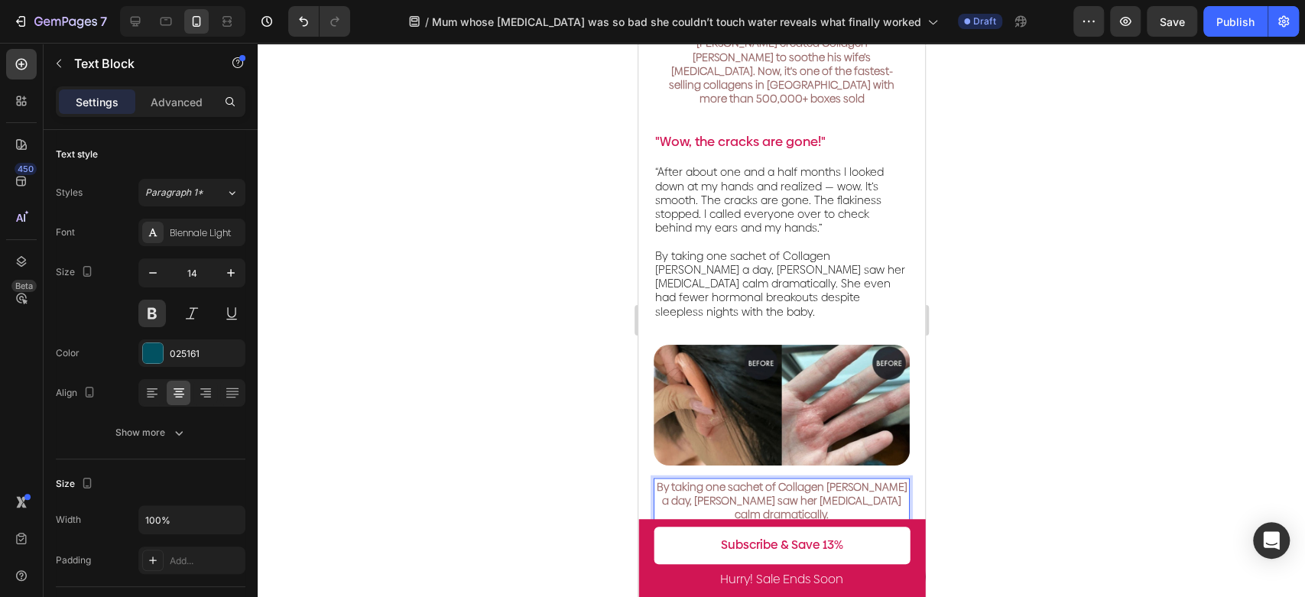
drag, startPoint x: 521, startPoint y: 354, endPoint x: 531, endPoint y: 344, distance: 14.1
click at [522, 354] on div at bounding box center [781, 320] width 1047 height 554
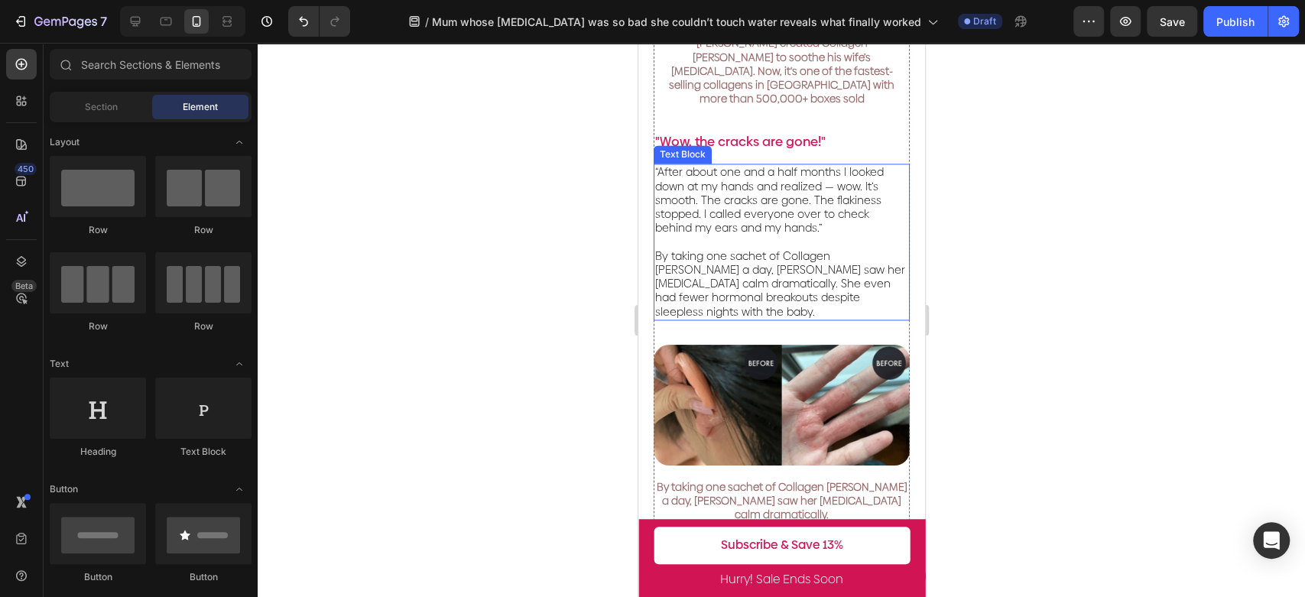
click at [786, 248] on span "By taking one sachet of Collagen [PERSON_NAME] a day, [PERSON_NAME] saw her [ME…" at bounding box center [779, 283] width 250 height 71
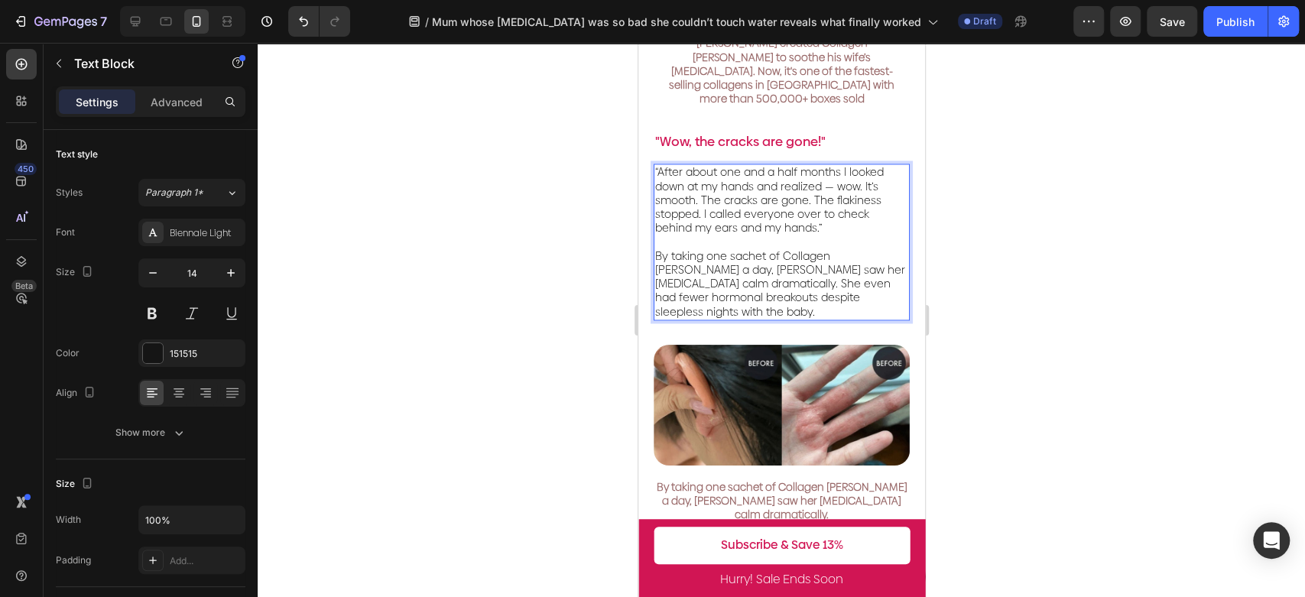
click at [699, 249] on p "By taking one sachet of Collagen [PERSON_NAME] a day, [PERSON_NAME] saw her [ME…" at bounding box center [780, 284] width 253 height 70
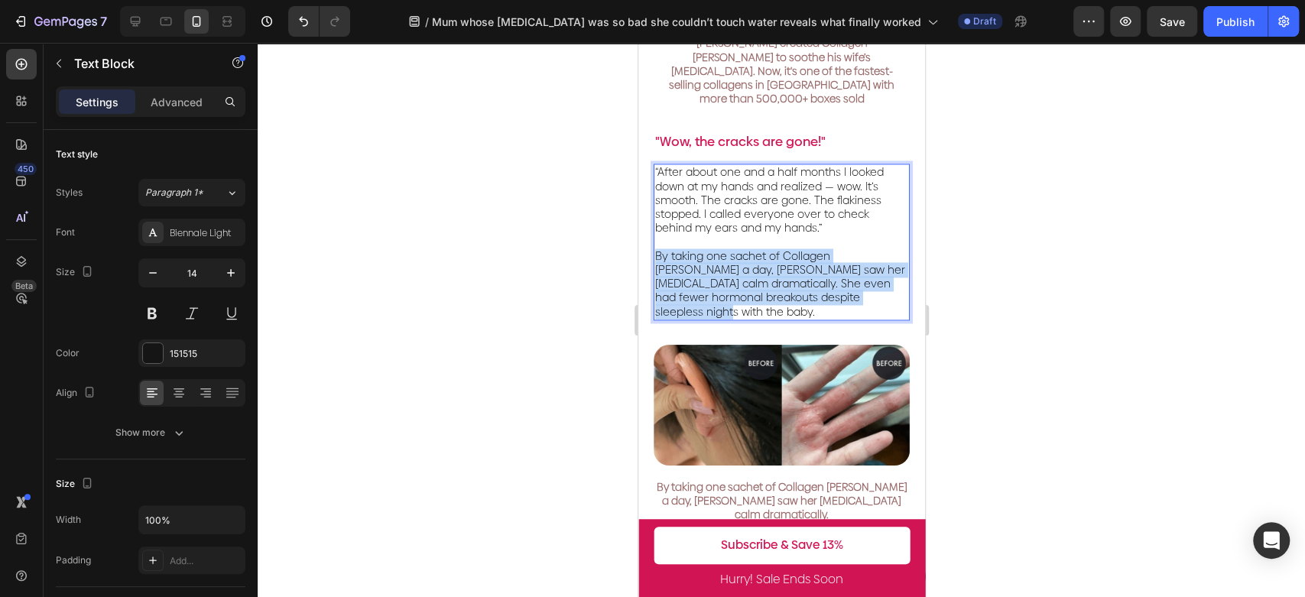
drag, startPoint x: 699, startPoint y: 237, endPoint x: 656, endPoint y: 188, distance: 64.5
click at [656, 249] on p "By taking one sachet of Collagen [PERSON_NAME] a day, [PERSON_NAME] saw her [ME…" at bounding box center [780, 284] width 253 height 70
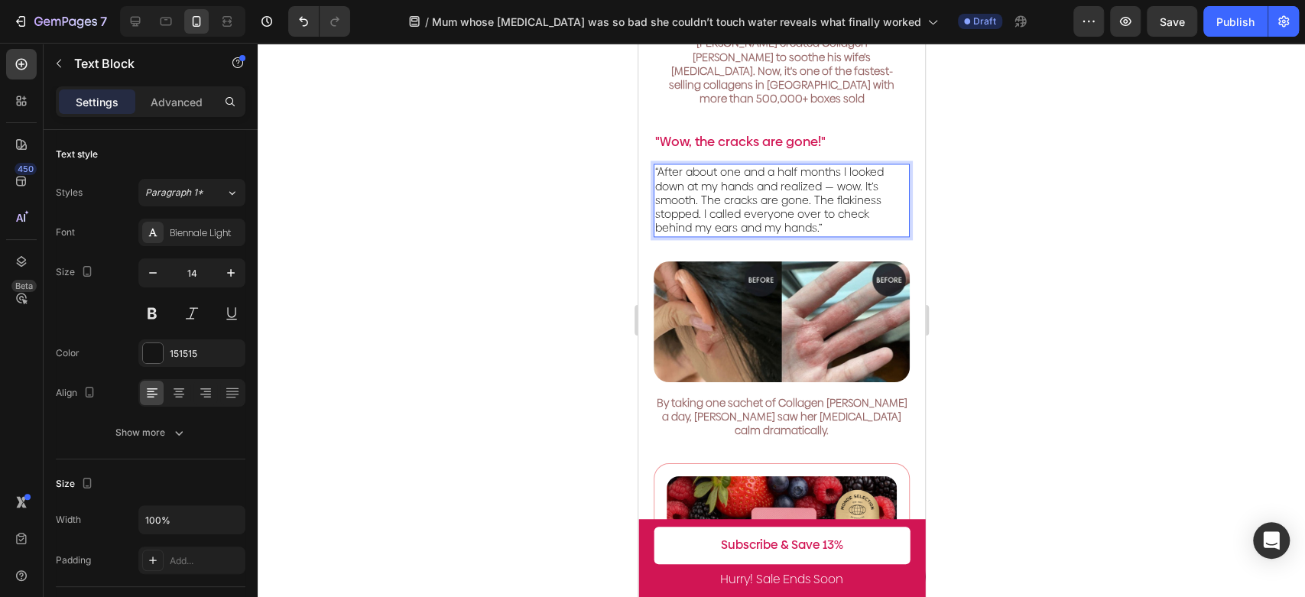
click at [1003, 253] on div at bounding box center [781, 320] width 1047 height 554
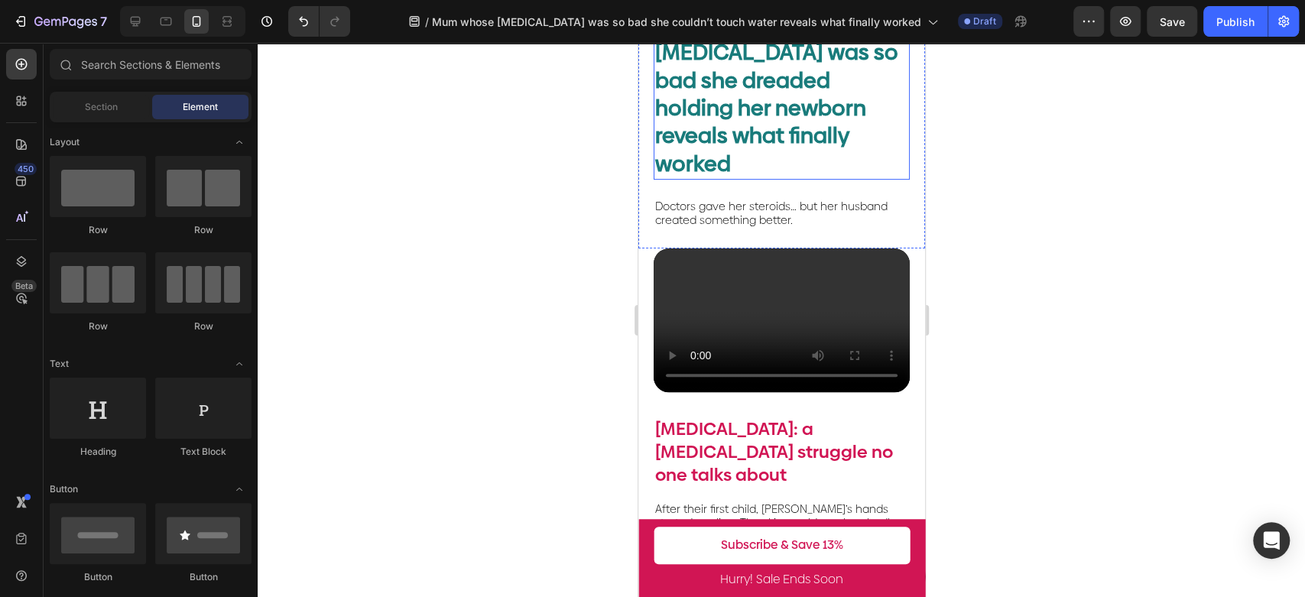
scroll to position [424, 0]
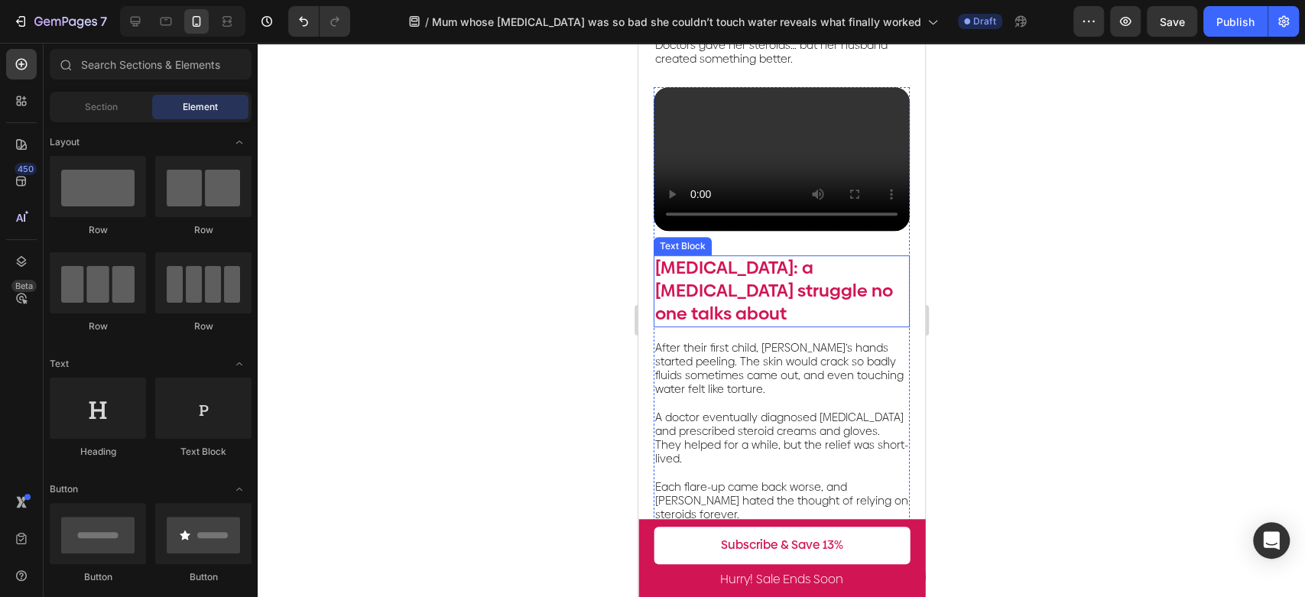
click at [785, 257] on p "[MEDICAL_DATA]: a [MEDICAL_DATA] struggle no one talks about" at bounding box center [780, 291] width 253 height 69
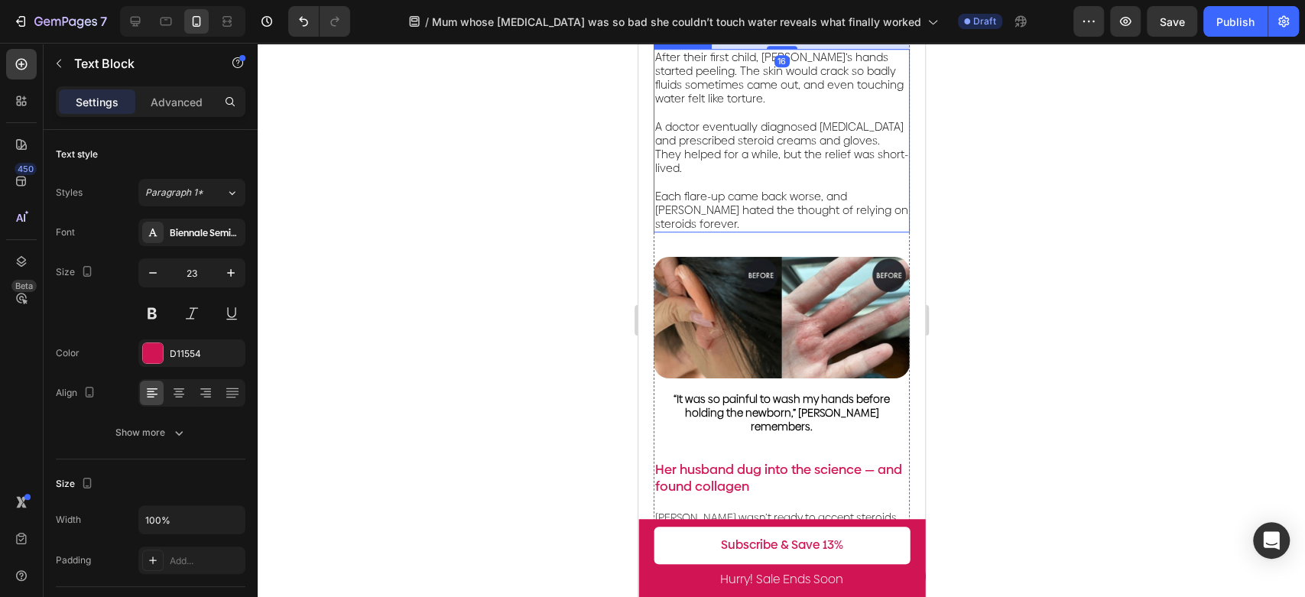
scroll to position [934, 0]
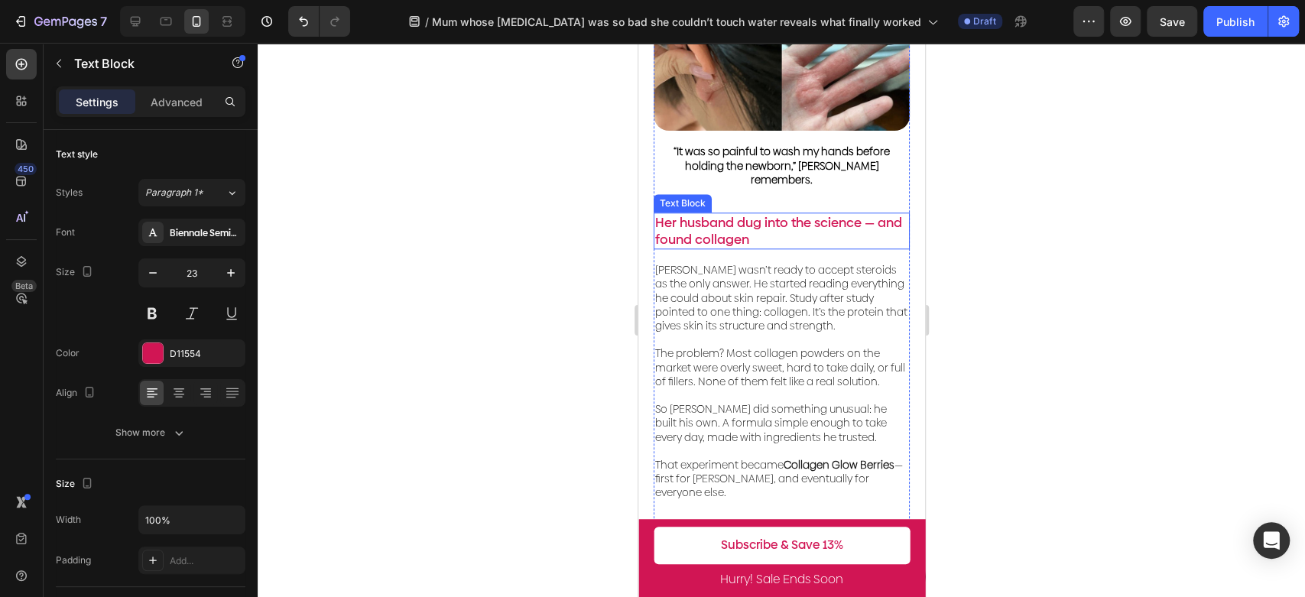
click at [776, 214] on p "Her husband dug into the science — and found collagen" at bounding box center [780, 231] width 253 height 34
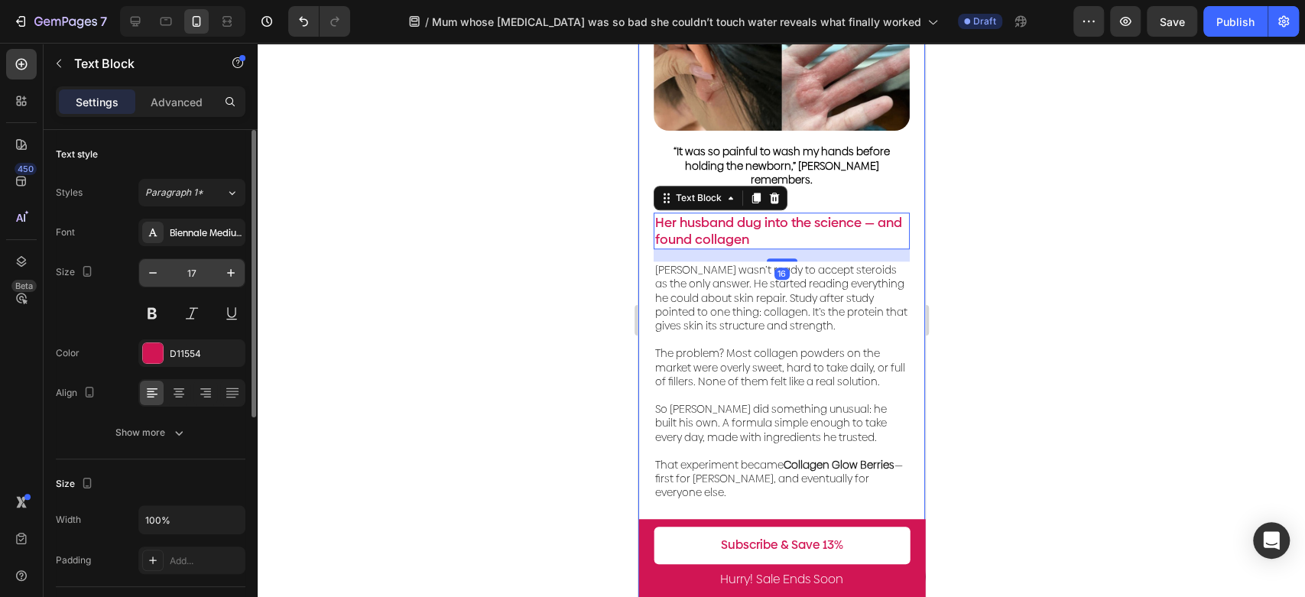
click at [192, 271] on input "17" at bounding box center [192, 273] width 50 height 28
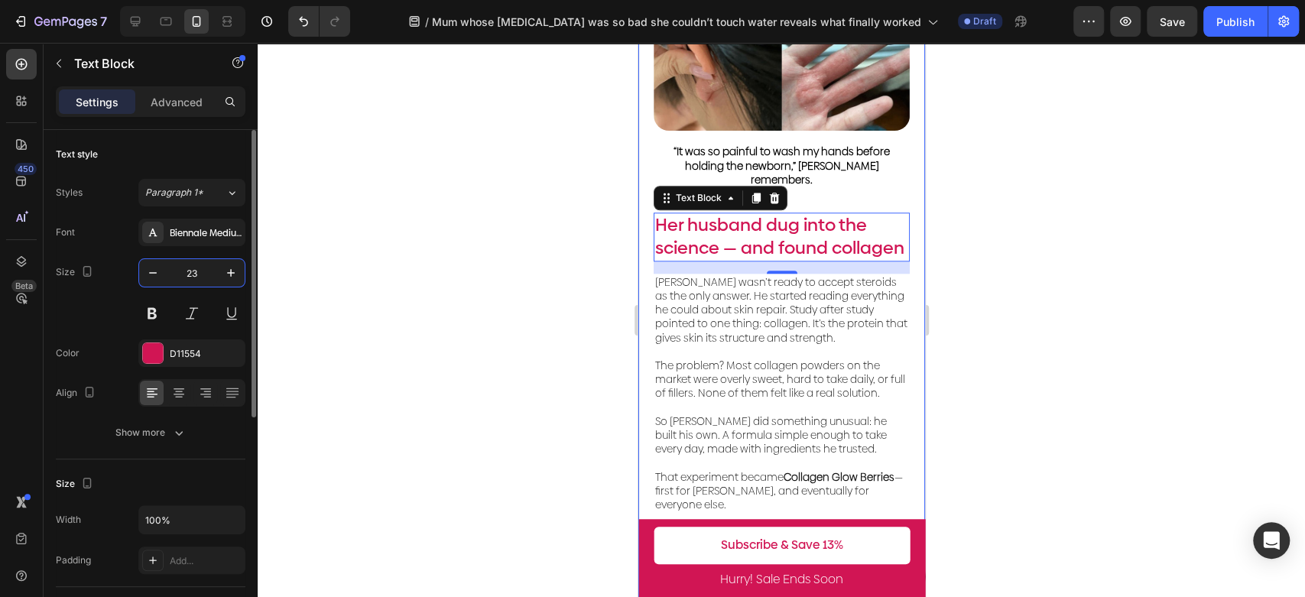
drag, startPoint x: 209, startPoint y: 270, endPoint x: 185, endPoint y: 270, distance: 23.7
click at [186, 270] on input "23" at bounding box center [192, 273] width 50 height 28
type input "17"
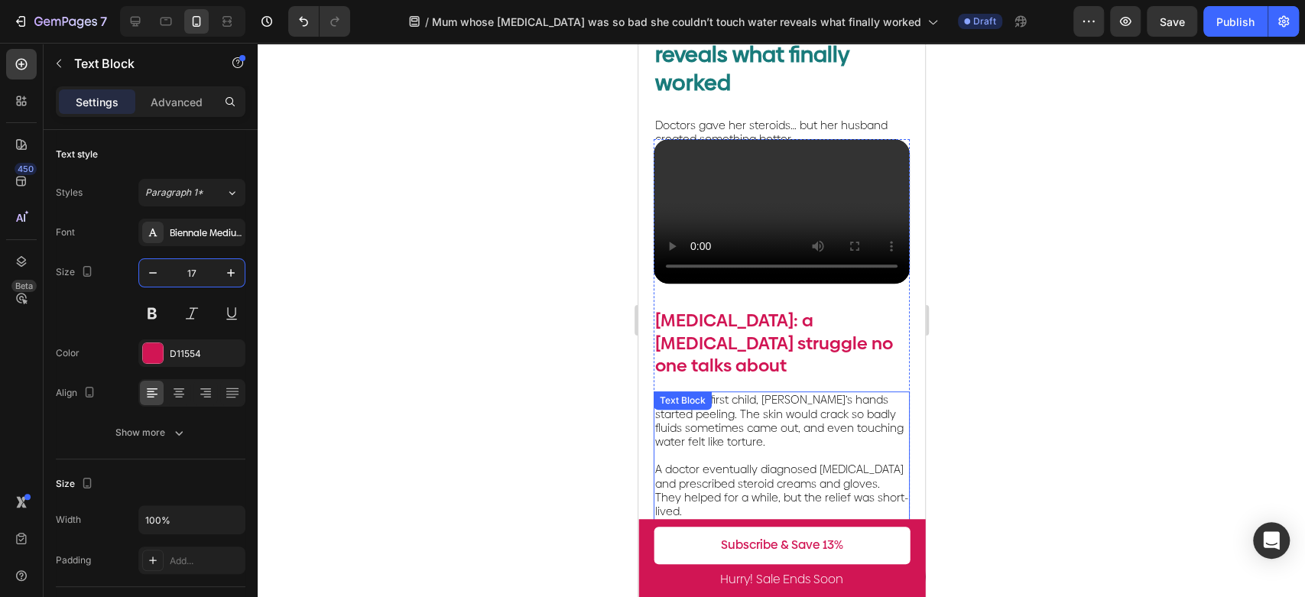
scroll to position [339, 0]
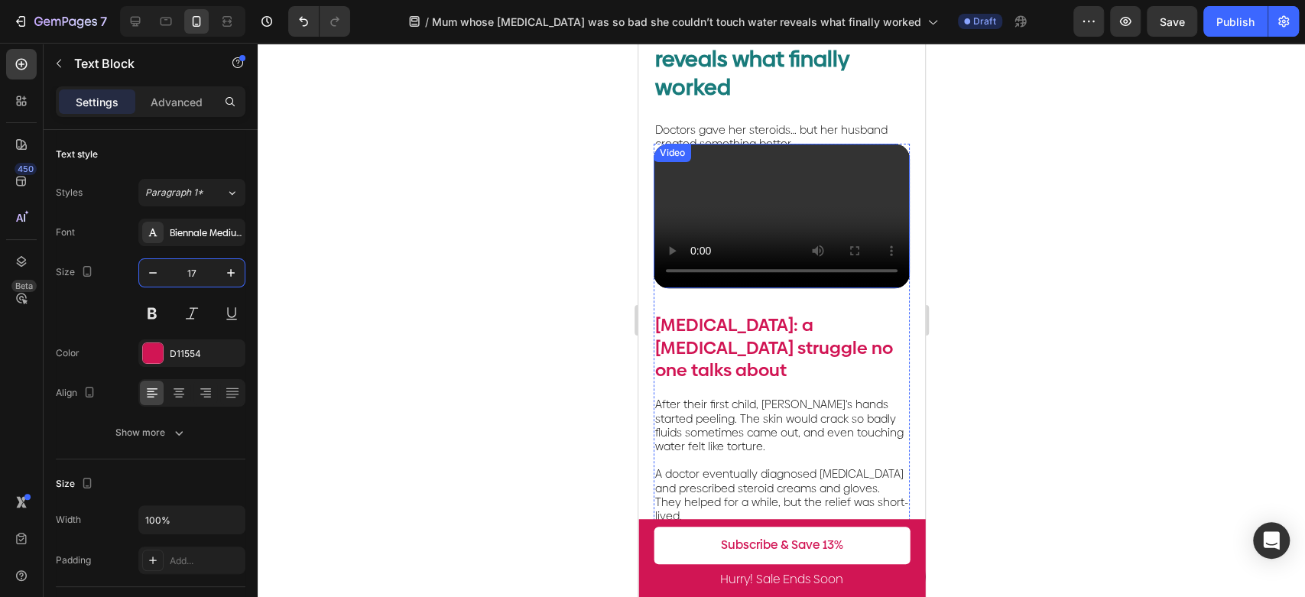
click at [759, 332] on p "[MEDICAL_DATA]: a [MEDICAL_DATA] struggle no one talks about" at bounding box center [780, 348] width 253 height 69
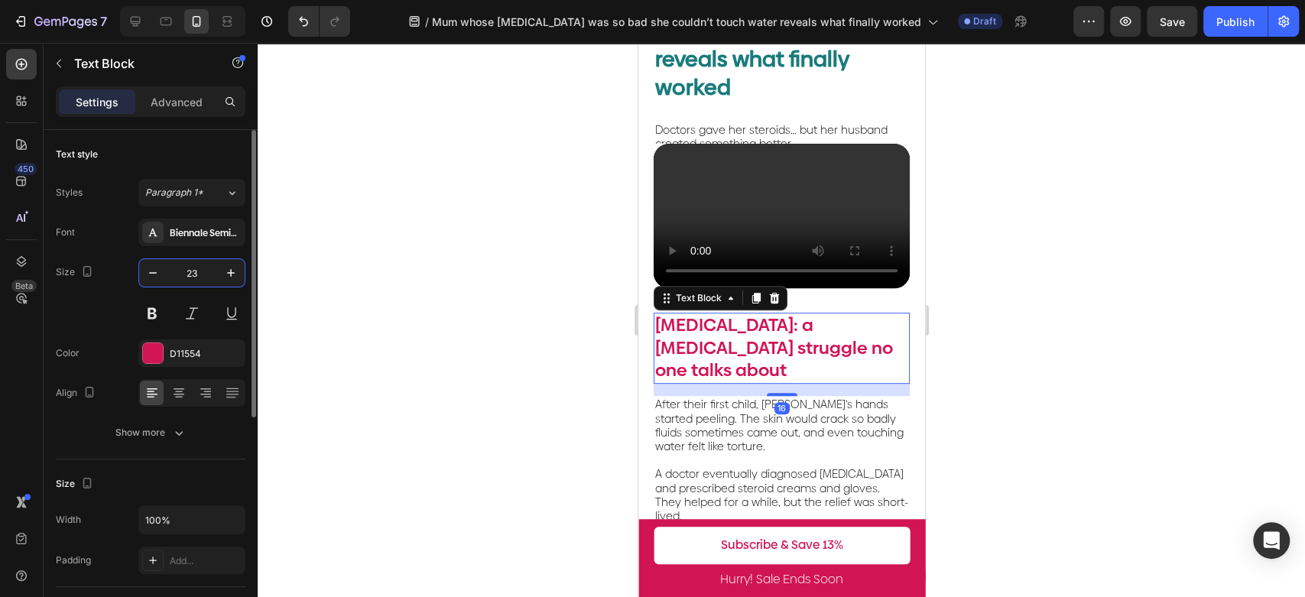
click at [195, 277] on input "23" at bounding box center [192, 273] width 50 height 28
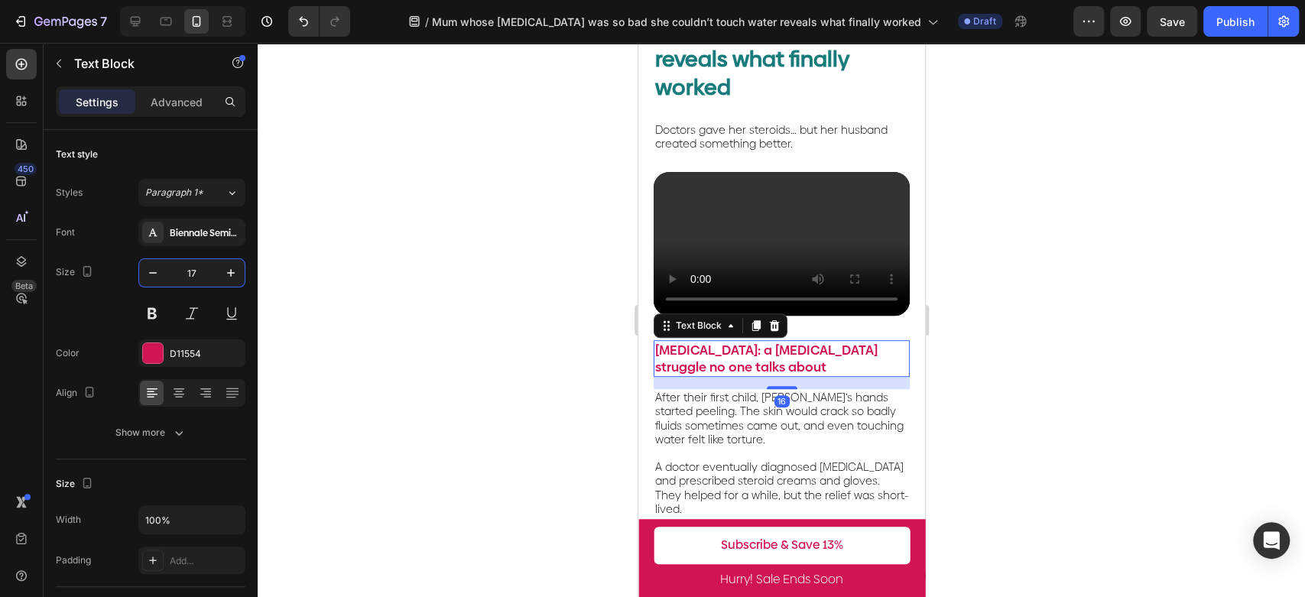
type input "17"
click at [611, 365] on div at bounding box center [781, 320] width 1047 height 554
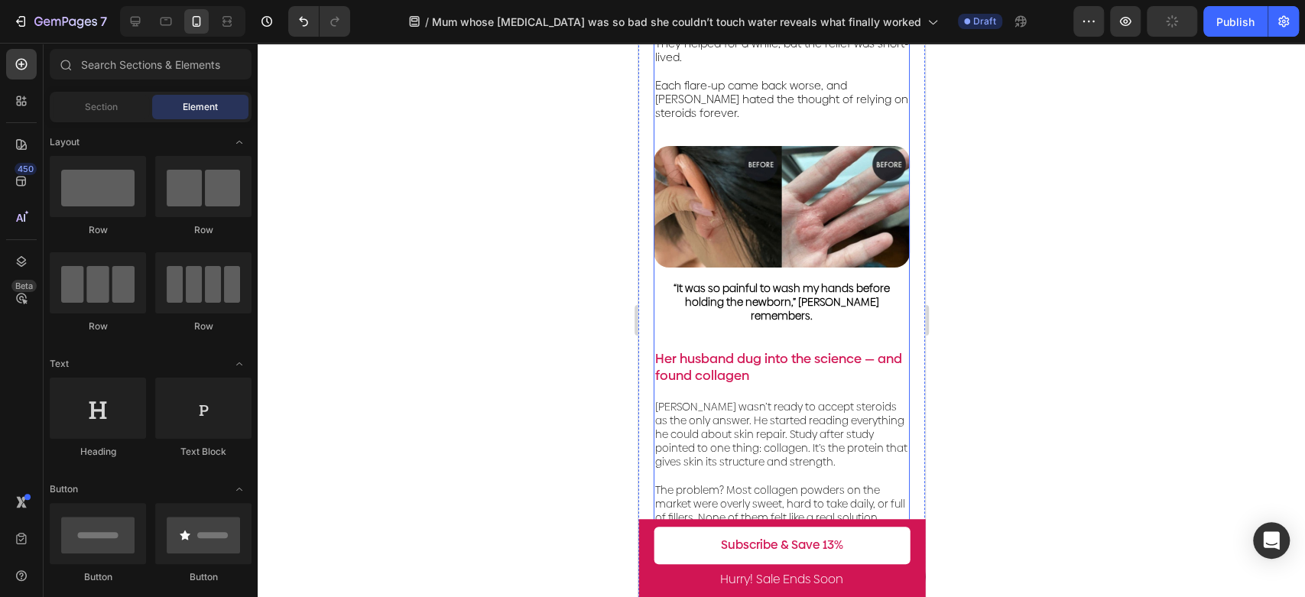
scroll to position [764, 0]
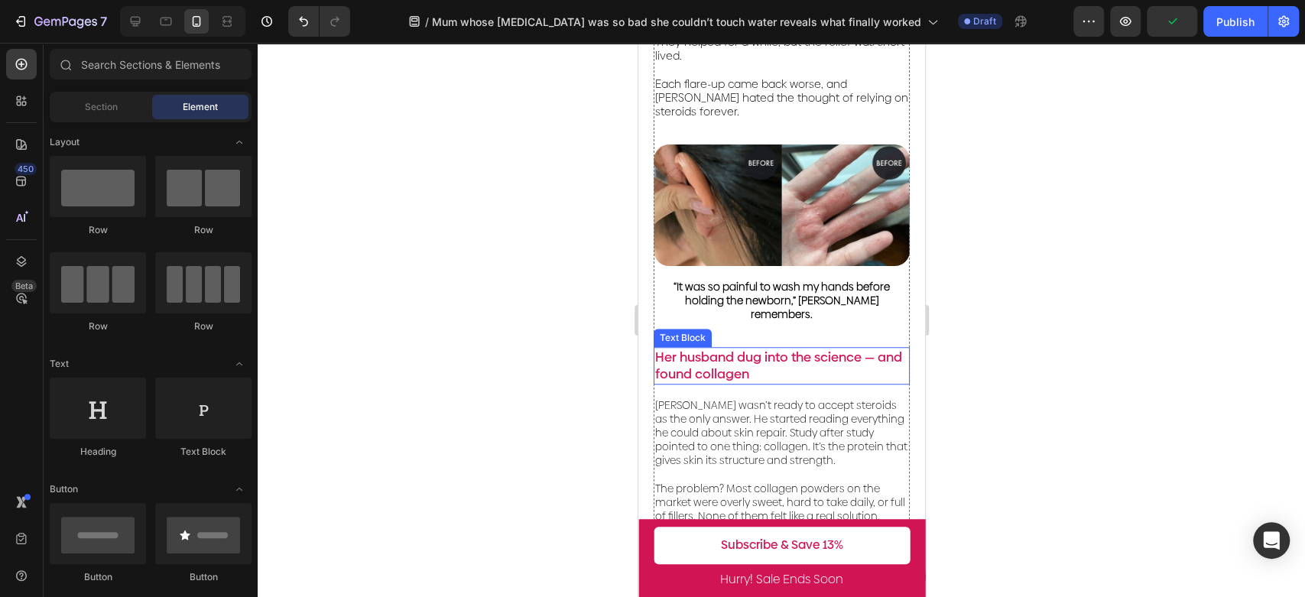
click at [807, 348] on p "Her husband dug into the science — and found collagen" at bounding box center [780, 365] width 253 height 34
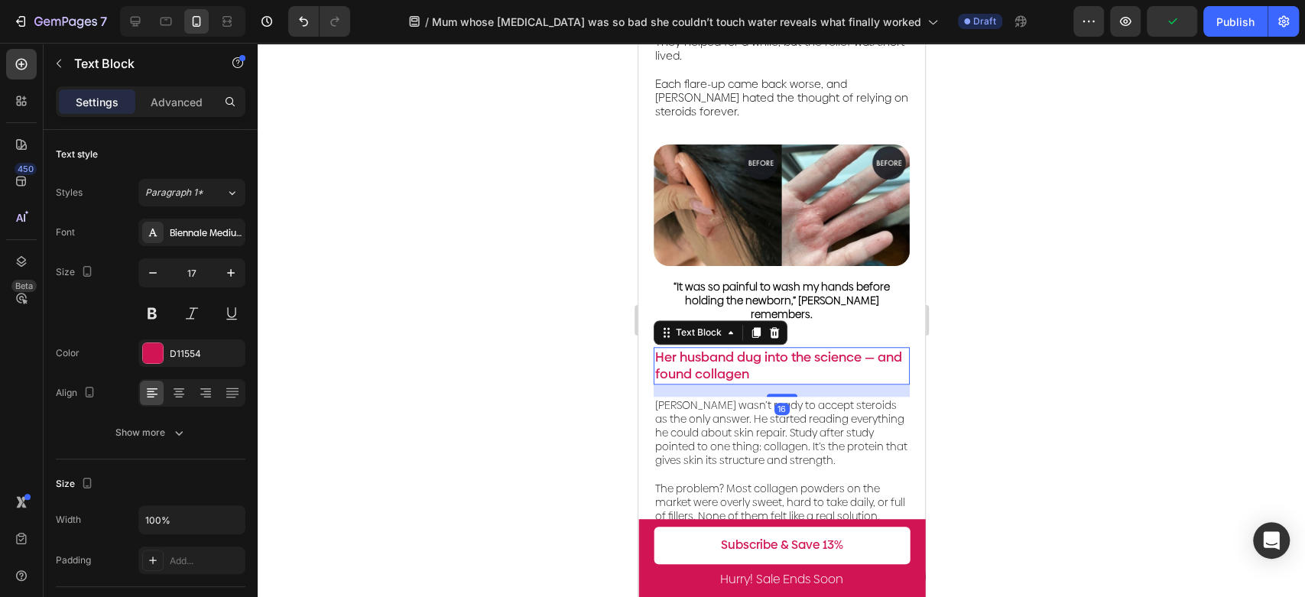
click at [807, 348] on p "Her husband dug into the science — and found collagen" at bounding box center [780, 365] width 253 height 34
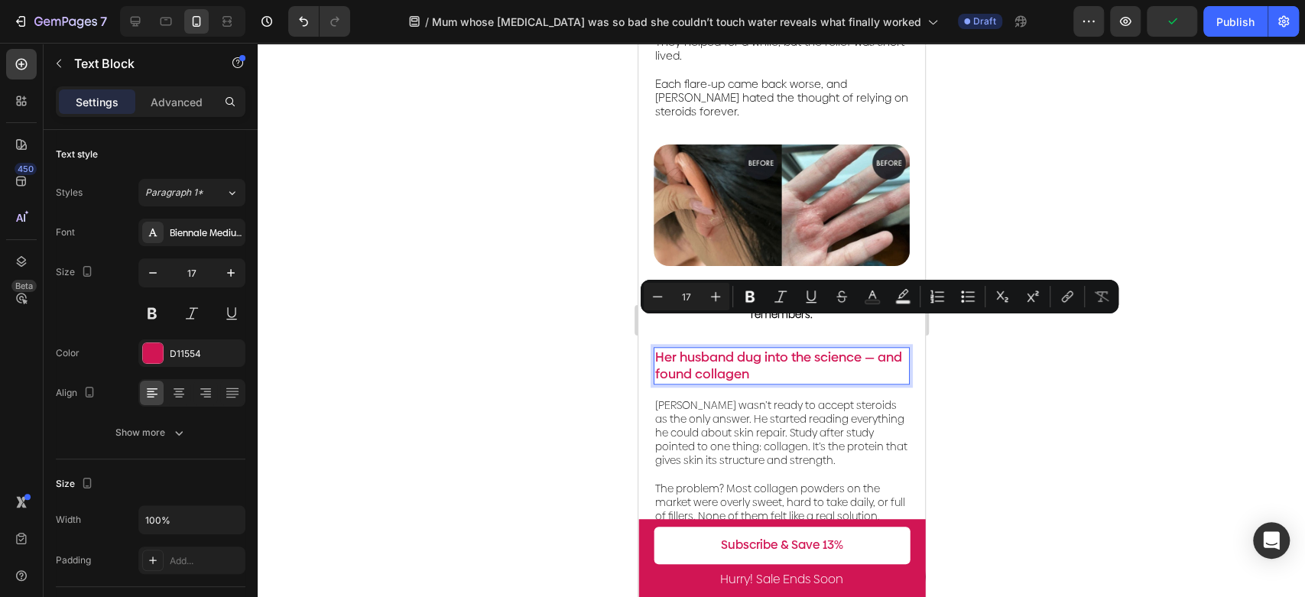
click at [838, 348] on p "Her husband dug into the science — and found collagen" at bounding box center [780, 365] width 253 height 34
click at [866, 348] on p "Her husband dug into the science — and found collagen" at bounding box center [780, 365] width 253 height 34
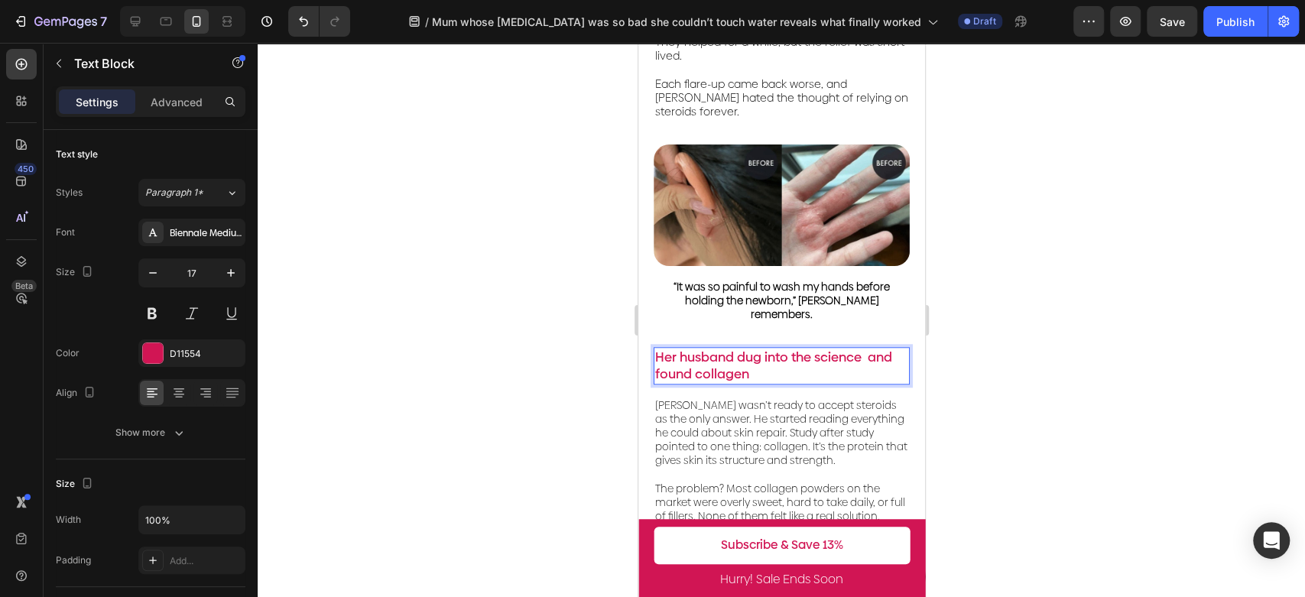
click at [1024, 375] on div at bounding box center [781, 320] width 1047 height 554
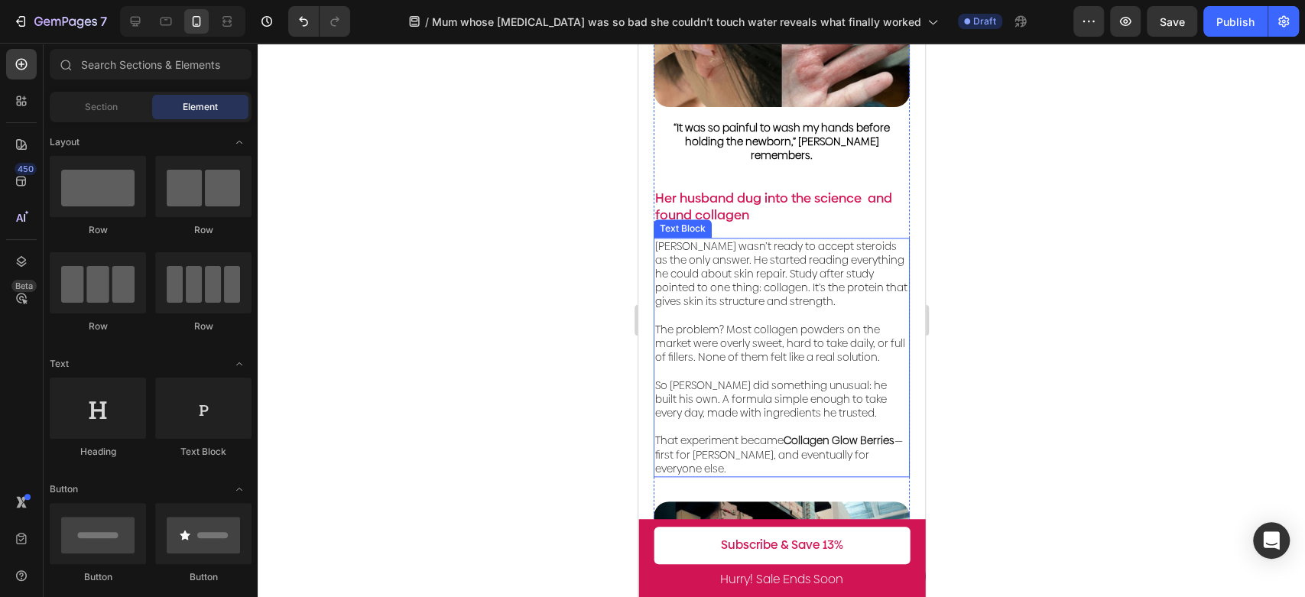
scroll to position [934, 0]
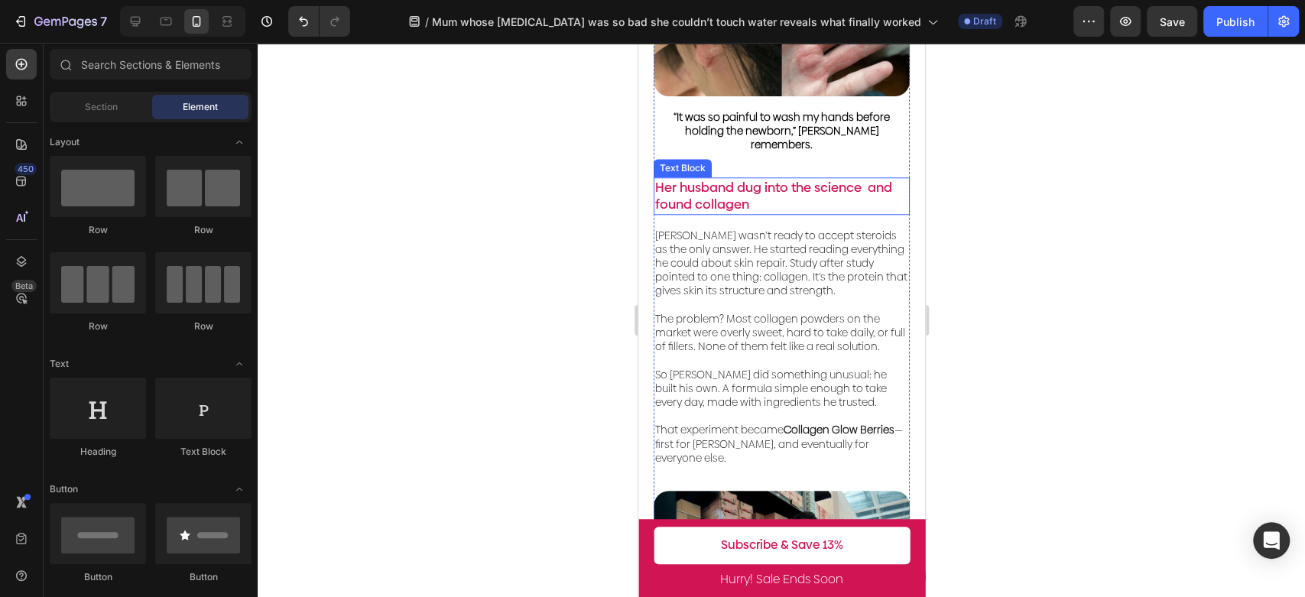
click at [760, 179] on p "Her husband dug into the science and found collagen" at bounding box center [780, 196] width 253 height 34
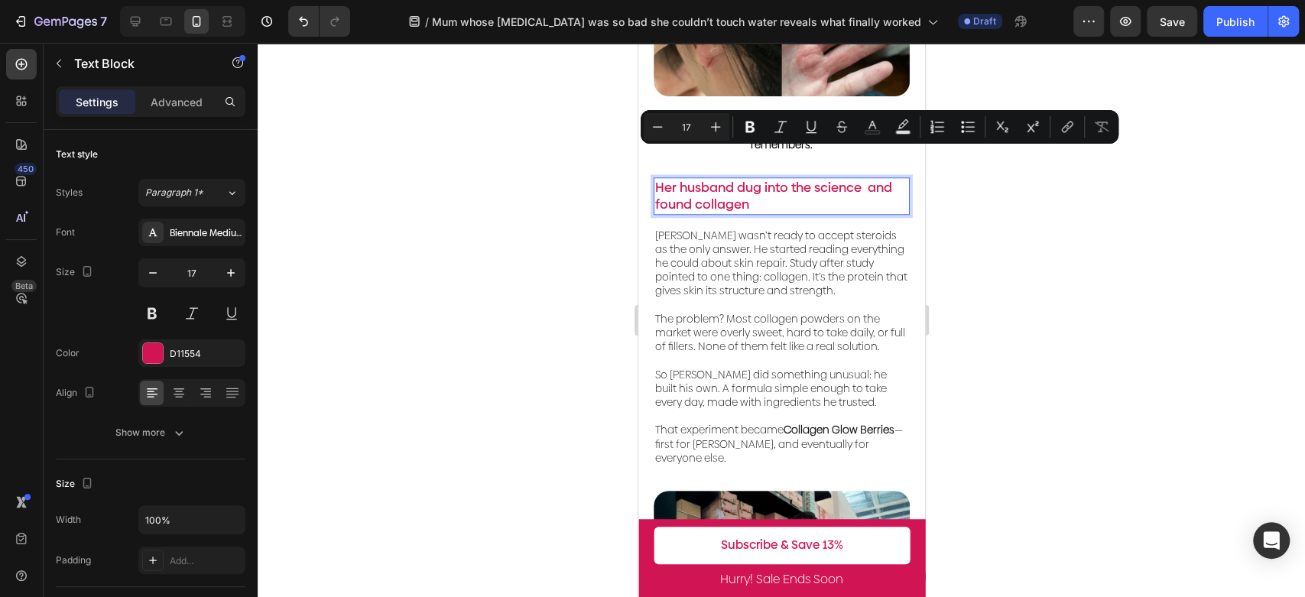
click at [755, 181] on p "Her husband dug into the science and found collagen" at bounding box center [780, 196] width 253 height 34
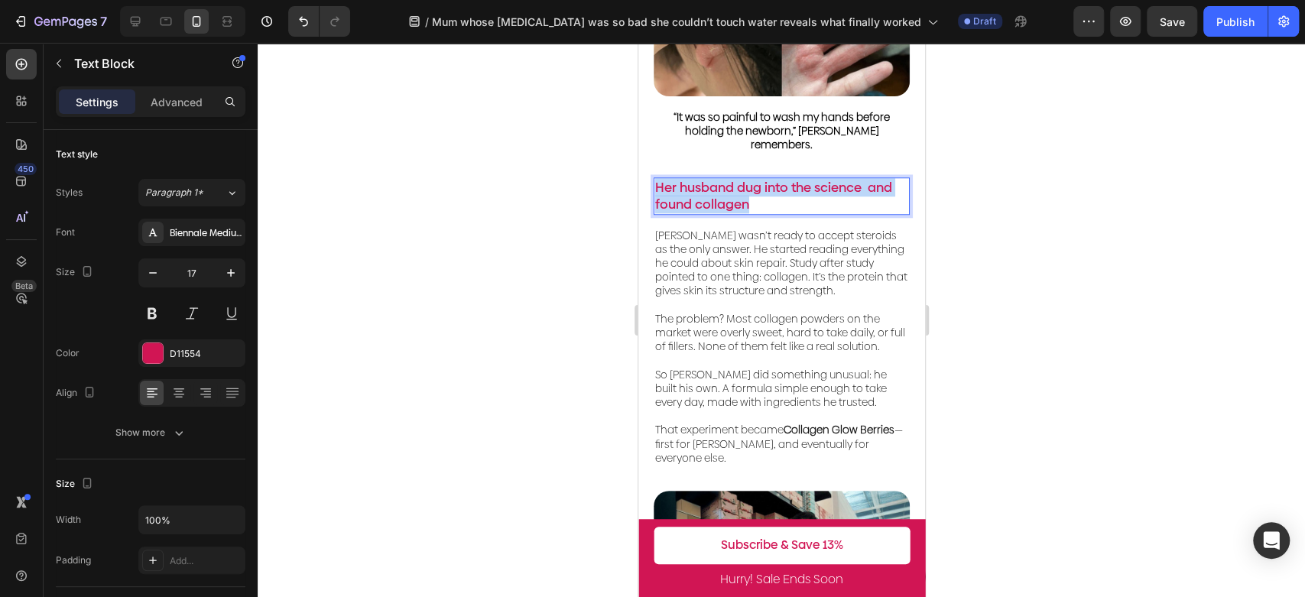
drag, startPoint x: 759, startPoint y: 180, endPoint x: 646, endPoint y: 164, distance: 114.3
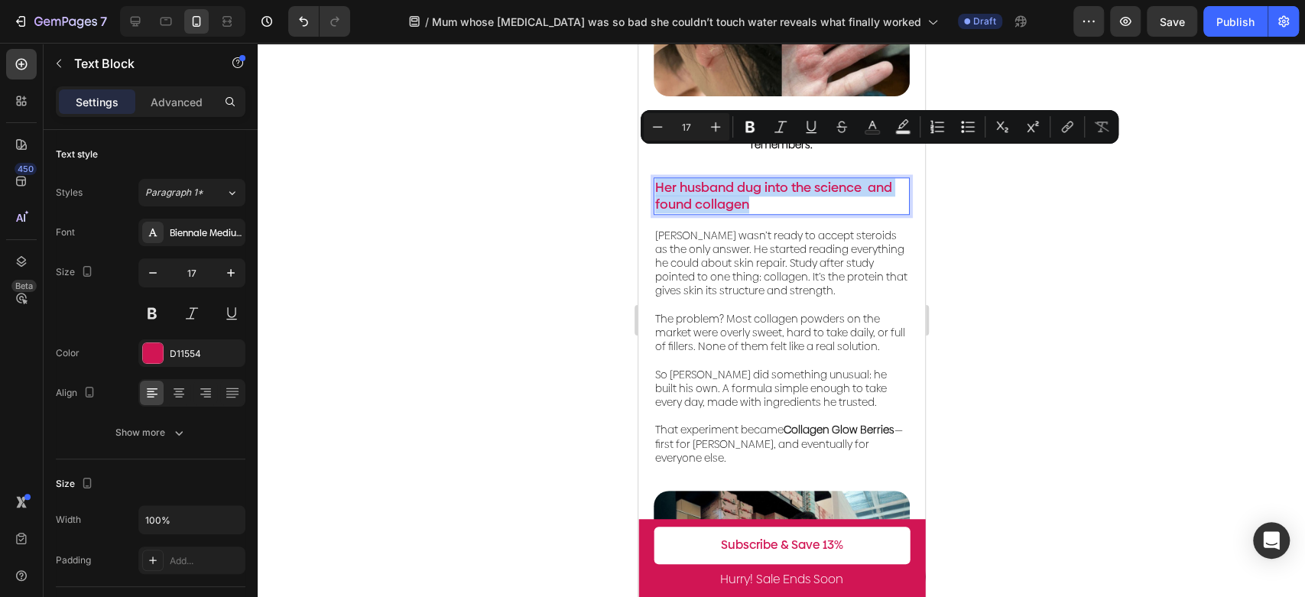
copy p "Her husband dug into the science and found collagen"
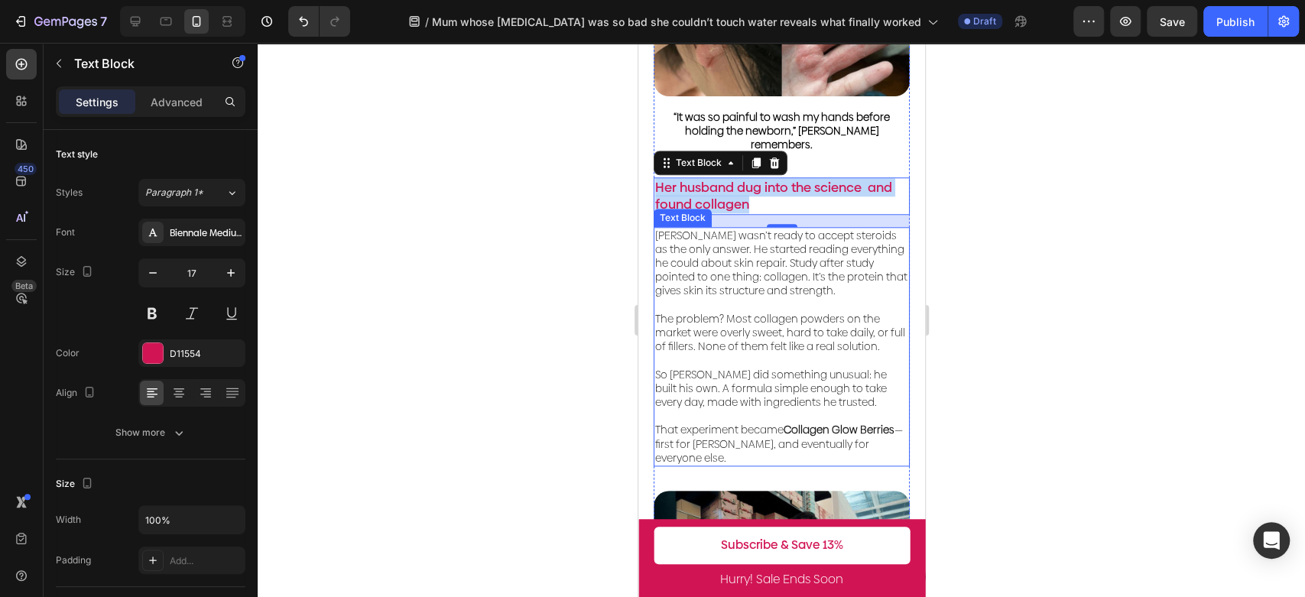
click at [799, 353] on p "So [PERSON_NAME] did something unusual: he built his own. A formula simple enou…" at bounding box center [780, 381] width 253 height 56
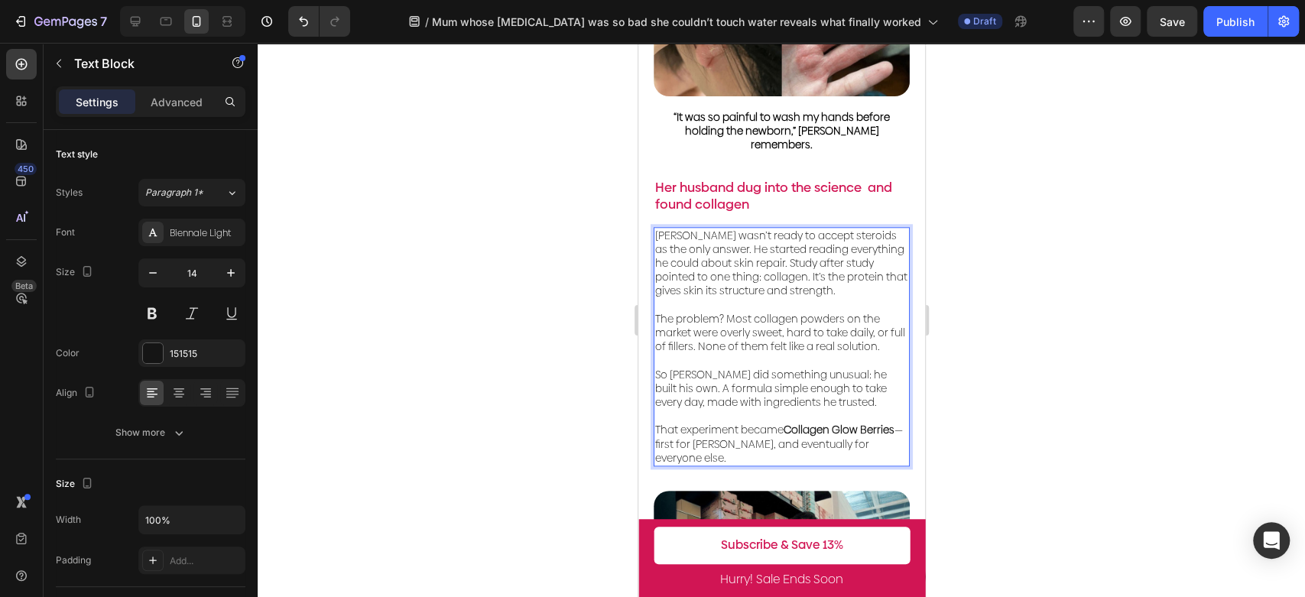
click at [717, 423] on p "That experiment became Collagen [PERSON_NAME] — first for [PERSON_NAME], and ev…" at bounding box center [780, 444] width 253 height 42
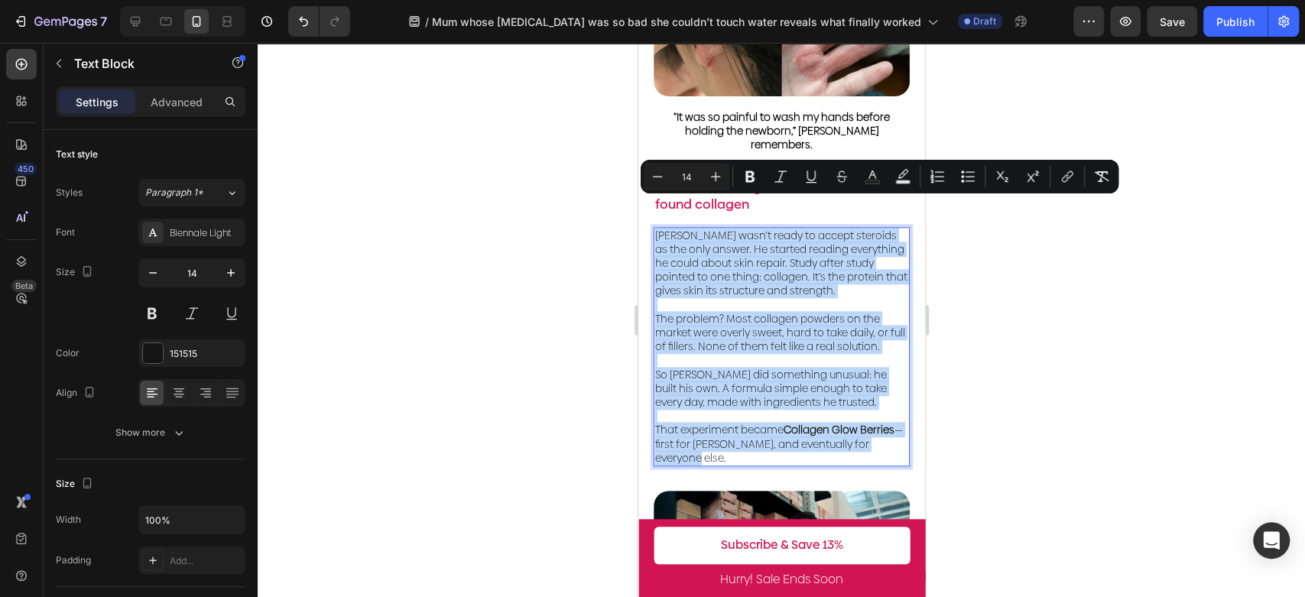
drag, startPoint x: 737, startPoint y: 429, endPoint x: 636, endPoint y: 212, distance: 238.6
copy div "[PERSON_NAME] wasn’t ready to accept steroids as the only answer. He started re…"
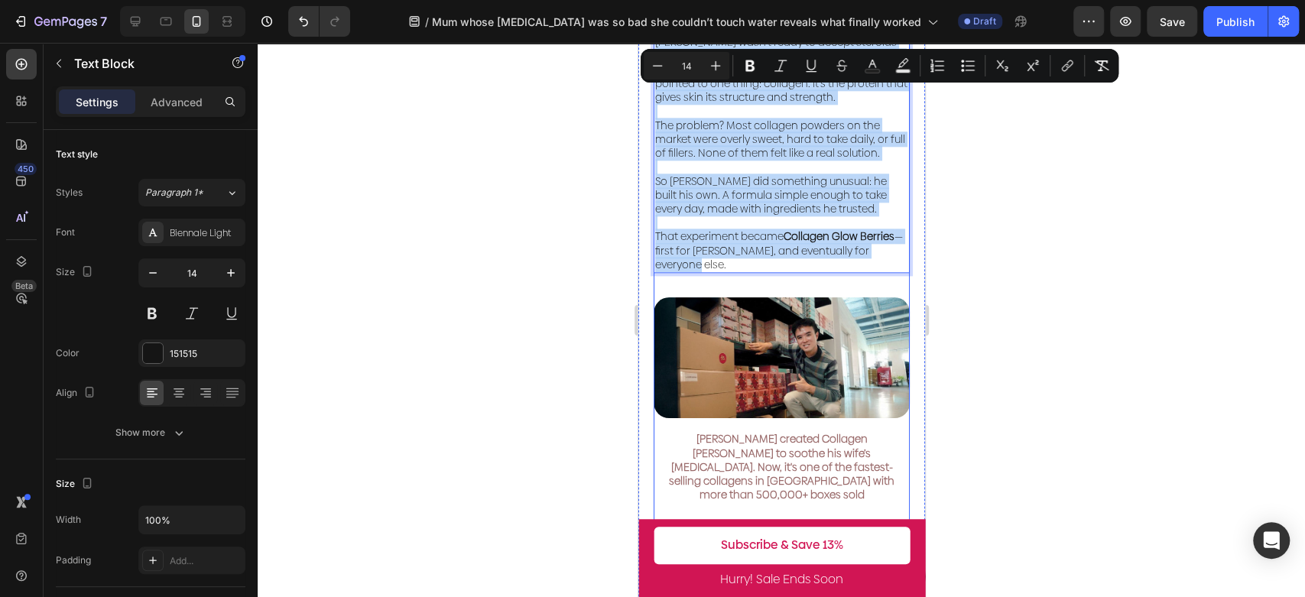
scroll to position [1019, 0]
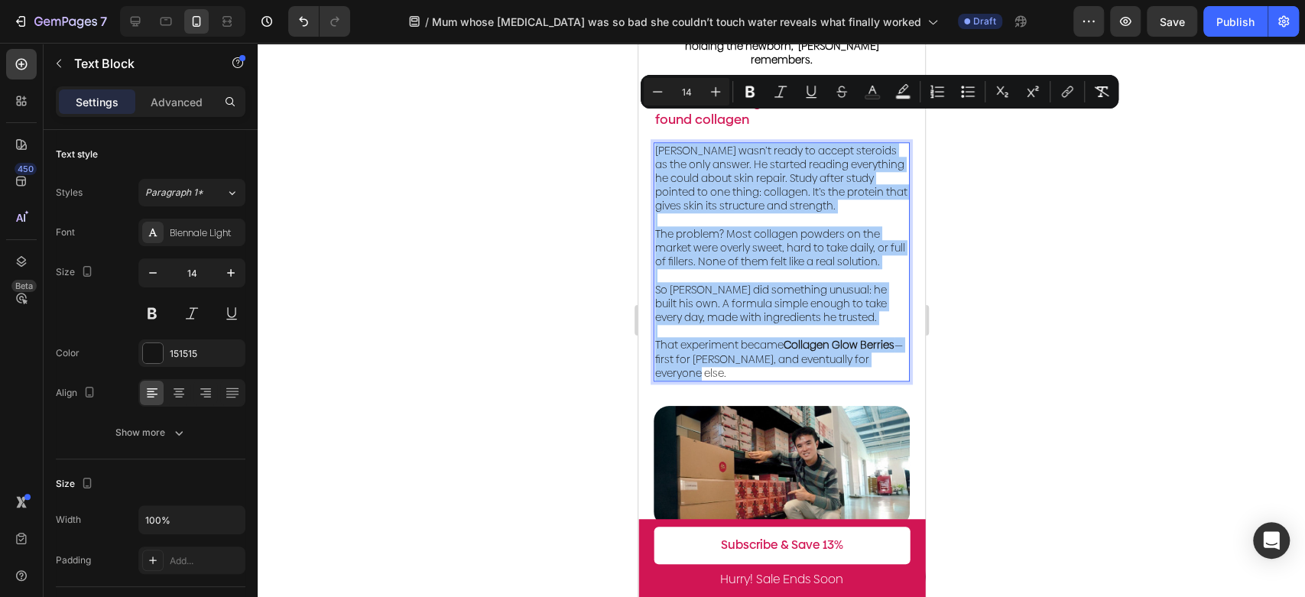
click at [1031, 374] on div at bounding box center [781, 320] width 1047 height 554
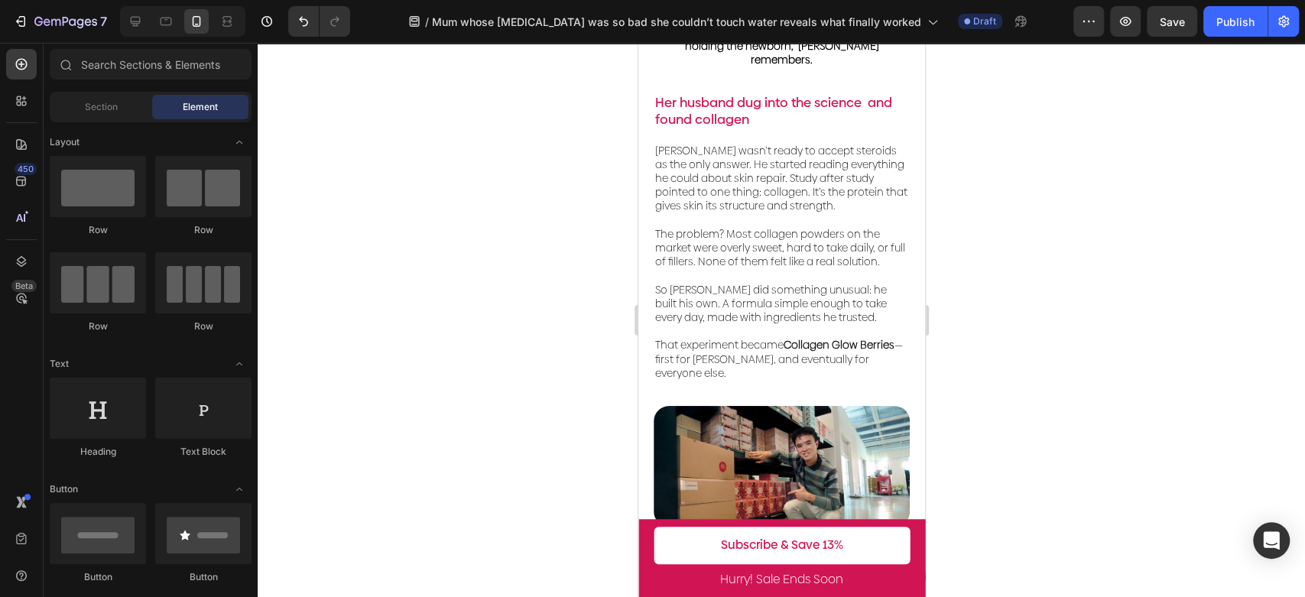
click at [1075, 452] on div at bounding box center [781, 320] width 1047 height 554
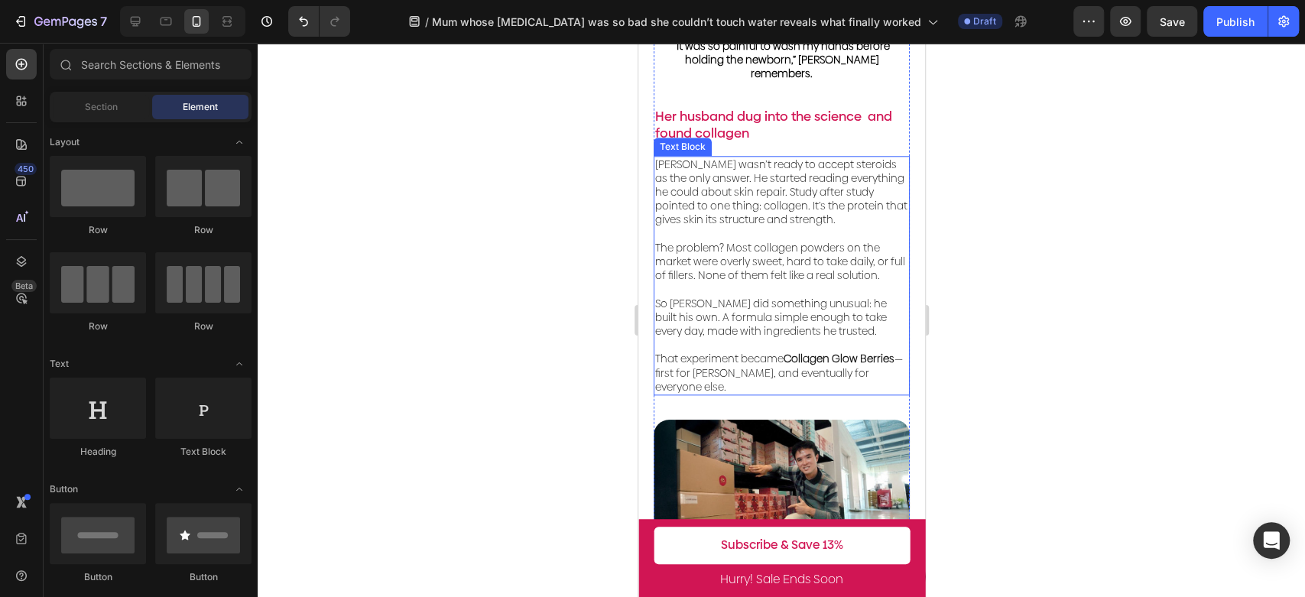
scroll to position [1188, 0]
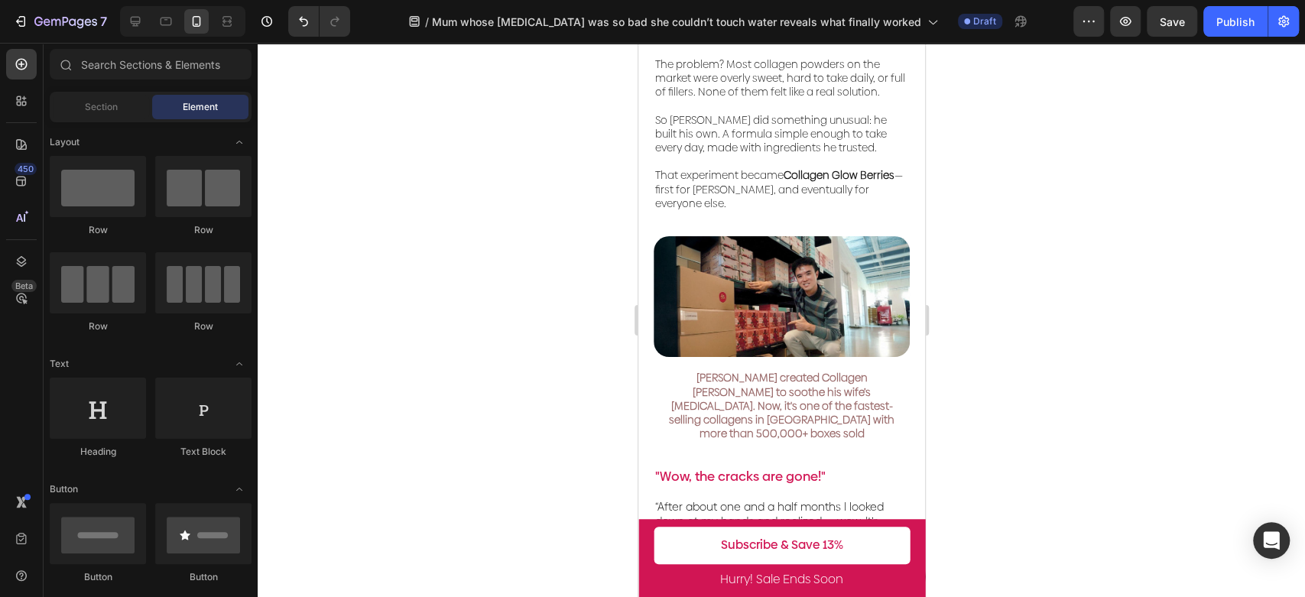
click at [1143, 241] on div at bounding box center [781, 320] width 1047 height 554
click at [767, 257] on img at bounding box center [781, 296] width 256 height 121
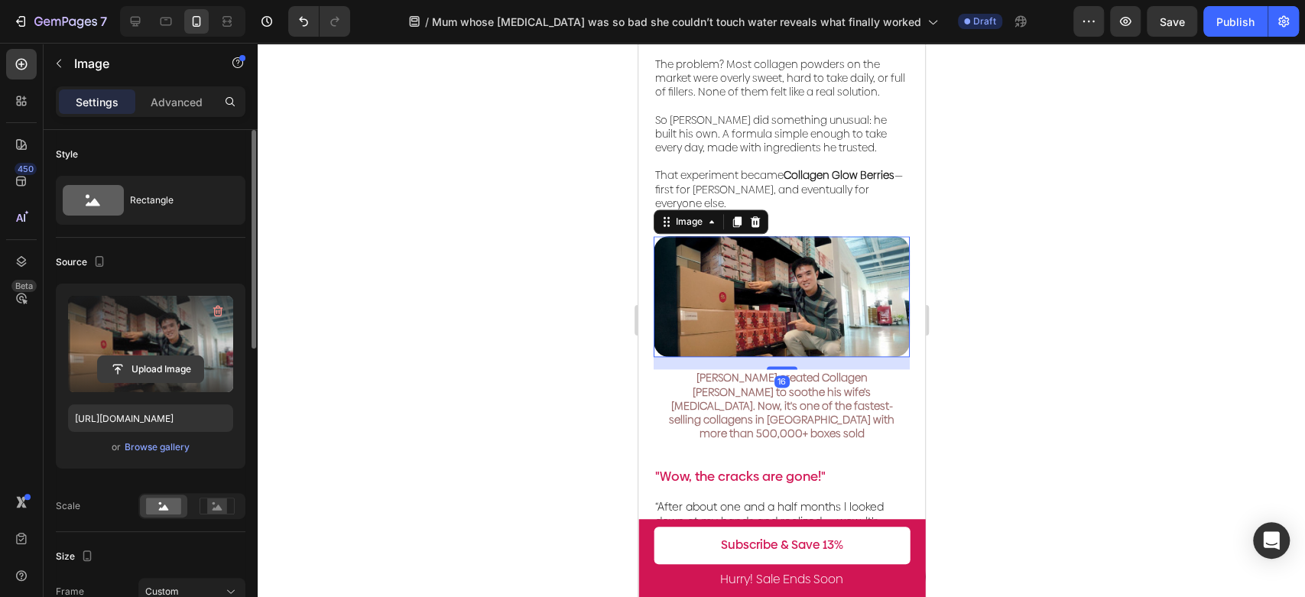
click at [172, 377] on input "file" at bounding box center [150, 369] width 105 height 26
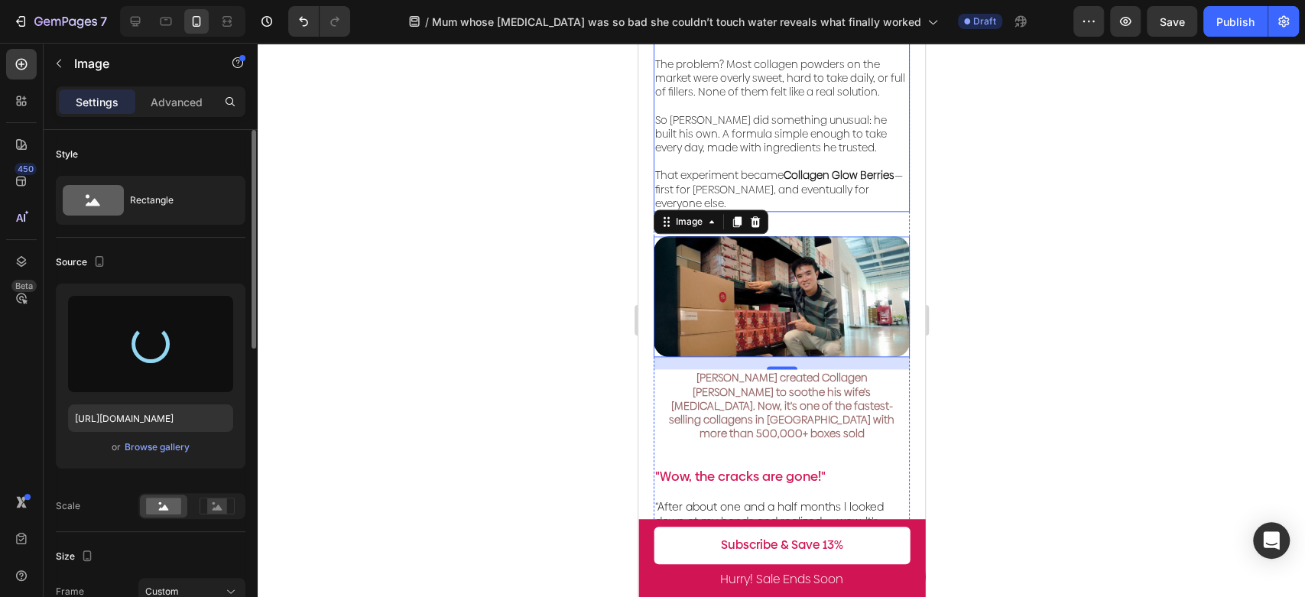
type input "[URL][DOMAIN_NAME]"
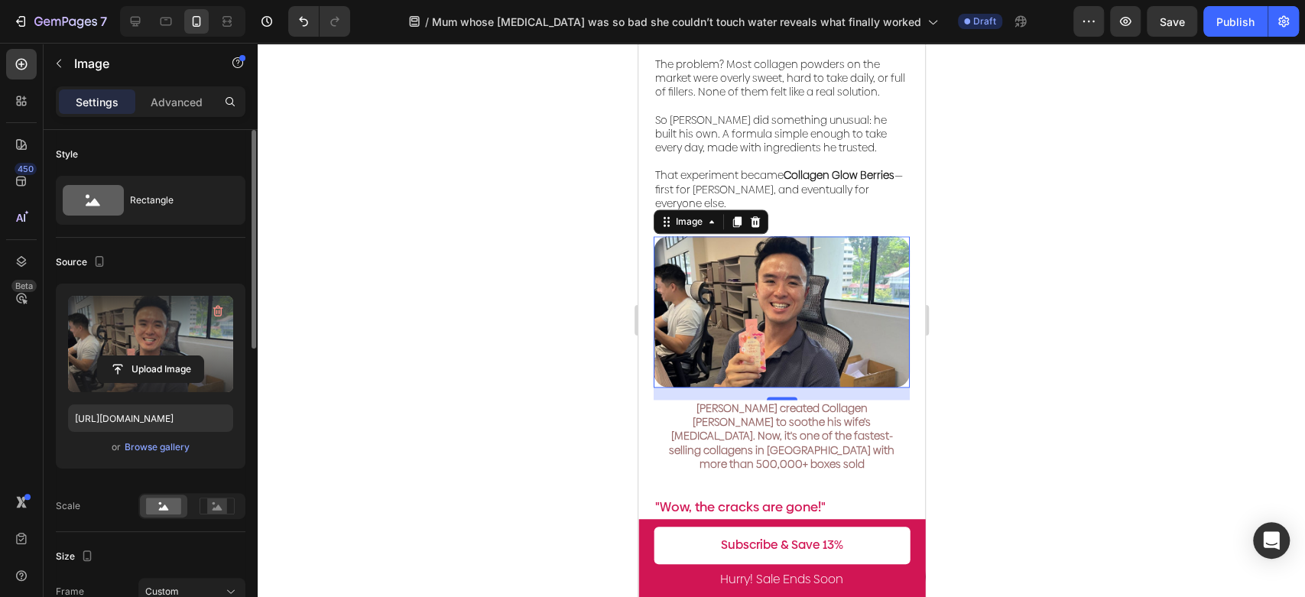
click at [1000, 214] on div at bounding box center [781, 320] width 1047 height 554
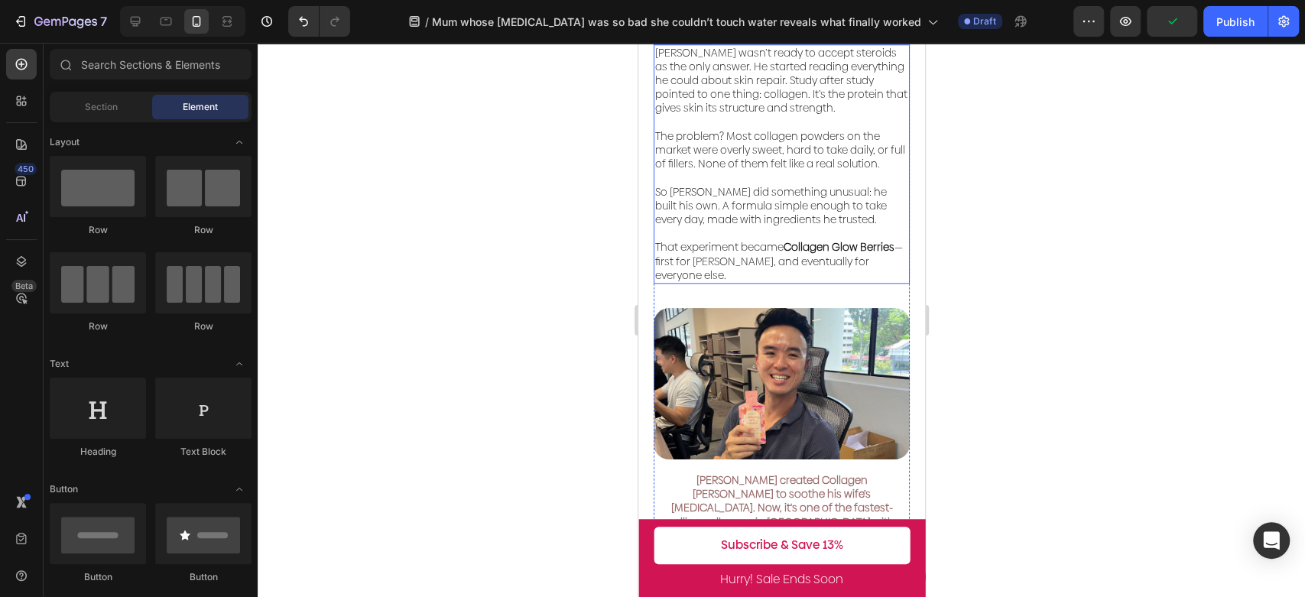
scroll to position [1273, 0]
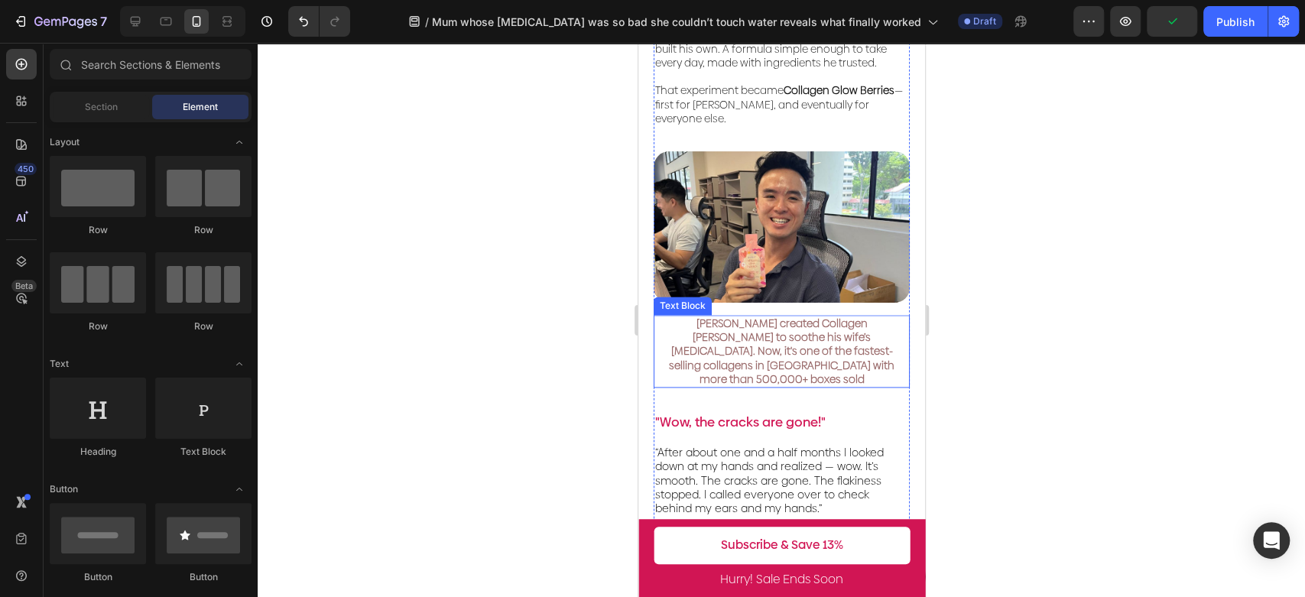
click at [827, 316] on span "[PERSON_NAME] created Collagen [PERSON_NAME] to soothe his wife’s [MEDICAL_DATA…" at bounding box center [780, 351] width 225 height 71
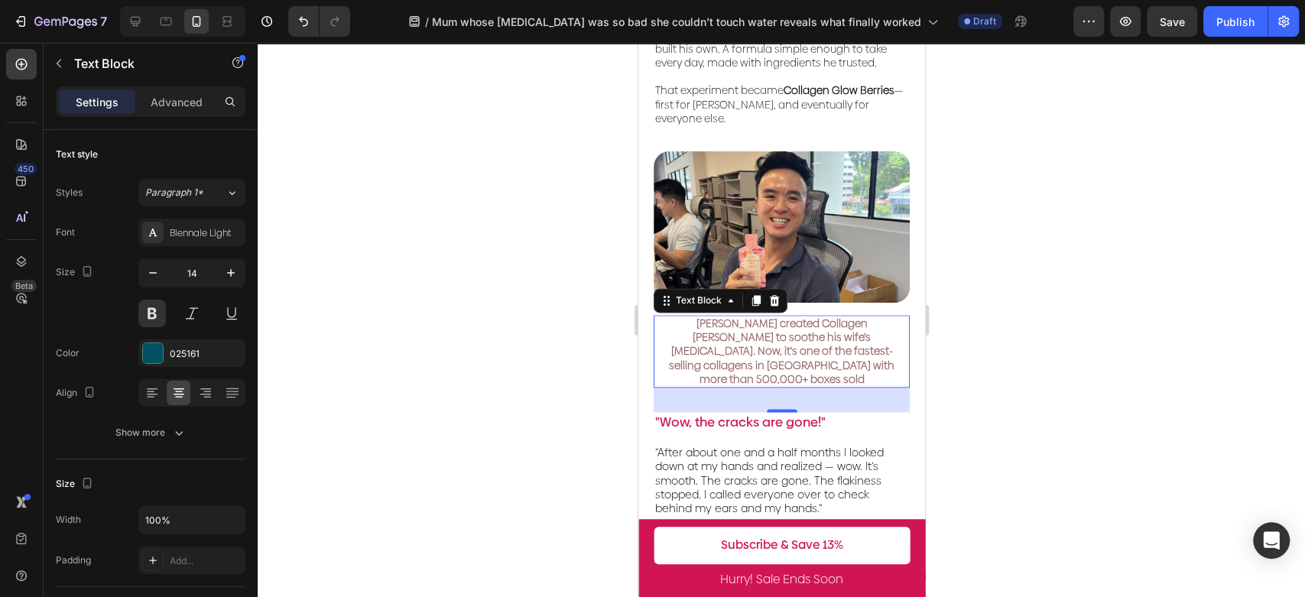
click at [829, 329] on p "[PERSON_NAME] created Collagen [PERSON_NAME] to soothe his wife’s [MEDICAL_DATA…" at bounding box center [780, 351] width 253 height 70
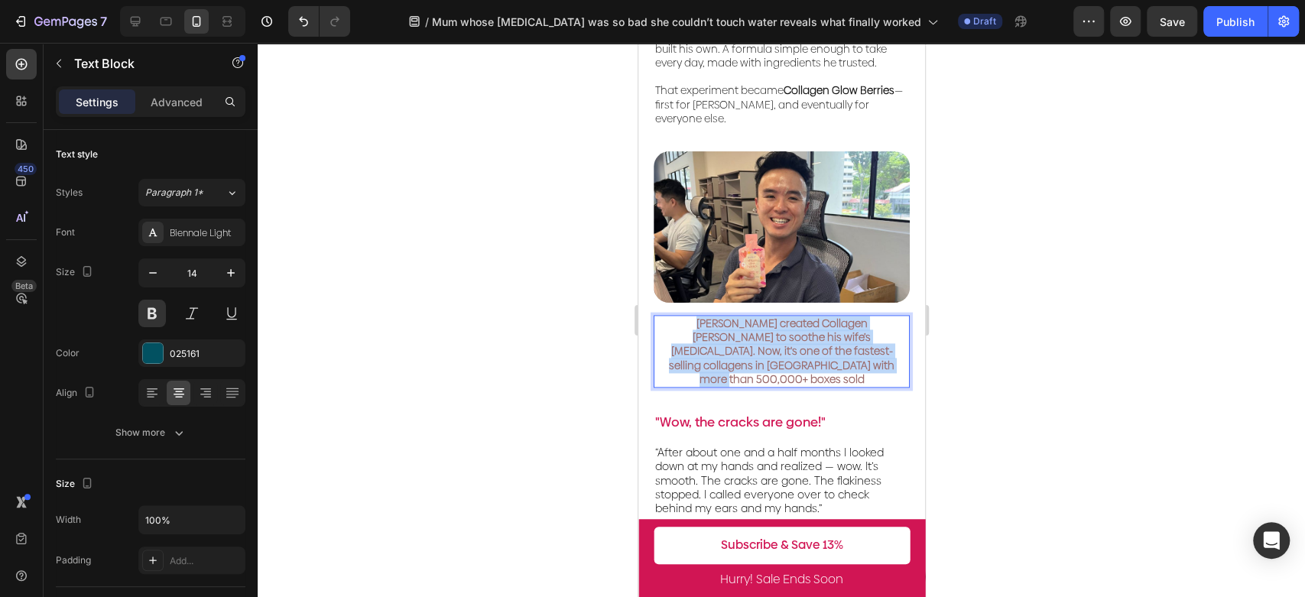
drag, startPoint x: 843, startPoint y: 329, endPoint x: 611, endPoint y: 279, distance: 236.8
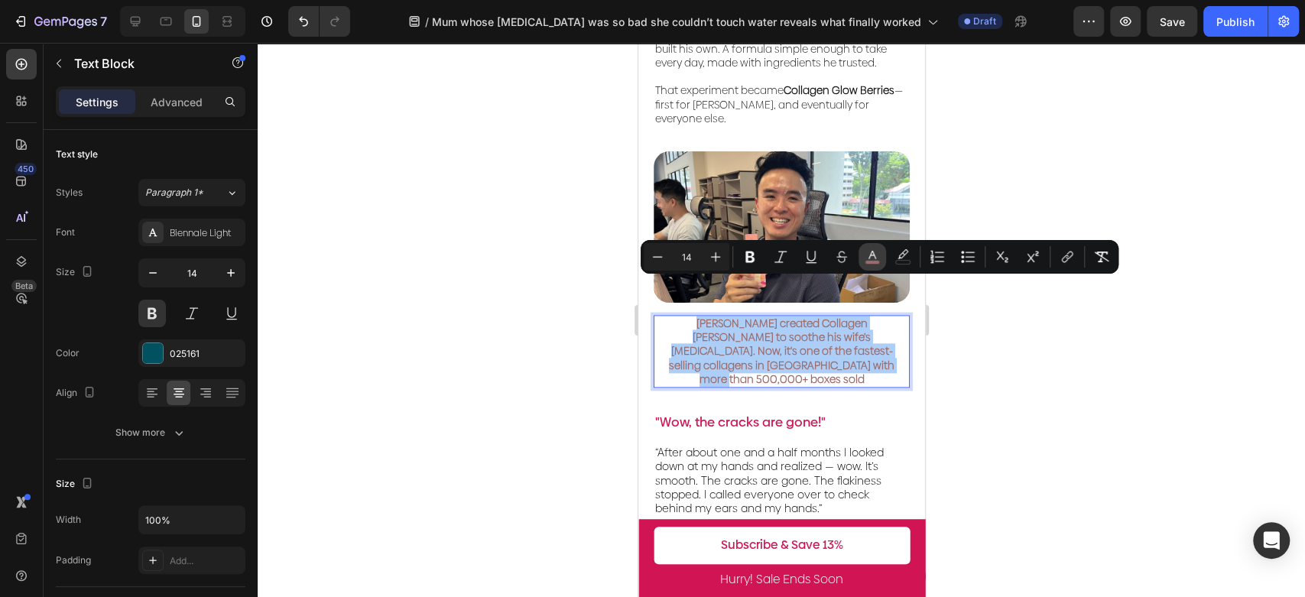
click at [866, 258] on icon "Editor contextual toolbar" at bounding box center [871, 256] width 15 height 15
type input "9B6C6C"
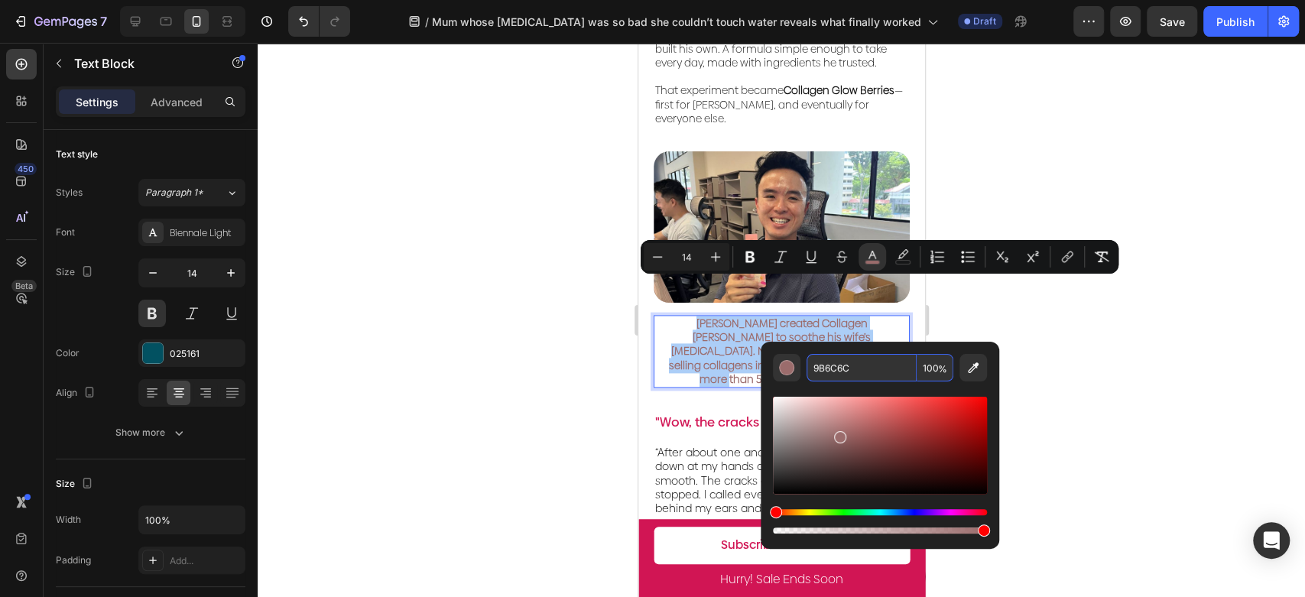
click at [858, 361] on input "9B6C6C" at bounding box center [861, 368] width 110 height 28
drag, startPoint x: 1086, startPoint y: 306, endPoint x: 1044, endPoint y: 321, distance: 44.5
click at [1085, 306] on div at bounding box center [781, 320] width 1047 height 554
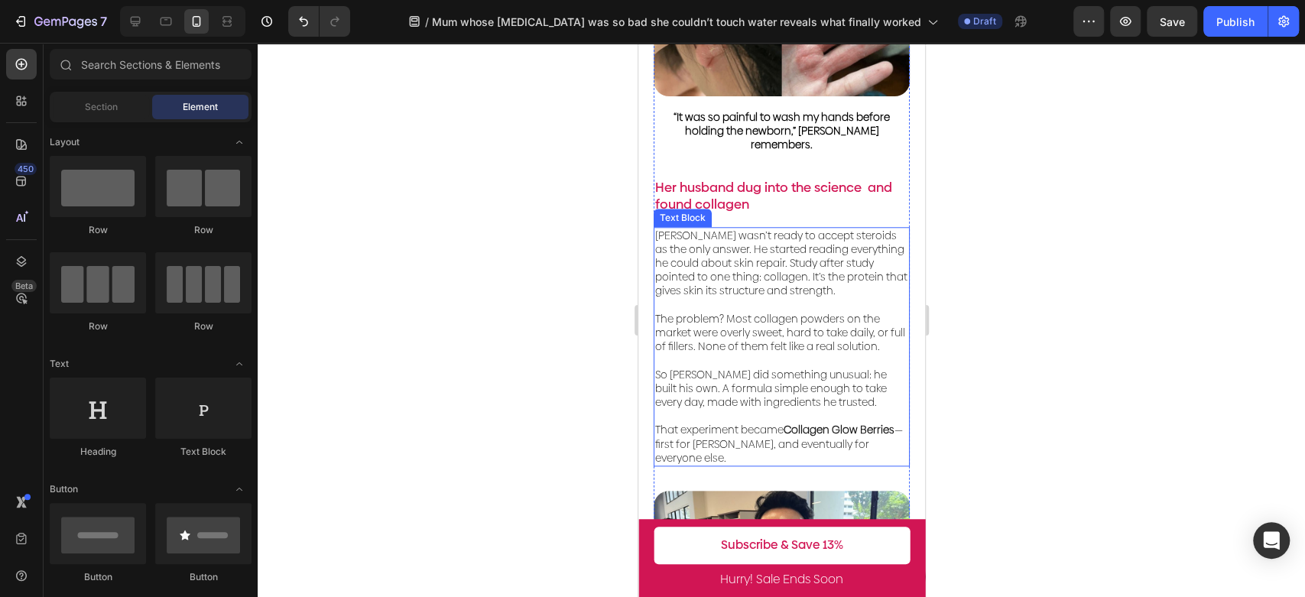
scroll to position [849, 0]
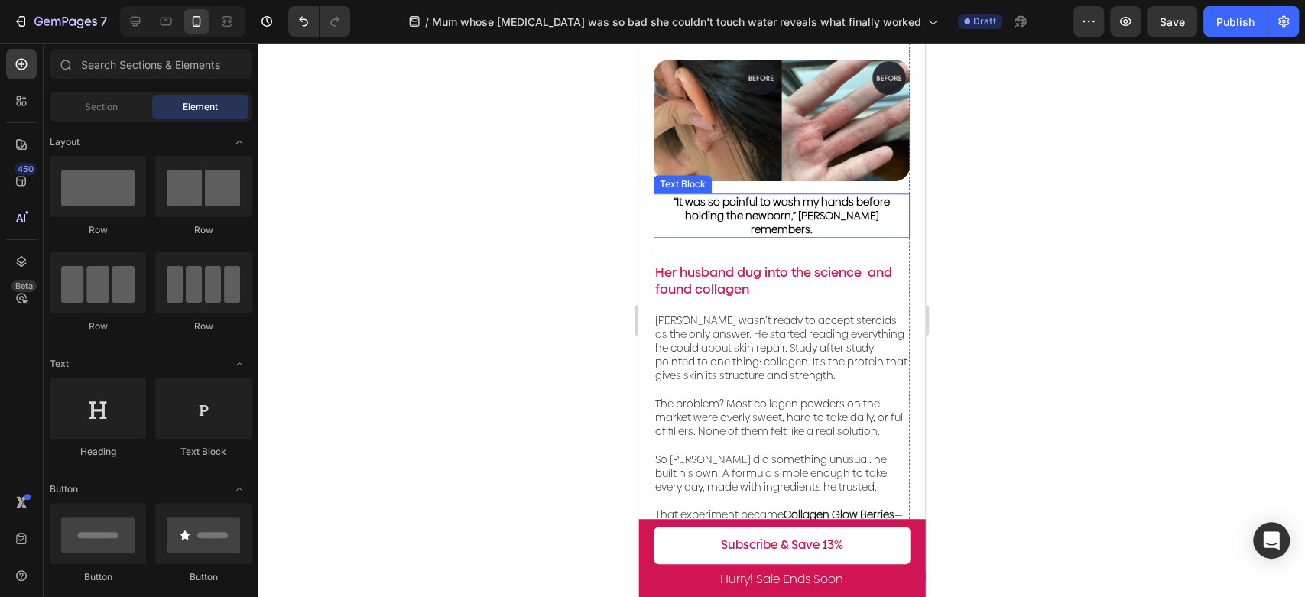
click at [844, 207] on span "“It was so painful to wash my hands before holding the newborn,” [PERSON_NAME] …" at bounding box center [781, 215] width 216 height 43
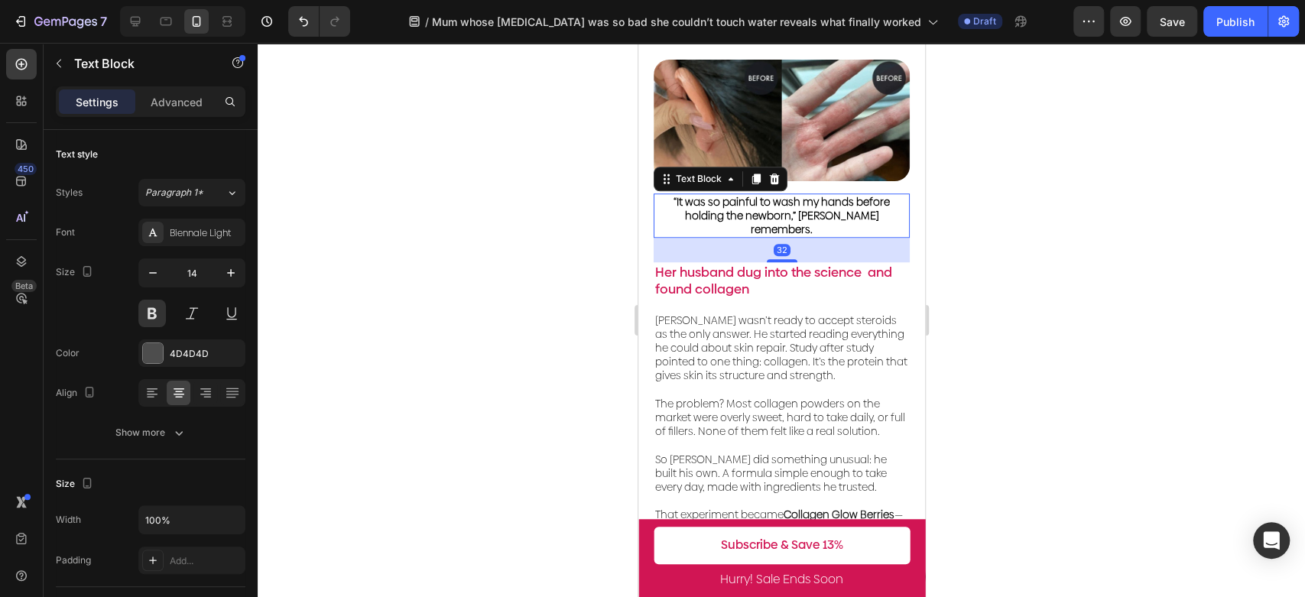
click at [844, 207] on span "“It was so painful to wash my hands before holding the newborn,” [PERSON_NAME] …" at bounding box center [781, 215] width 216 height 43
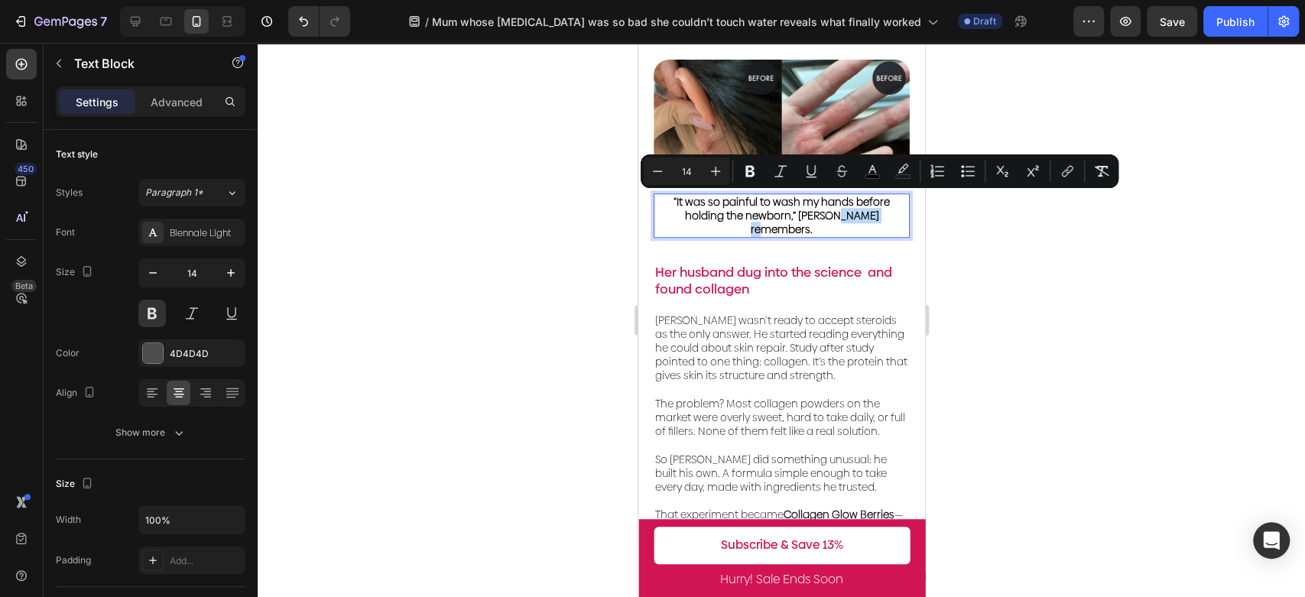
click at [879, 201] on span "“It was so painful to wash my hands before holding the newborn,” [PERSON_NAME] …" at bounding box center [781, 215] width 216 height 43
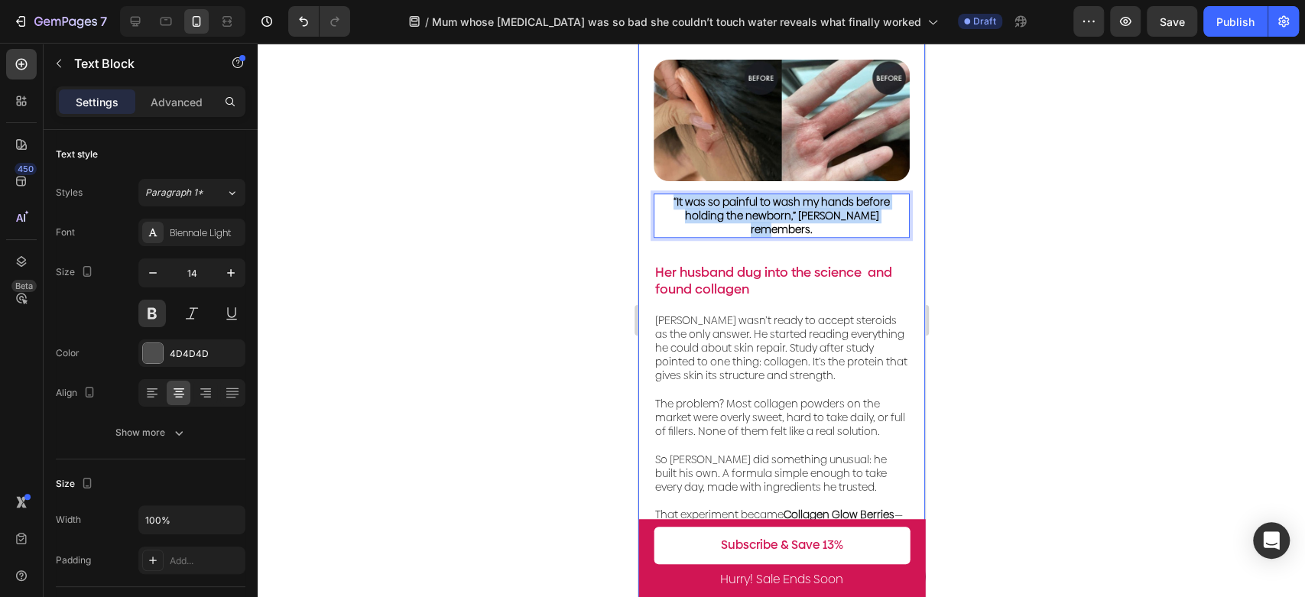
drag, startPoint x: 884, startPoint y: 201, endPoint x: 650, endPoint y: 179, distance: 235.7
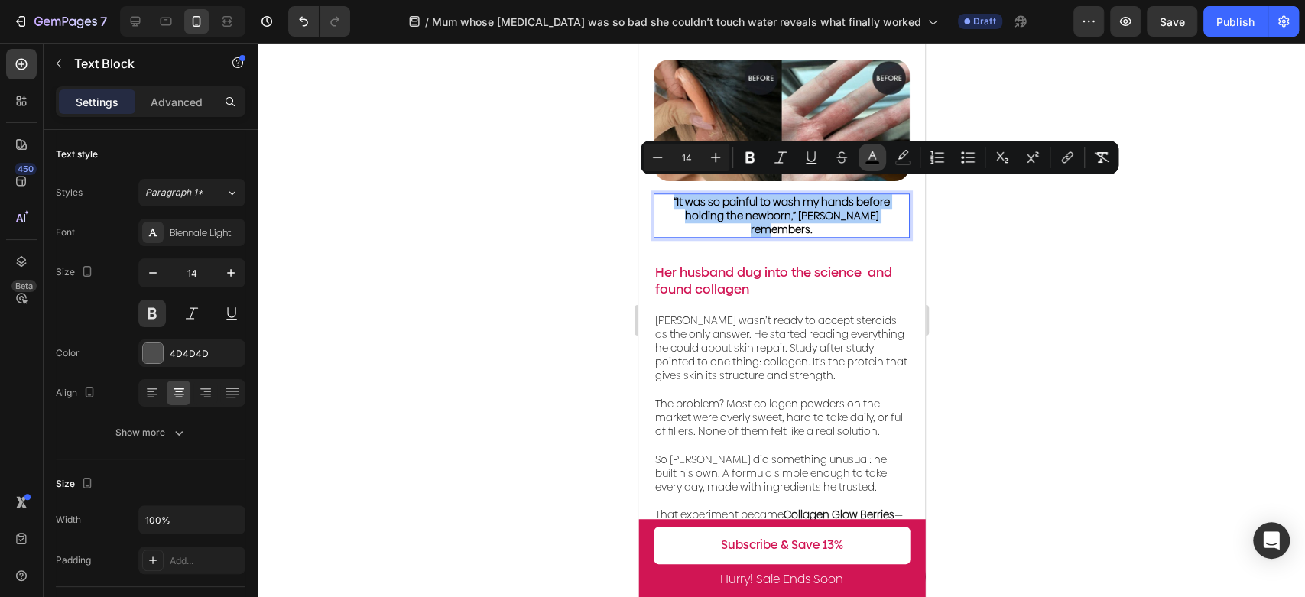
click at [867, 157] on icon "Editor contextual toolbar" at bounding box center [871, 157] width 15 height 15
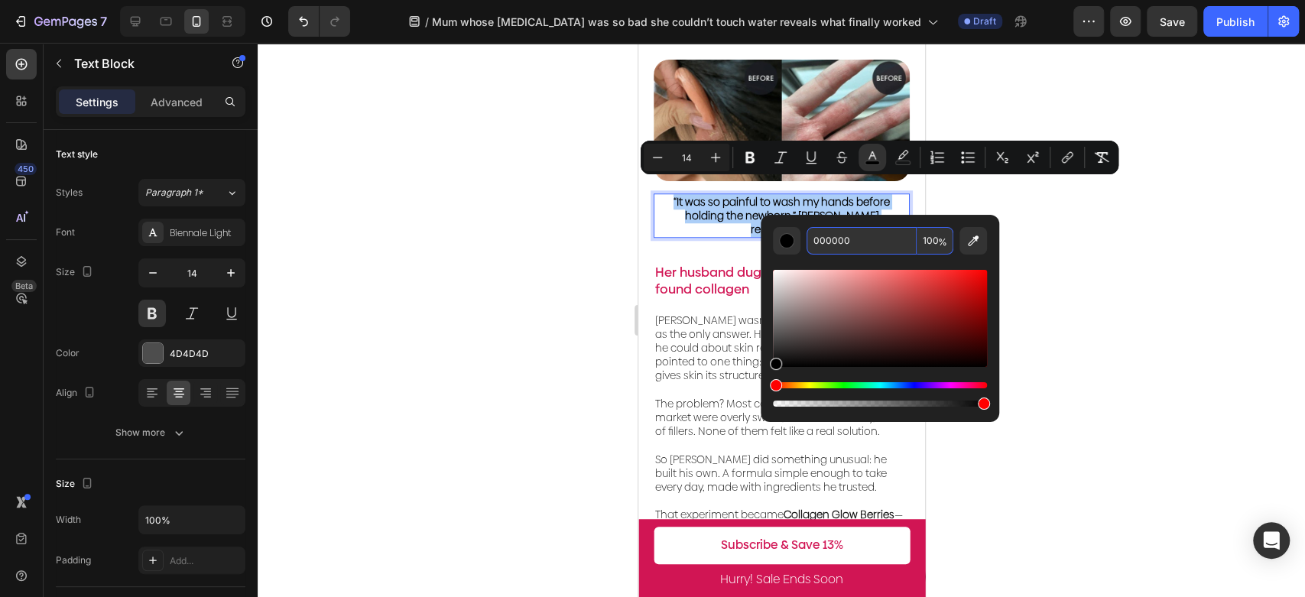
click at [855, 253] on input "000000" at bounding box center [861, 241] width 110 height 28
paste input "9B6C6C"
type input "9B6C6C"
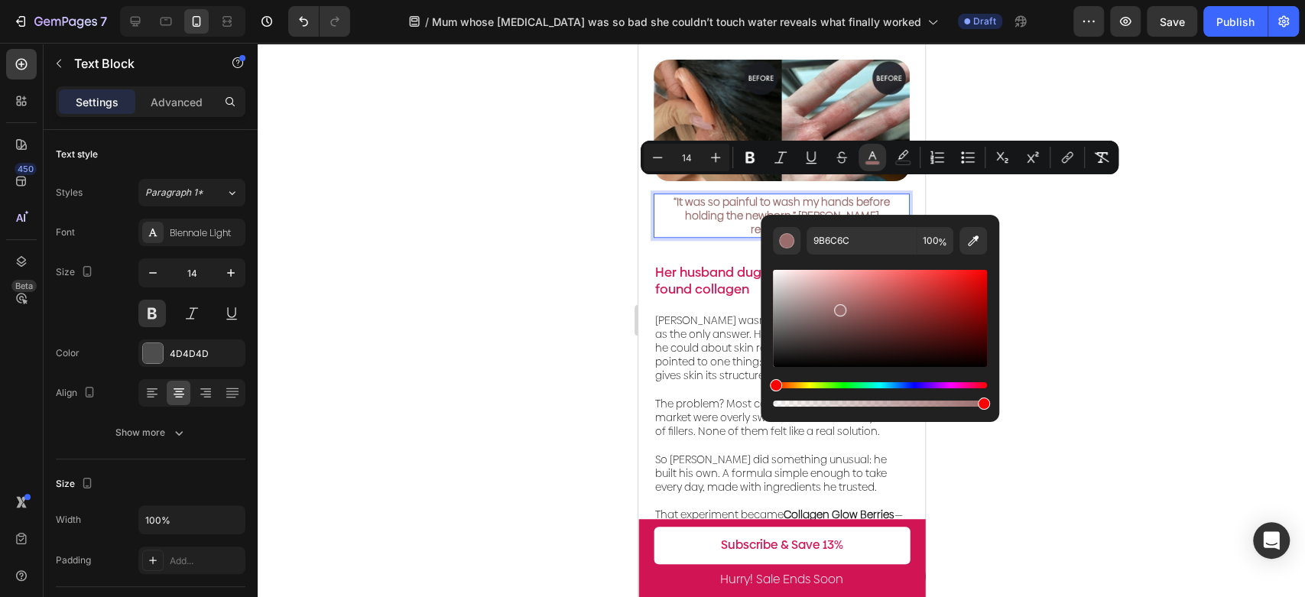
click at [1127, 295] on div at bounding box center [781, 320] width 1047 height 554
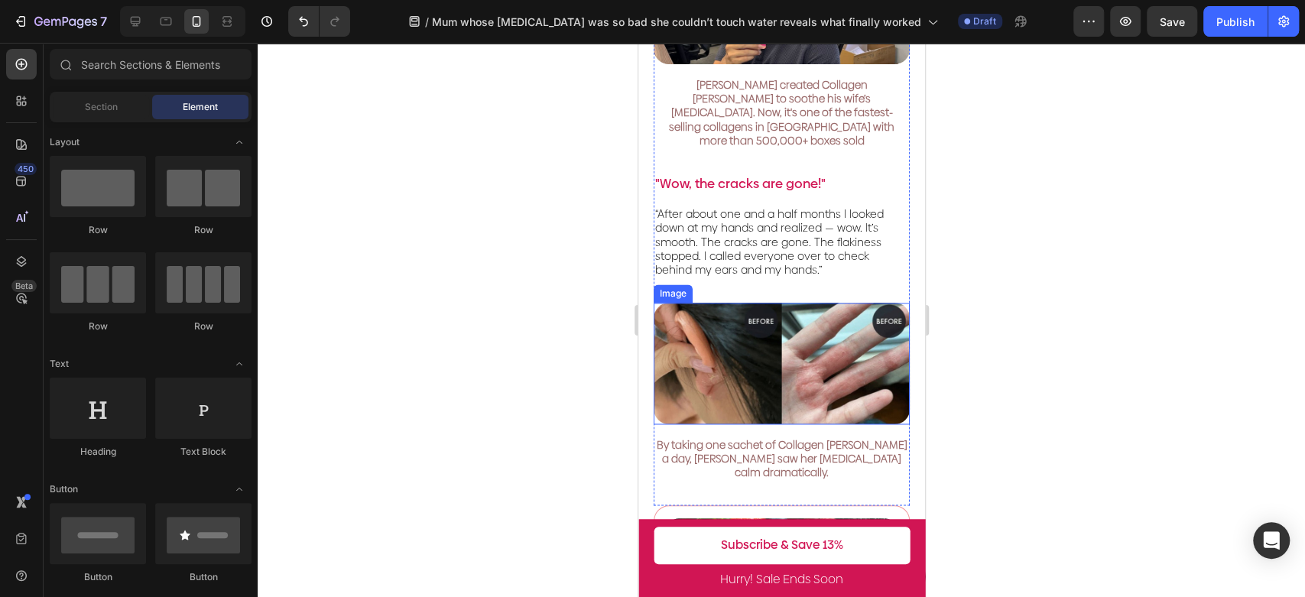
scroll to position [1528, 0]
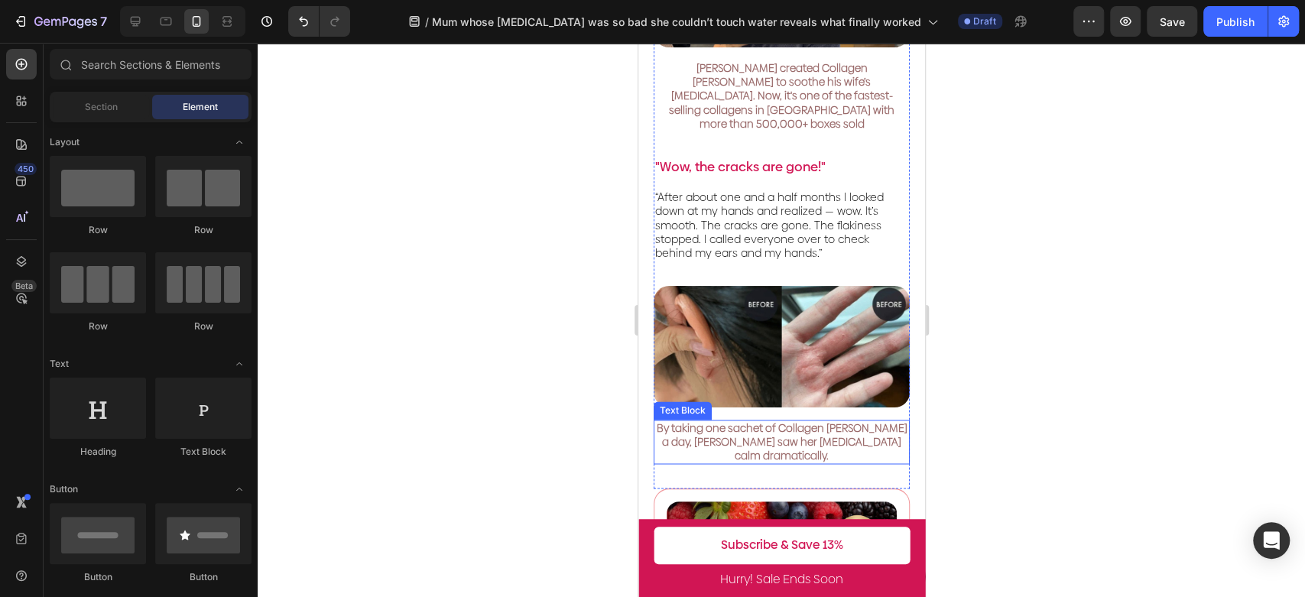
click at [860, 328] on img at bounding box center [781, 346] width 256 height 121
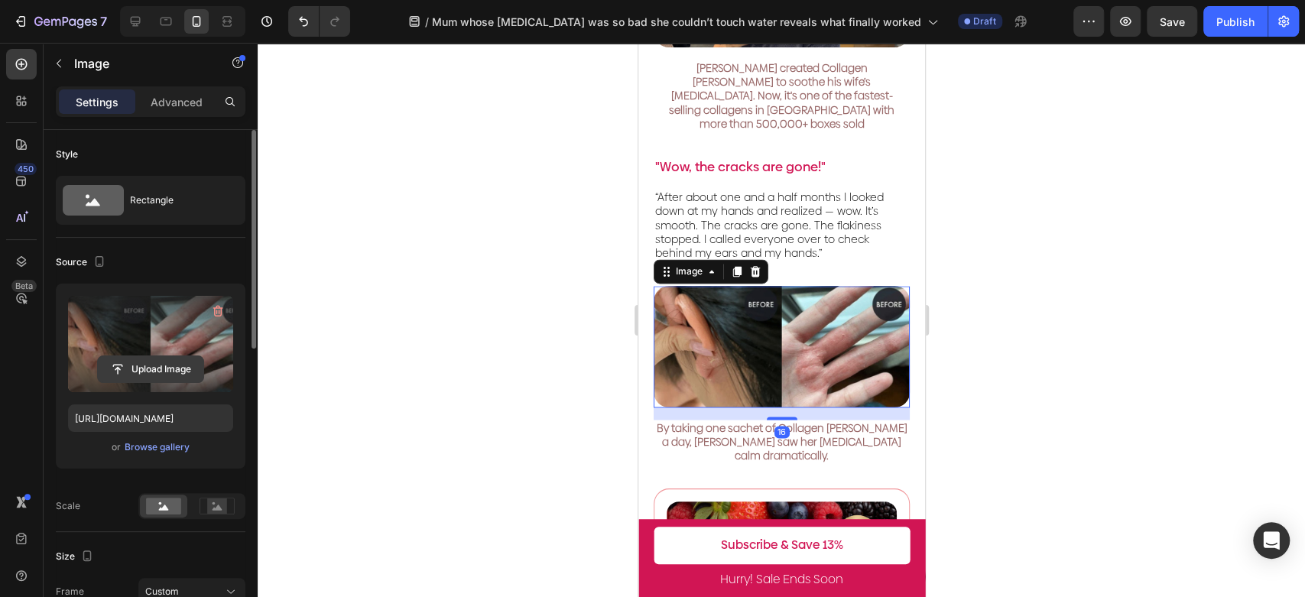
click at [144, 366] on input "file" at bounding box center [150, 369] width 105 height 26
click at [167, 364] on input "file" at bounding box center [150, 369] width 105 height 26
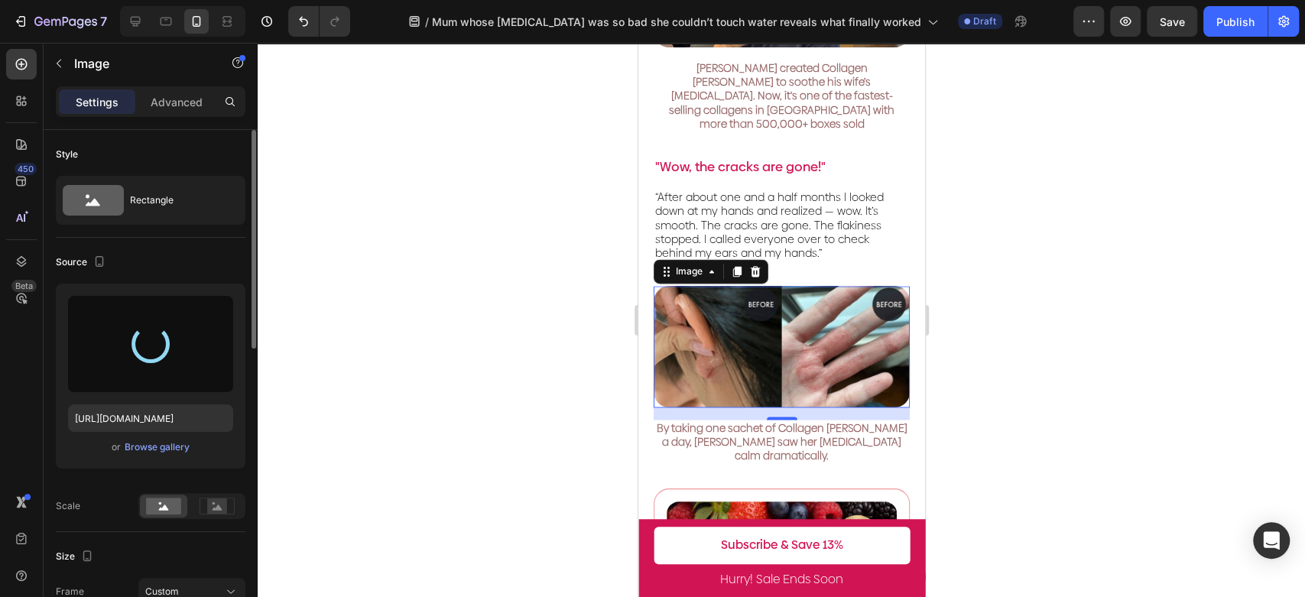
type input "[URL][DOMAIN_NAME]"
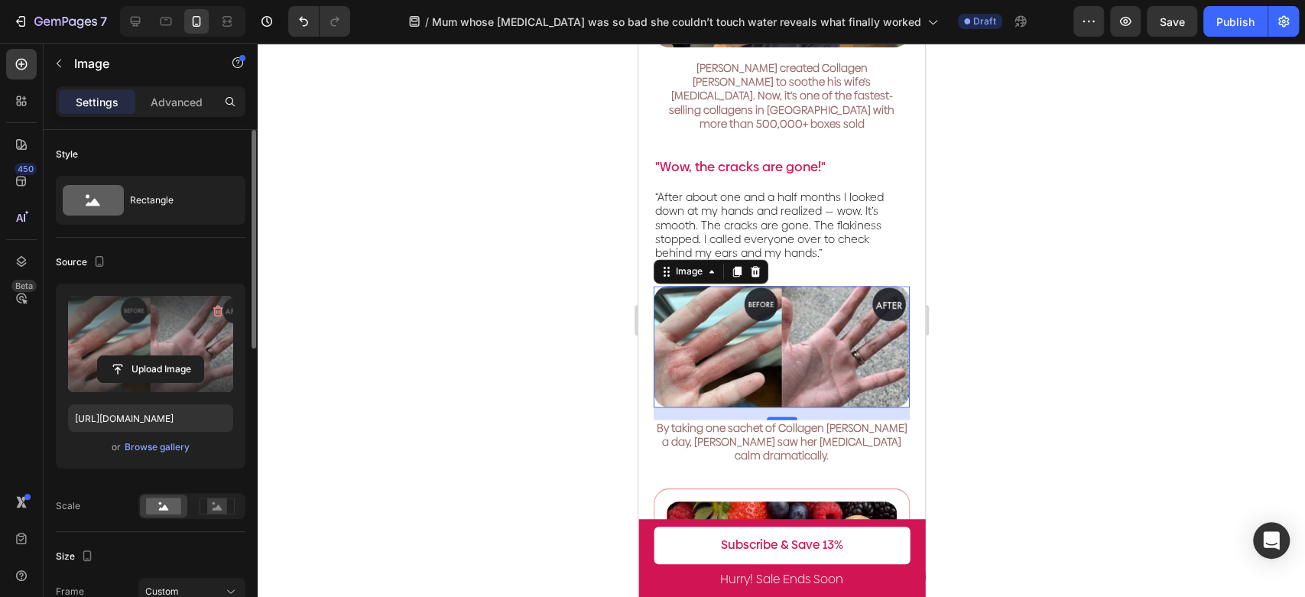
click at [584, 339] on div at bounding box center [781, 320] width 1047 height 554
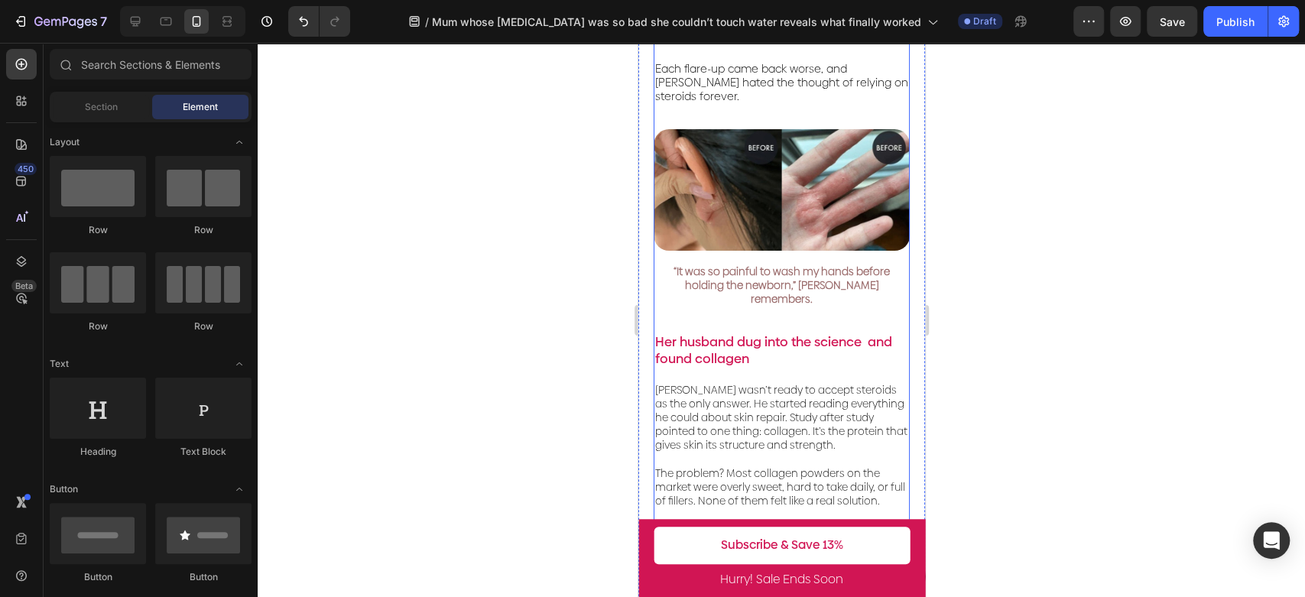
scroll to position [679, 0]
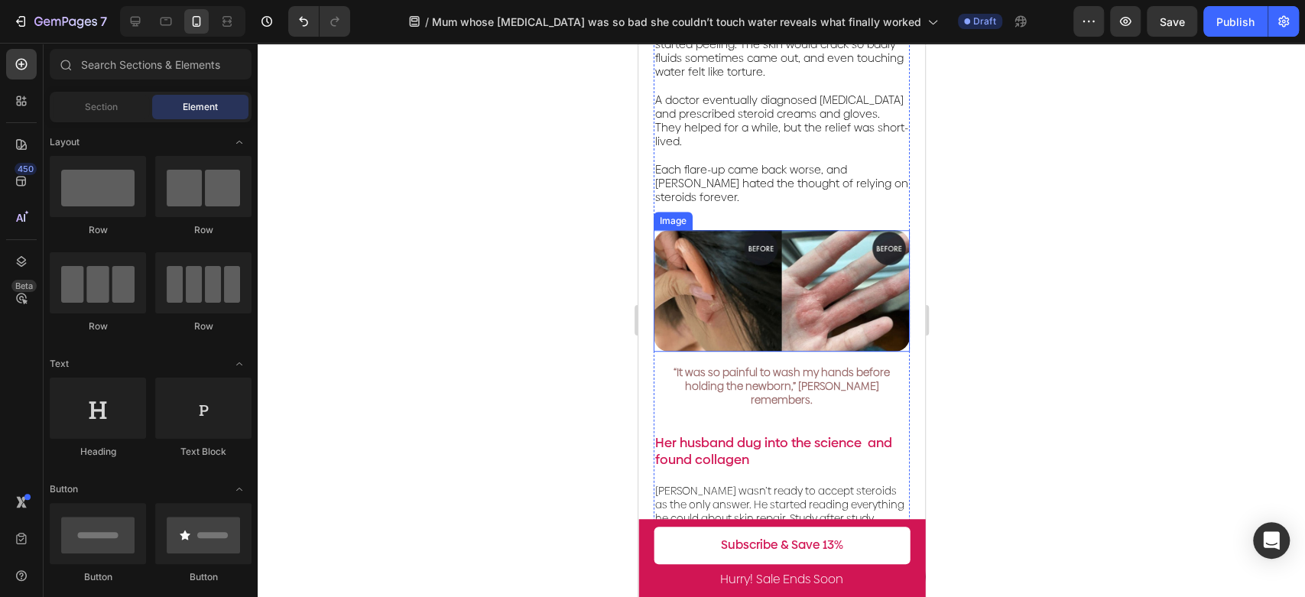
click at [835, 284] on img at bounding box center [781, 290] width 256 height 121
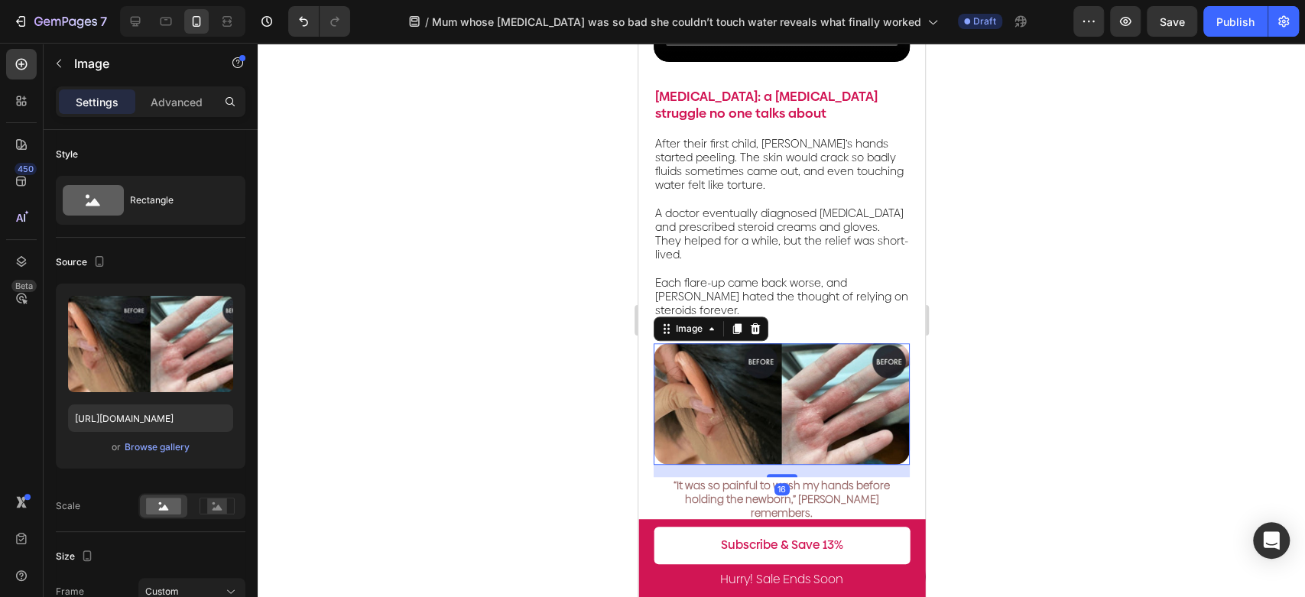
scroll to position [424, 0]
